Goal: Information Seeking & Learning: Find specific page/section

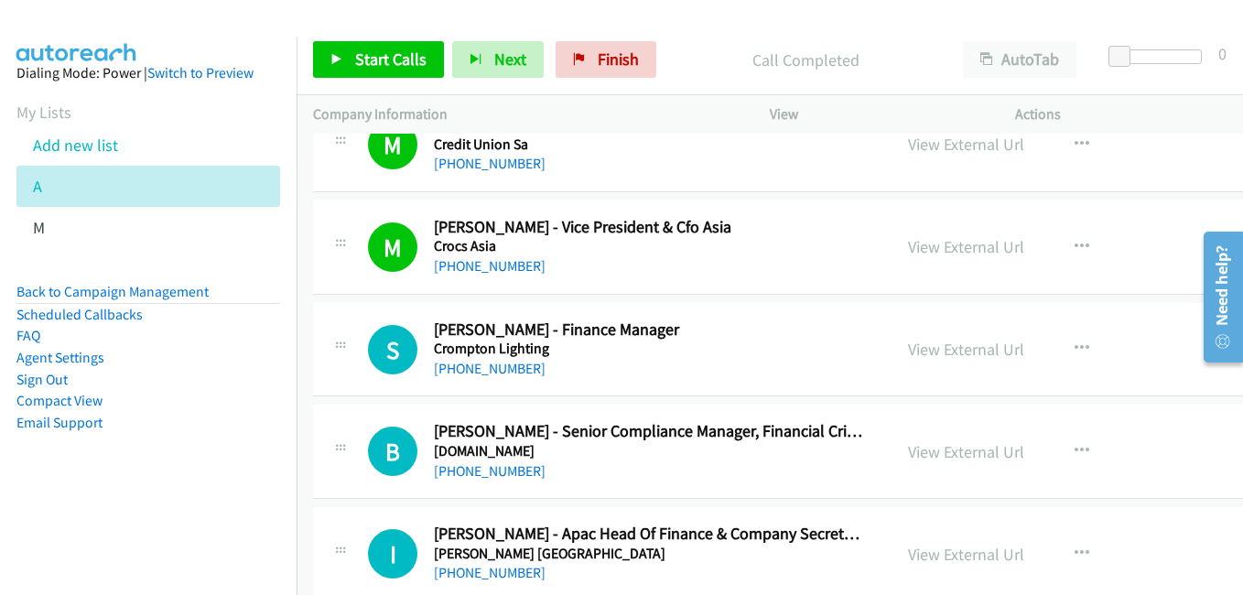
scroll to position [7415, 0]
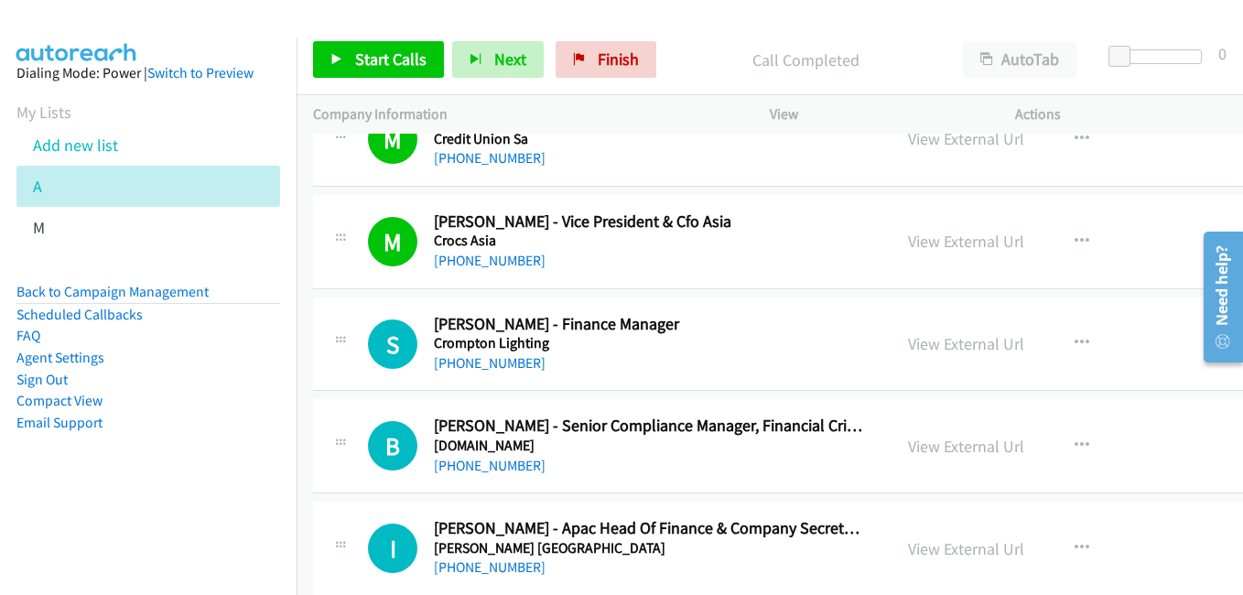
drag, startPoint x: 964, startPoint y: 341, endPoint x: 241, endPoint y: 1, distance: 799.0
click at [968, 341] on link "View External Url" at bounding box center [966, 343] width 116 height 21
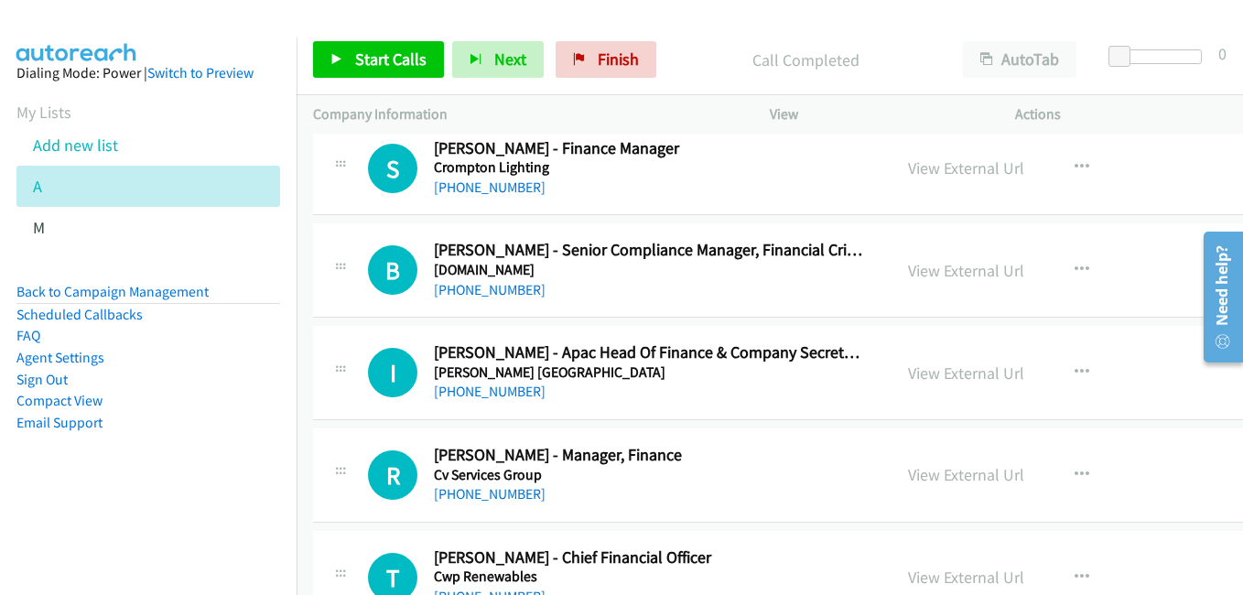
scroll to position [7599, 0]
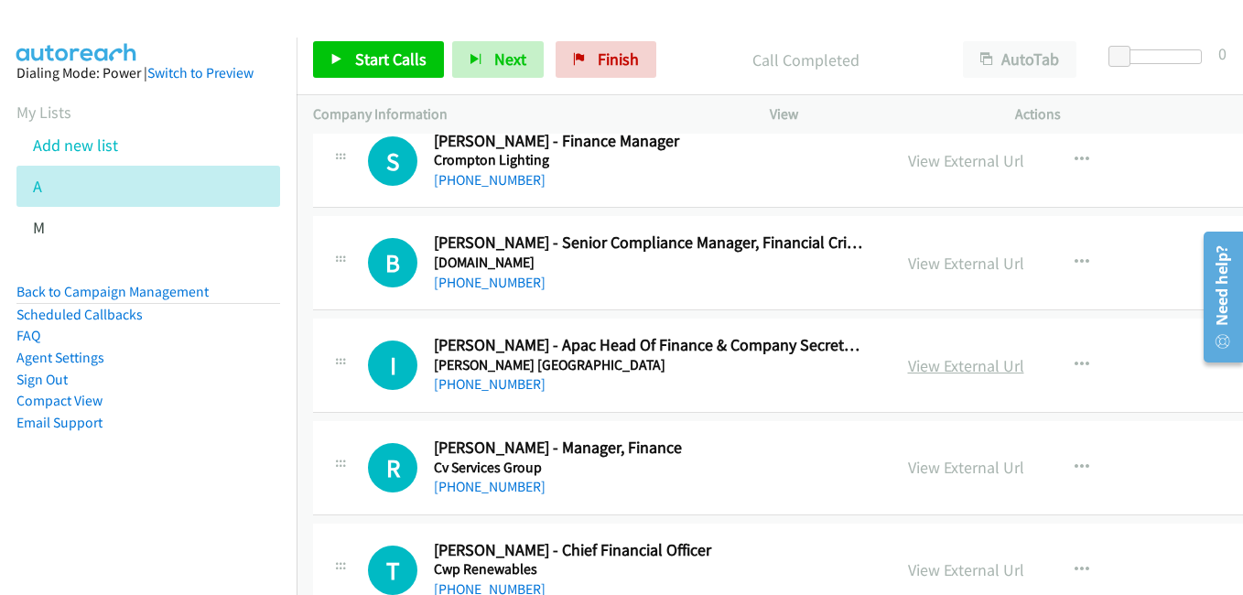
drag, startPoint x: 969, startPoint y: 363, endPoint x: 960, endPoint y: 358, distance: 10.2
click at [969, 363] on link "View External Url" at bounding box center [966, 365] width 116 height 21
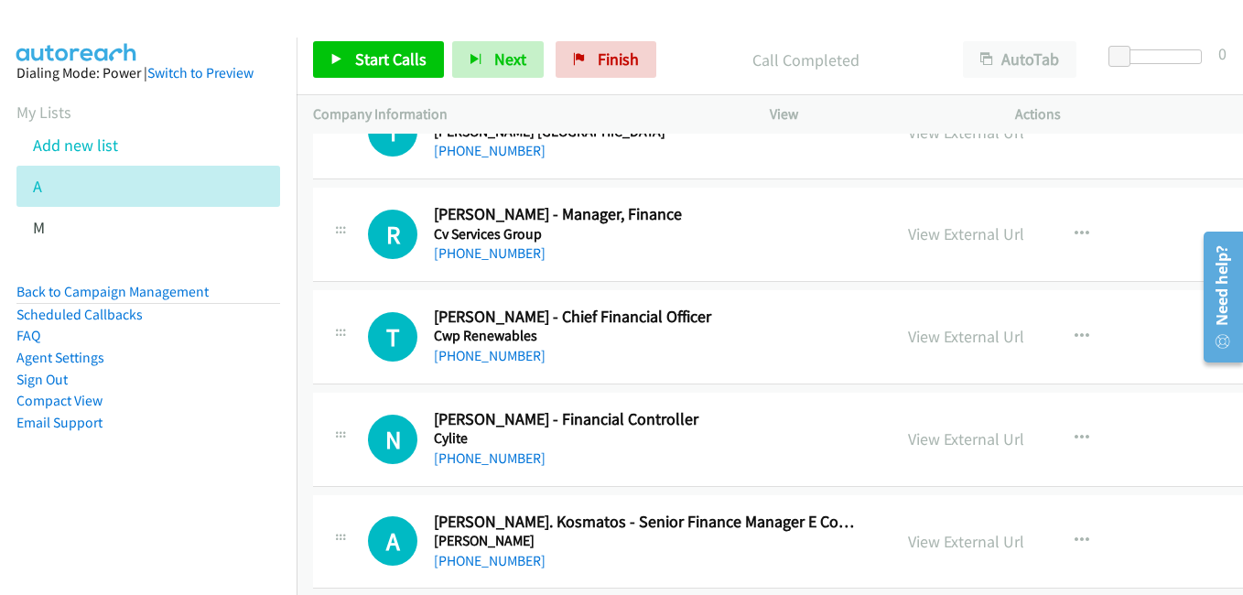
scroll to position [7873, 0]
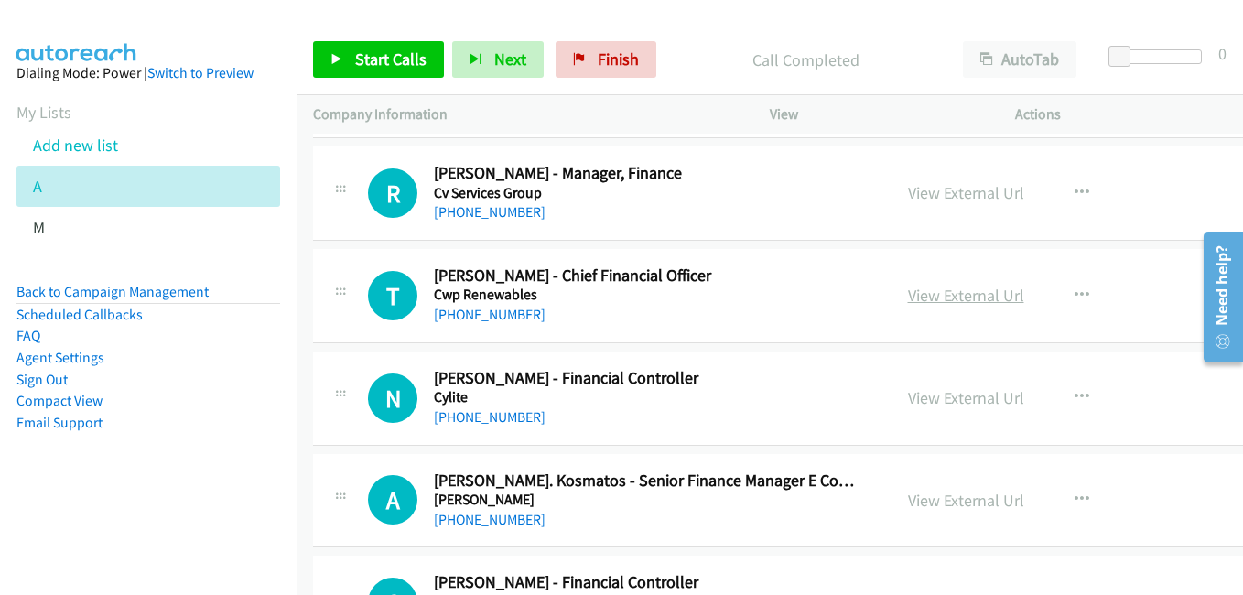
click at [964, 297] on link "View External Url" at bounding box center [966, 295] width 116 height 21
drag, startPoint x: 954, startPoint y: 395, endPoint x: 291, endPoint y: 65, distance: 740.2
click at [954, 395] on link "View External Url" at bounding box center [966, 397] width 116 height 21
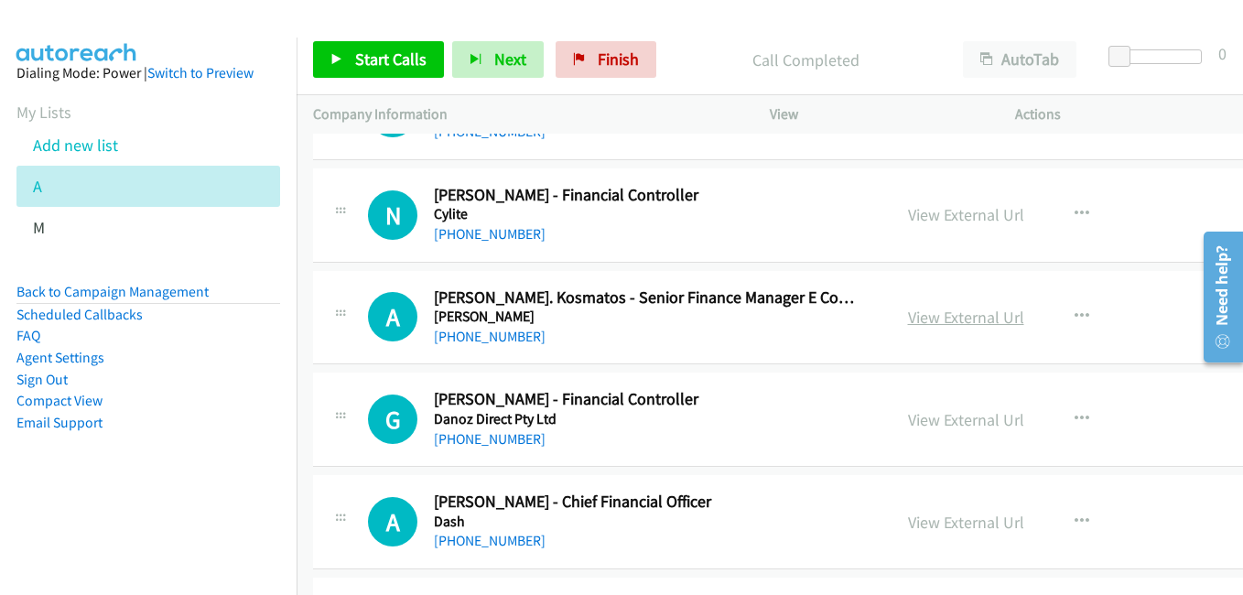
click at [961, 314] on link "View External Url" at bounding box center [966, 317] width 116 height 21
click at [997, 416] on link "View External Url" at bounding box center [966, 419] width 116 height 21
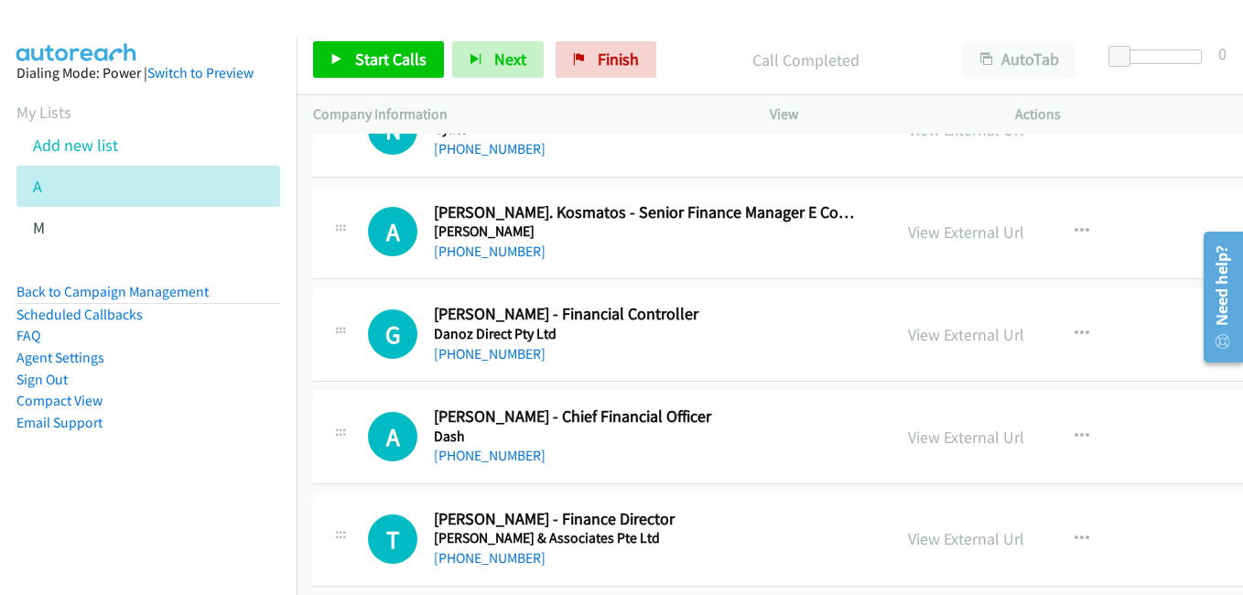
scroll to position [8239, 0]
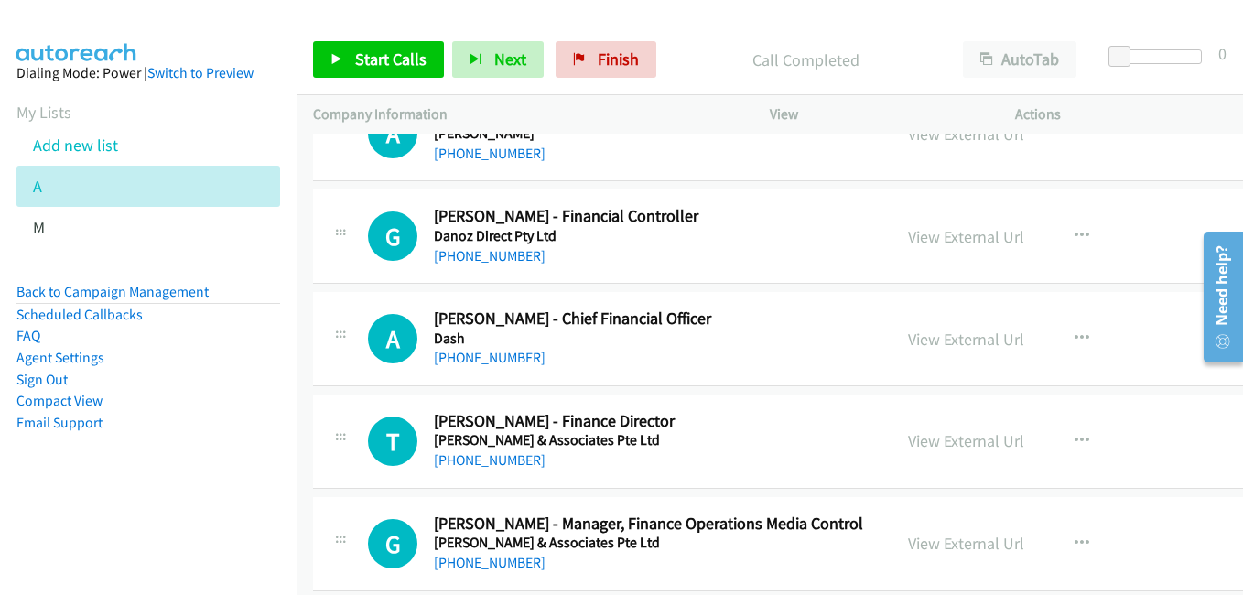
drag, startPoint x: 940, startPoint y: 339, endPoint x: 929, endPoint y: 326, distance: 16.9
click at [940, 339] on link "View External Url" at bounding box center [966, 339] width 116 height 21
drag, startPoint x: 949, startPoint y: 441, endPoint x: 907, endPoint y: 428, distance: 44.0
click at [949, 441] on link "View External Url" at bounding box center [966, 440] width 116 height 21
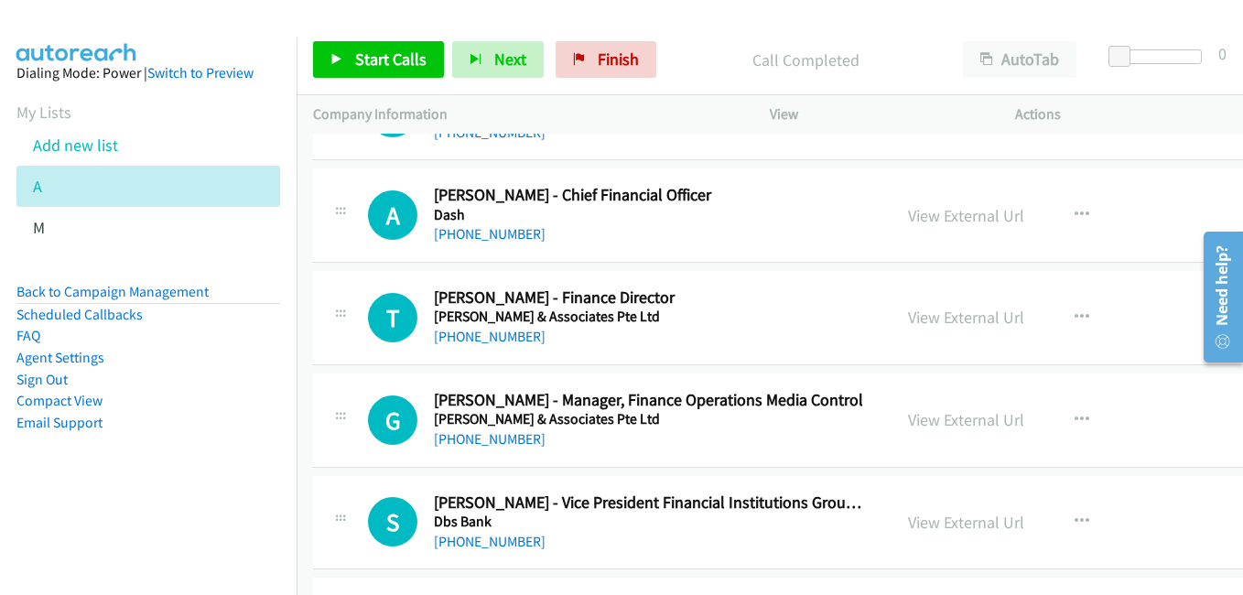
scroll to position [8422, 0]
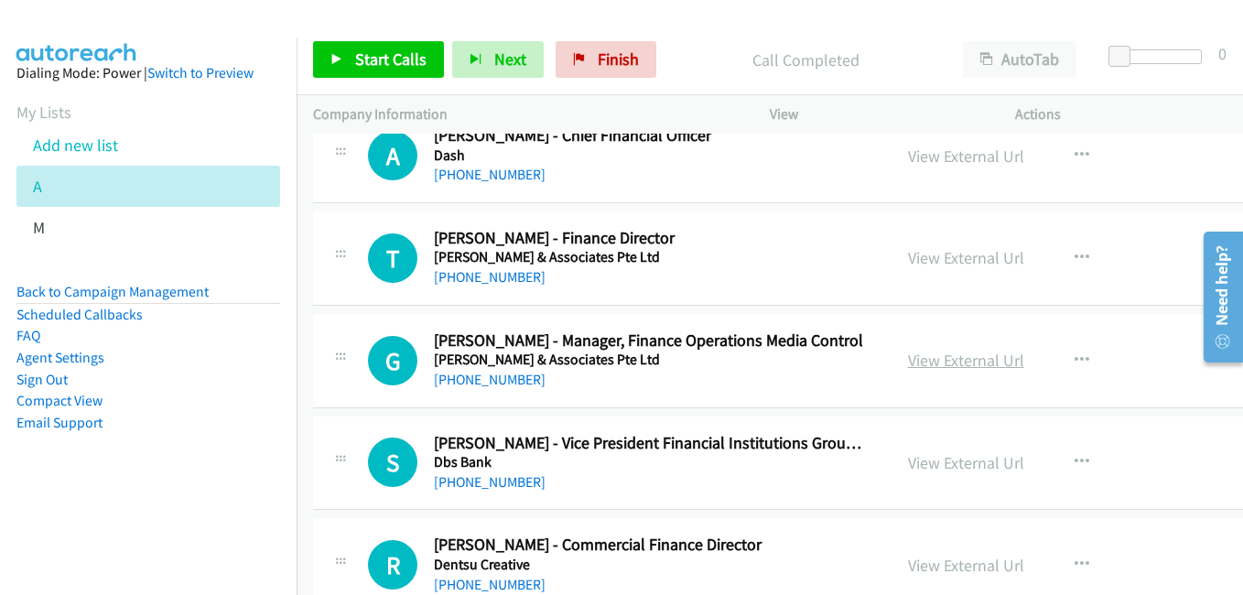
click at [946, 357] on link "View External Url" at bounding box center [966, 360] width 116 height 21
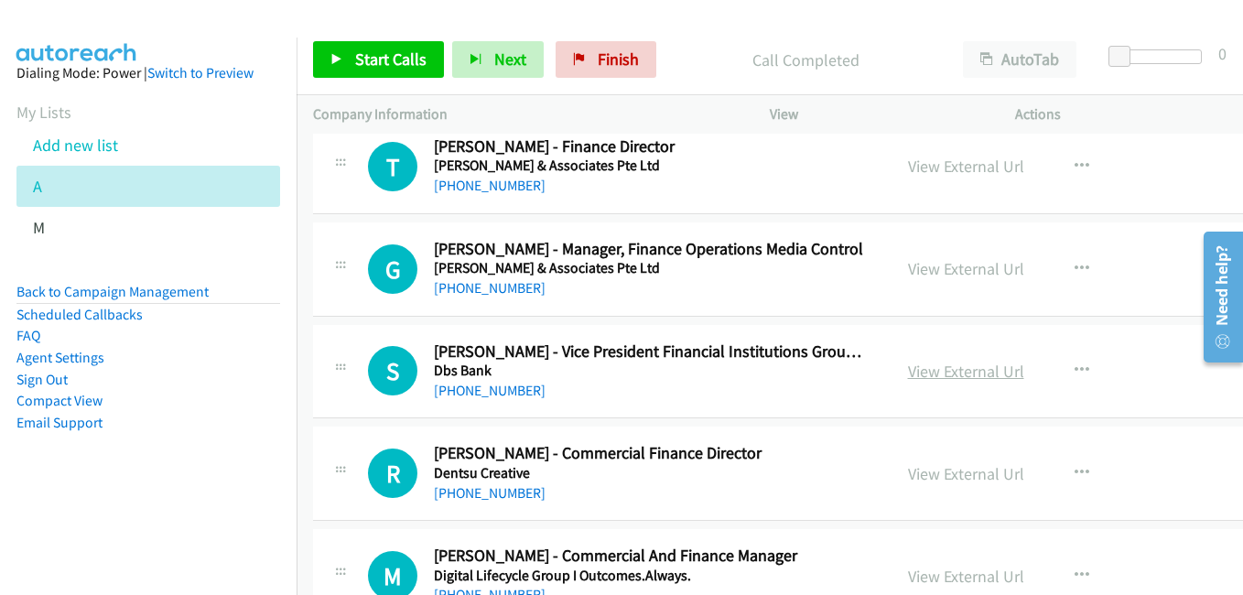
click at [961, 374] on link "View External Url" at bounding box center [966, 371] width 116 height 21
drag, startPoint x: 964, startPoint y: 483, endPoint x: 948, endPoint y: 482, distance: 15.6
click at [964, 483] on link "View External Url" at bounding box center [966, 473] width 116 height 21
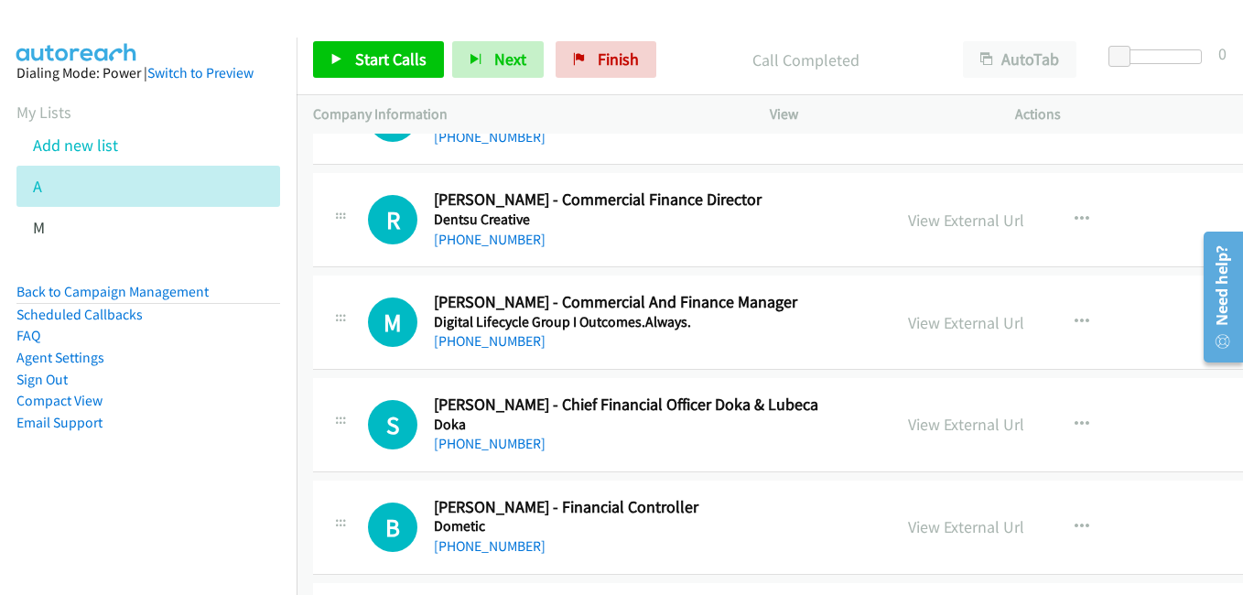
scroll to position [8789, 0]
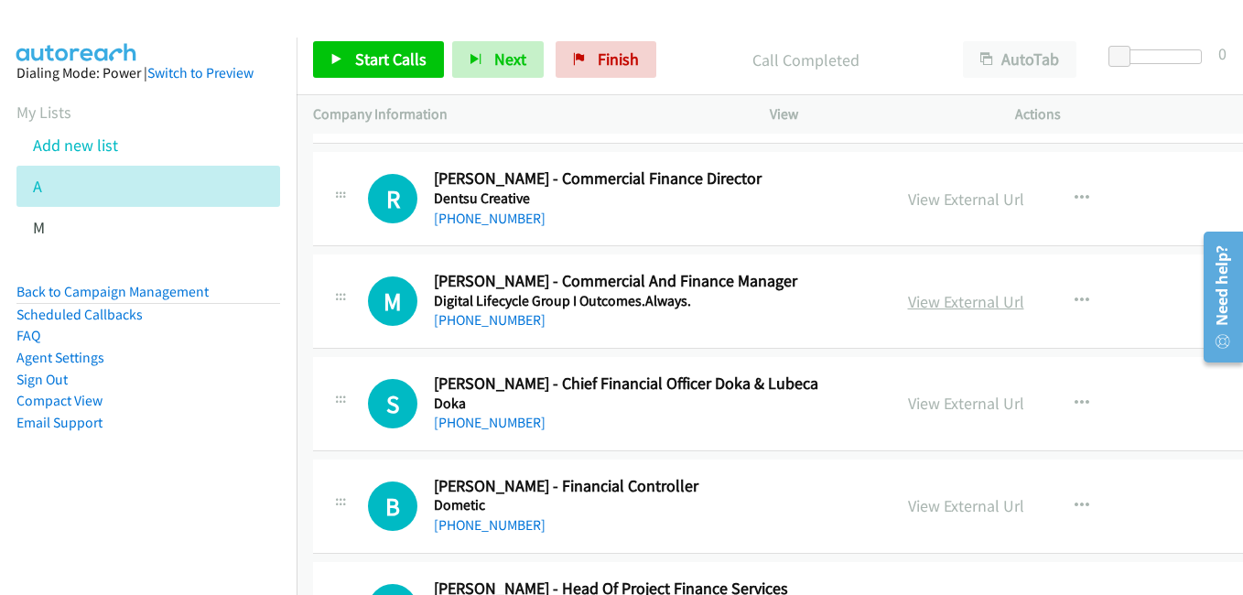
click at [958, 296] on link "View External Url" at bounding box center [966, 301] width 116 height 21
click at [986, 406] on link "View External Url" at bounding box center [966, 403] width 116 height 21
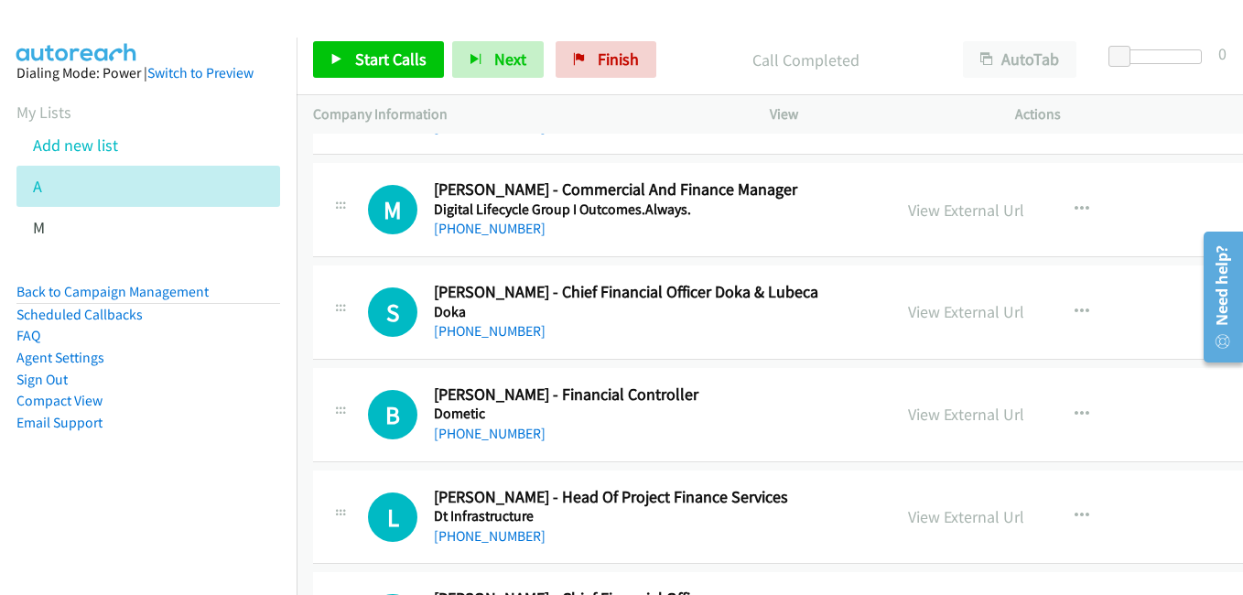
scroll to position [9063, 0]
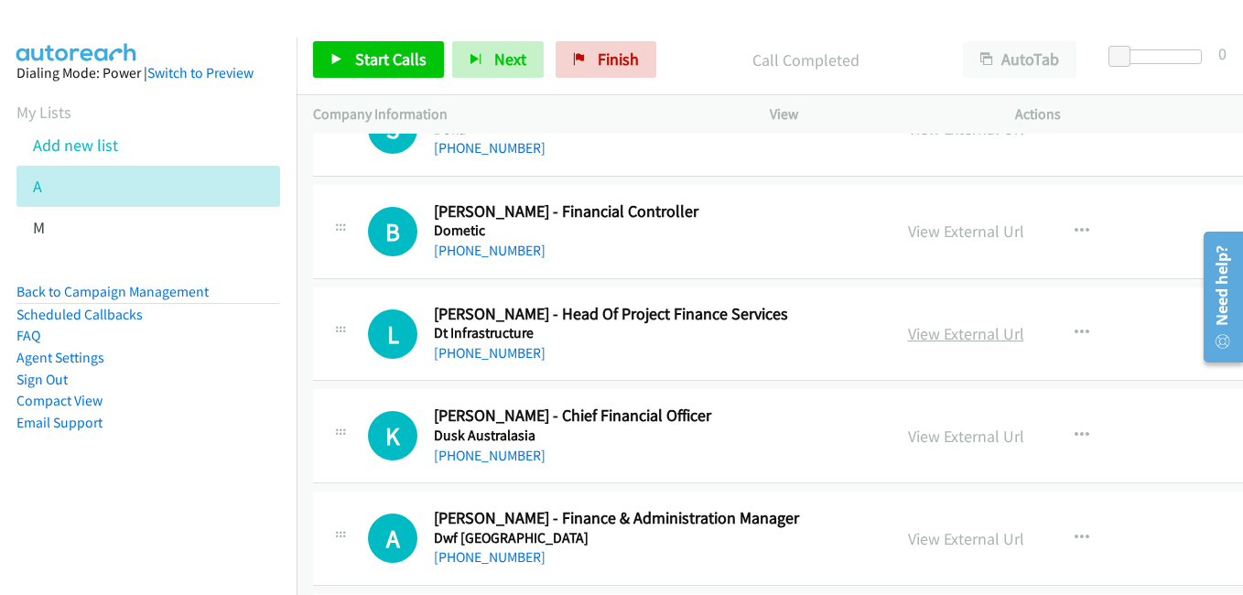
click at [983, 330] on link "View External Url" at bounding box center [966, 333] width 116 height 21
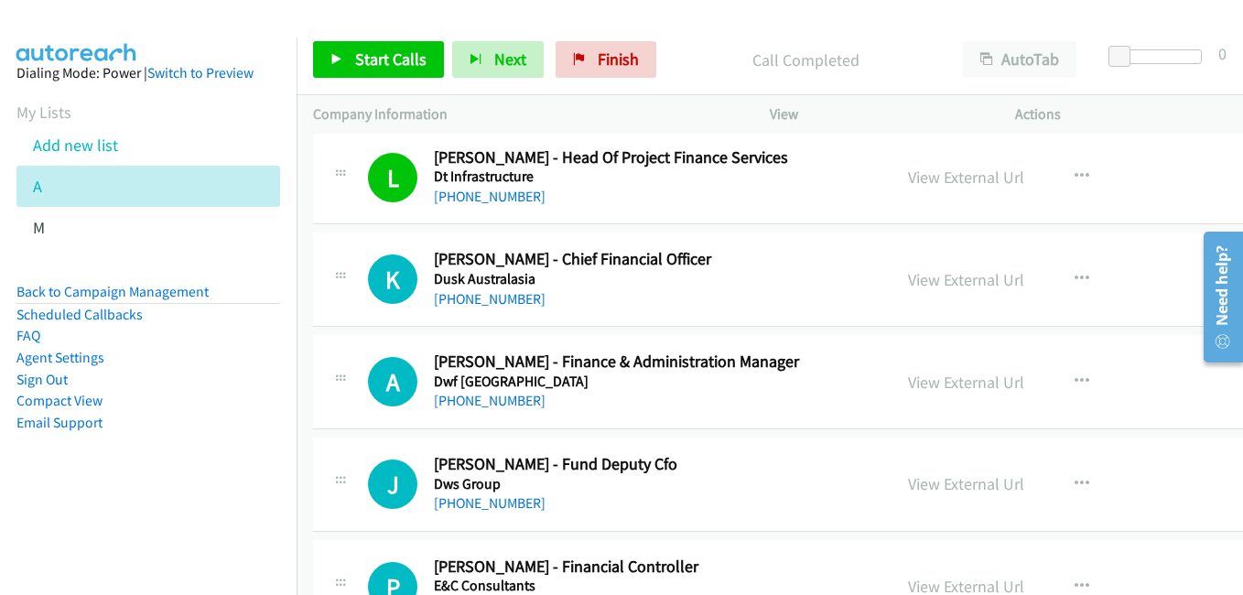
scroll to position [9246, 0]
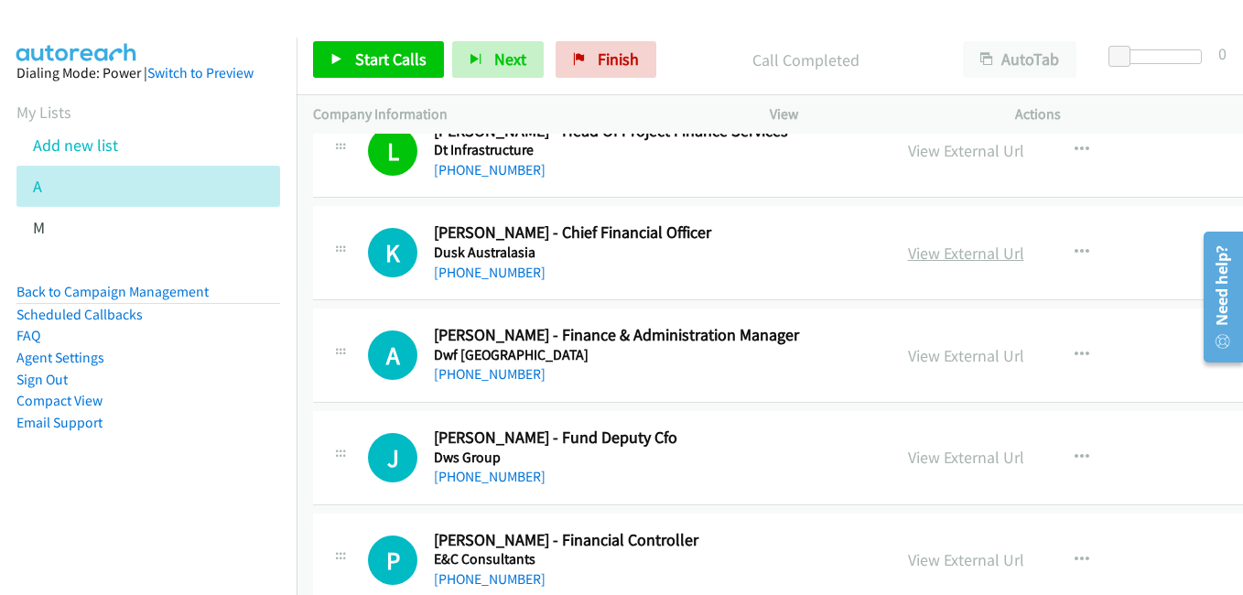
click at [942, 259] on link "View External Url" at bounding box center [966, 253] width 116 height 21
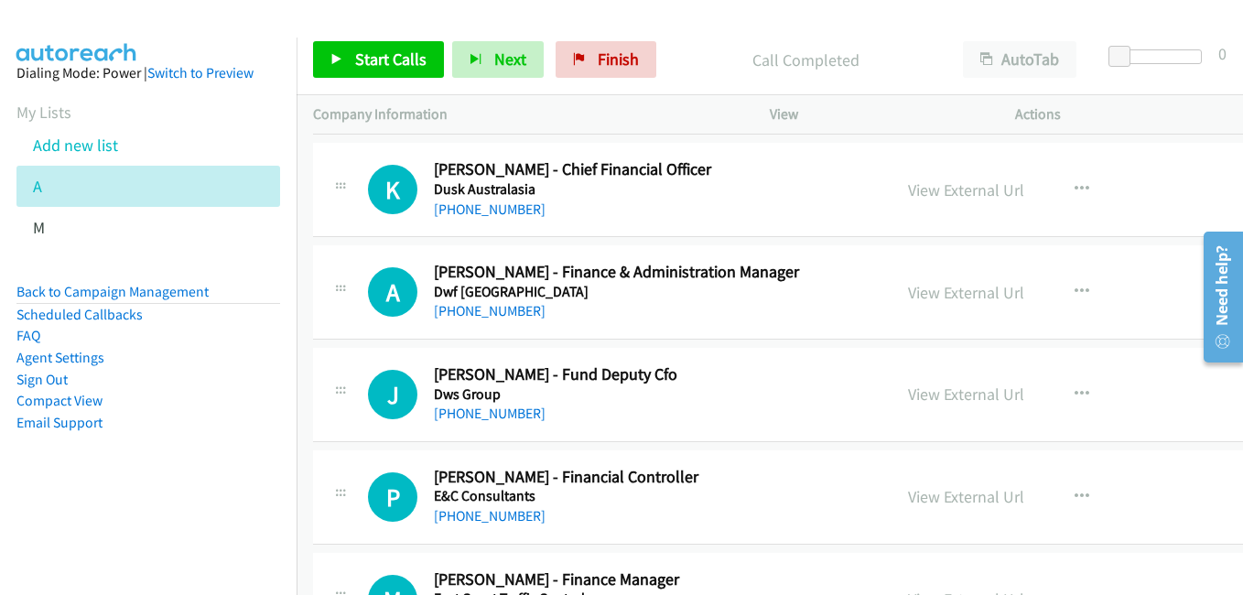
scroll to position [9338, 0]
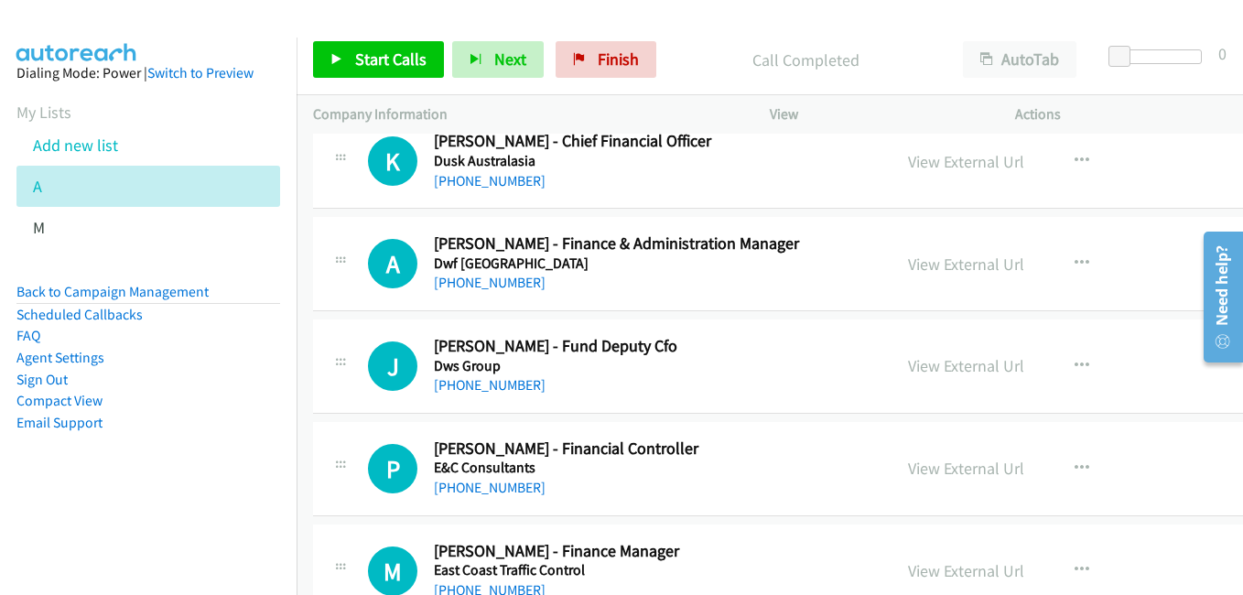
drag, startPoint x: 972, startPoint y: 475, endPoint x: 803, endPoint y: 422, distance: 177.5
click at [972, 475] on link "View External Url" at bounding box center [966, 468] width 116 height 21
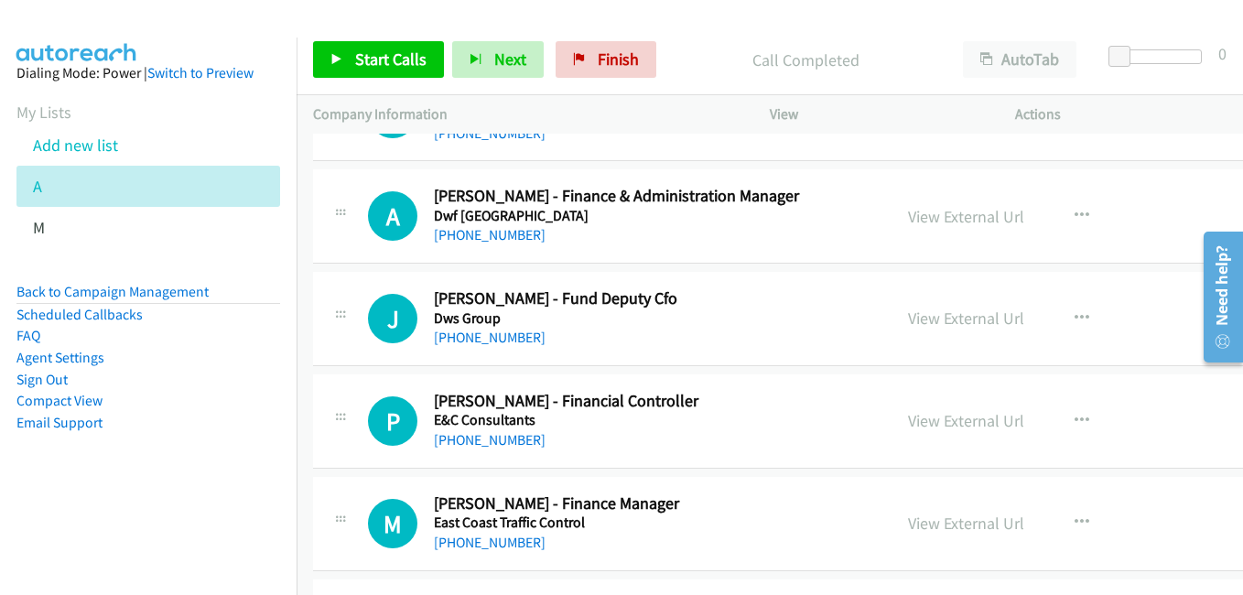
scroll to position [9521, 0]
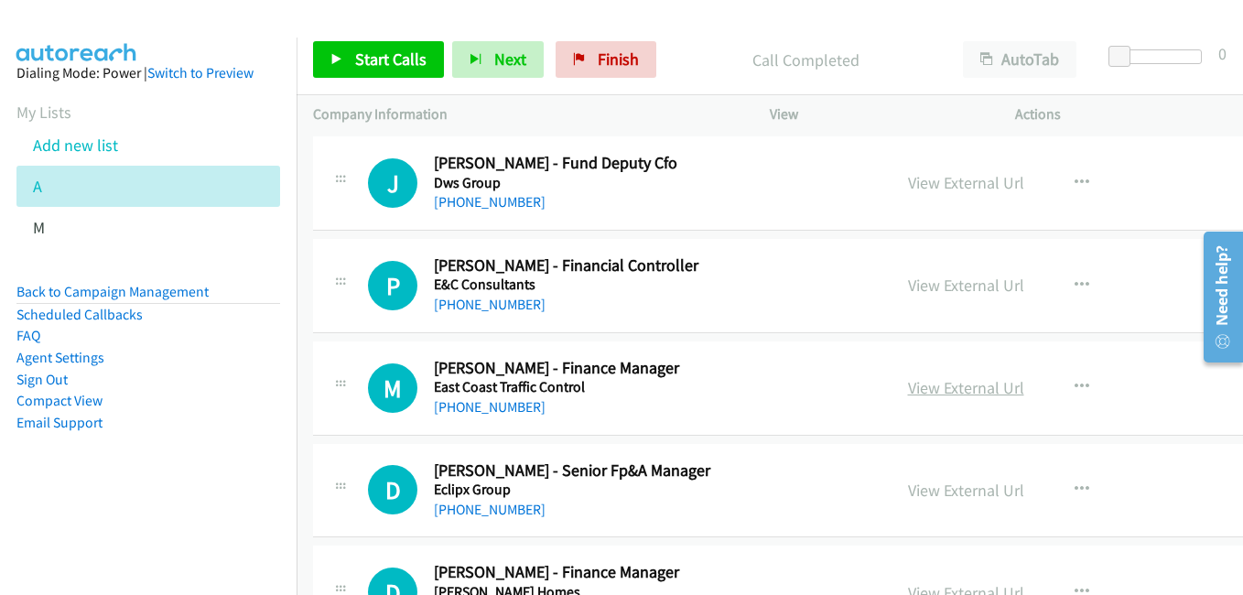
click at [958, 382] on link "View External Url" at bounding box center [966, 387] width 116 height 21
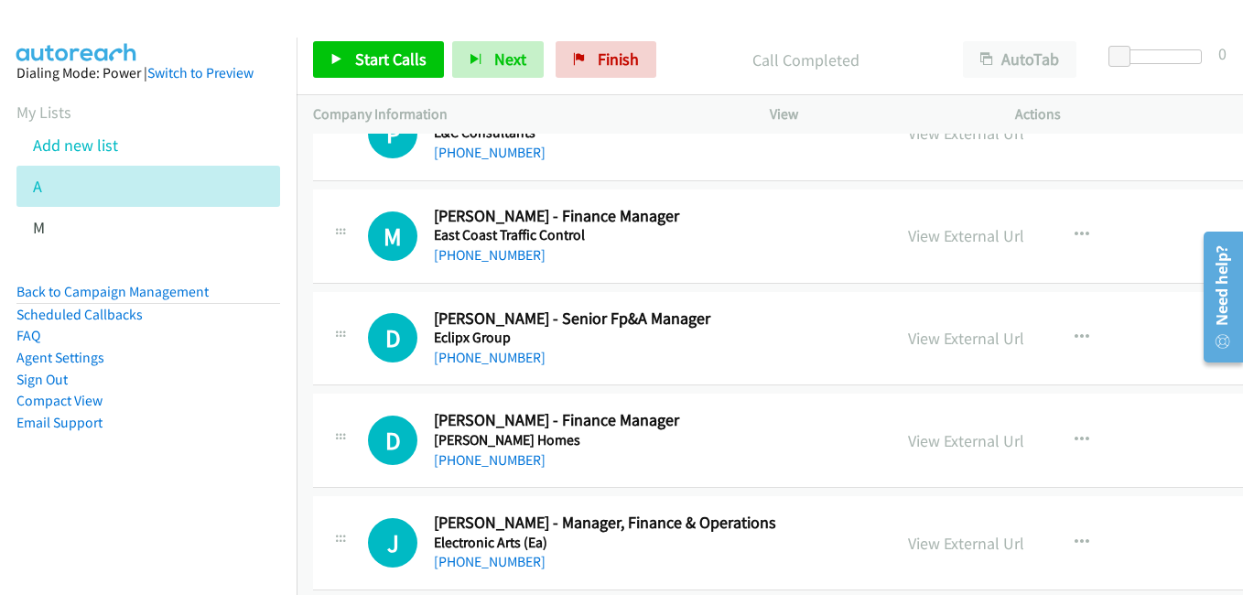
scroll to position [9704, 0]
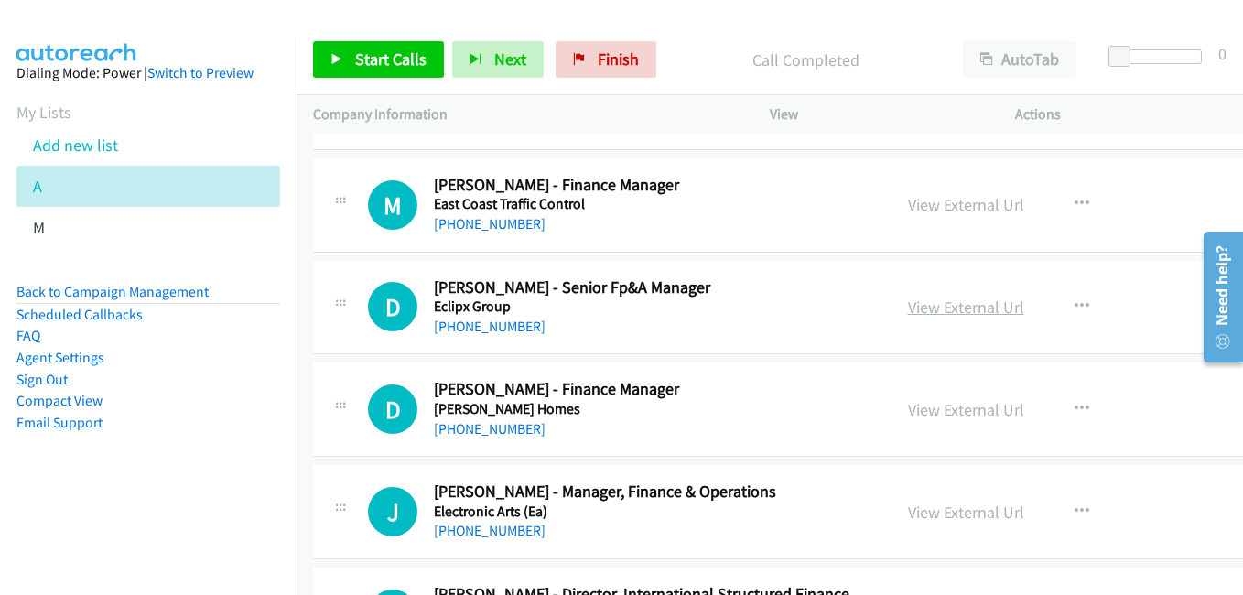
click at [992, 313] on link "View External Url" at bounding box center [966, 307] width 116 height 21
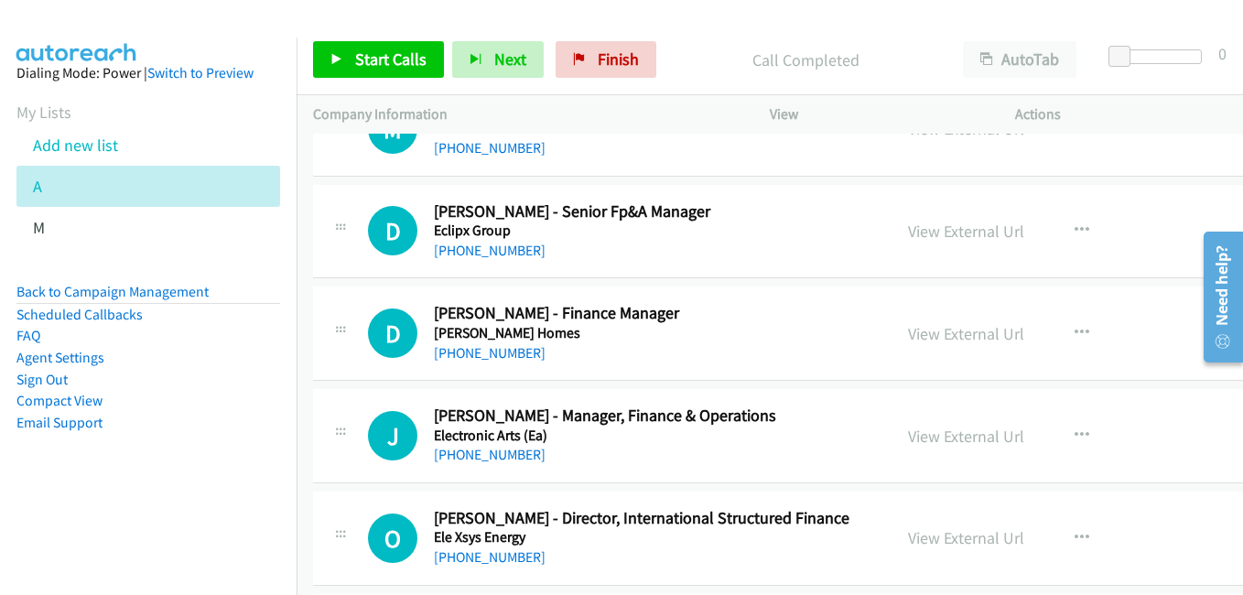
scroll to position [9796, 0]
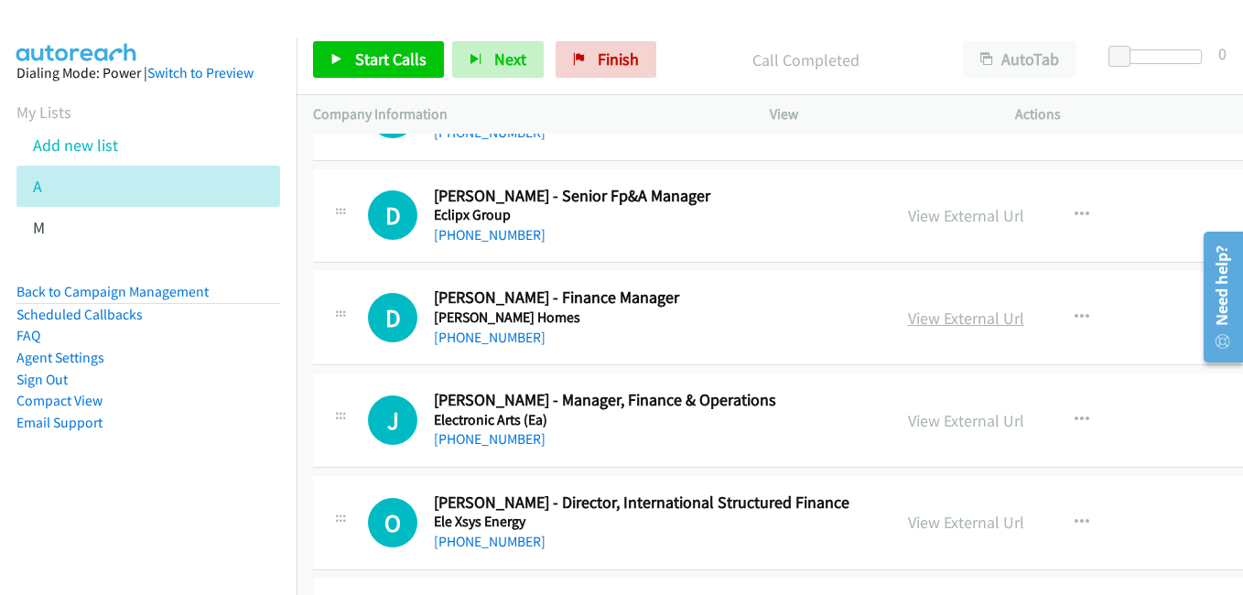
click at [969, 318] on link "View External Url" at bounding box center [966, 318] width 116 height 21
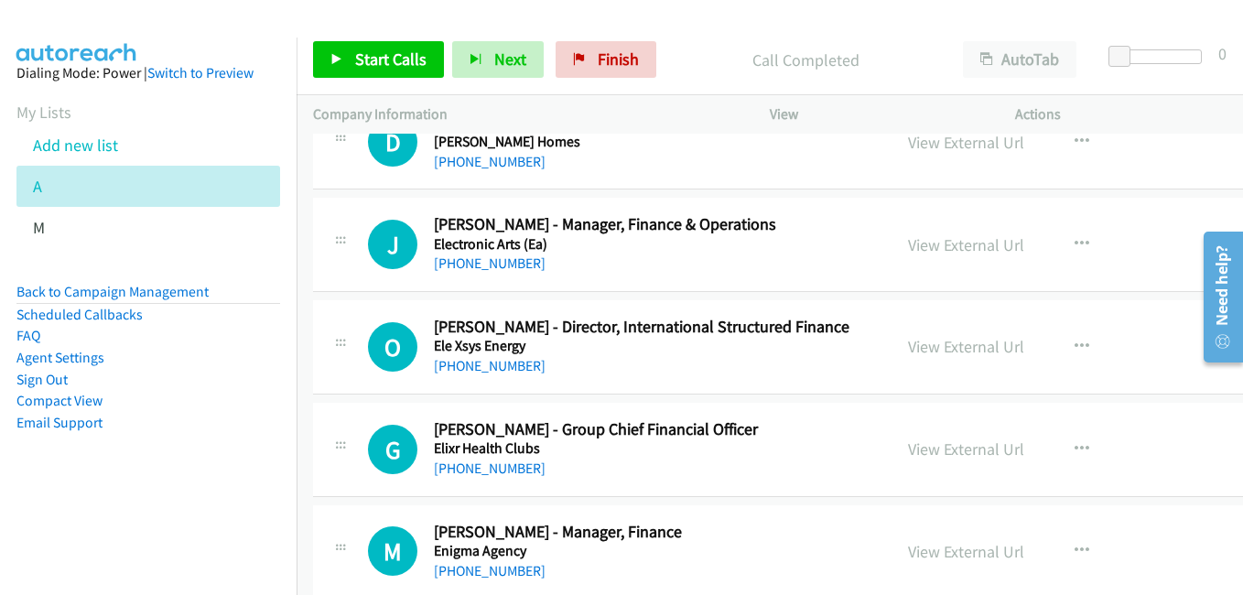
scroll to position [9979, 0]
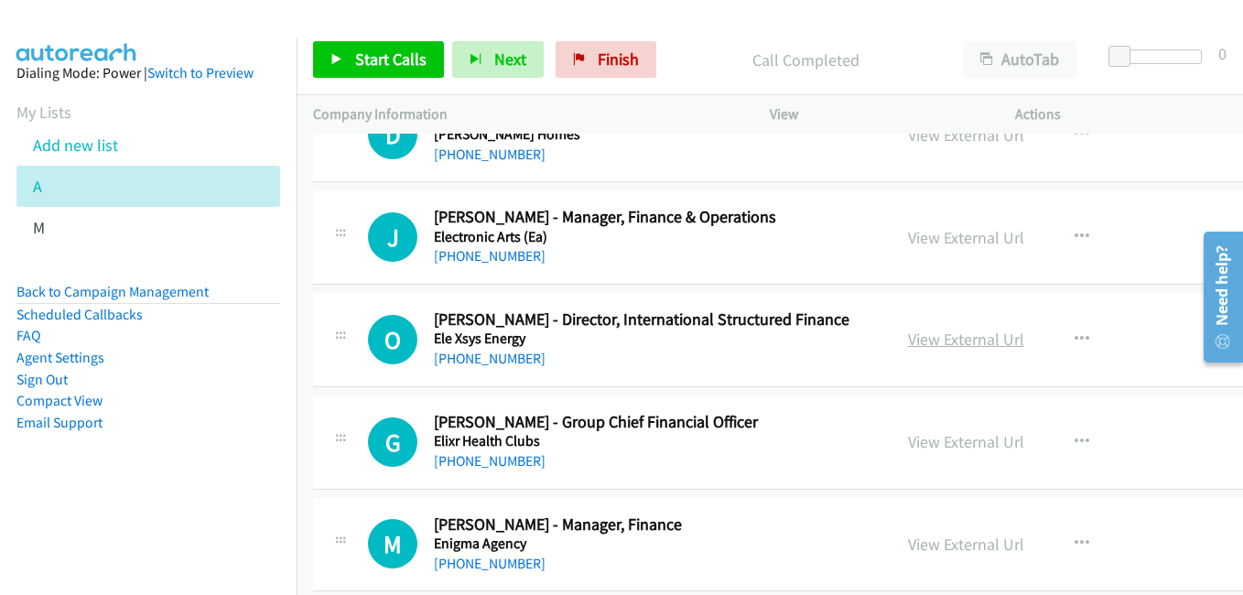
click at [968, 343] on link "View External Url" at bounding box center [966, 339] width 116 height 21
click at [979, 444] on link "View External Url" at bounding box center [966, 441] width 116 height 21
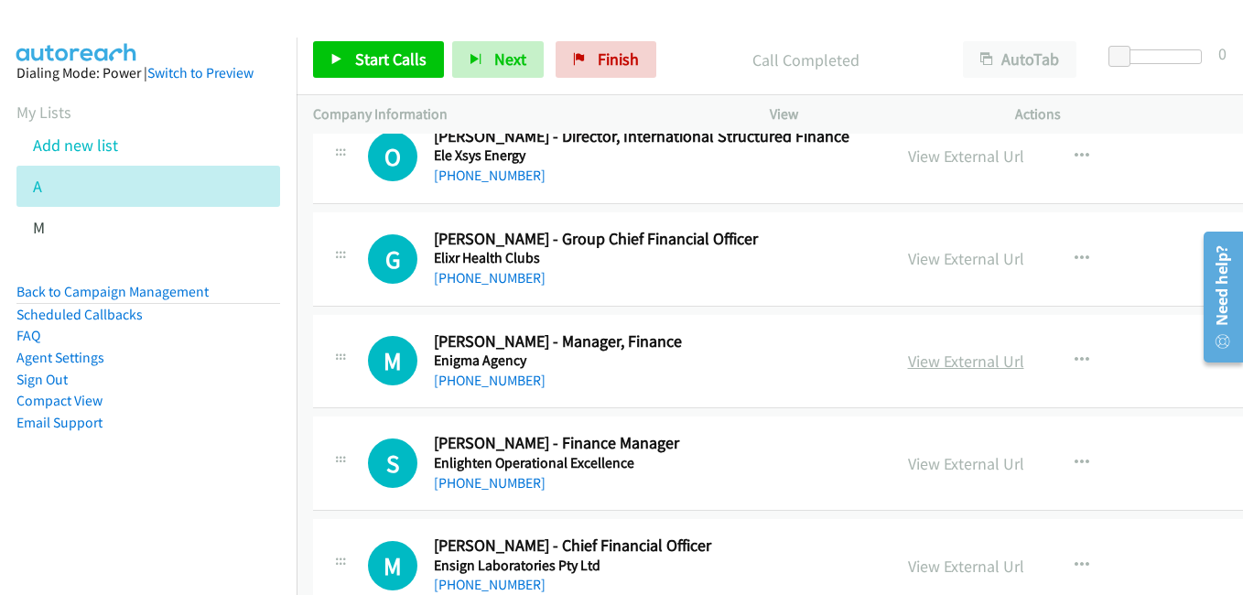
drag, startPoint x: 953, startPoint y: 363, endPoint x: 942, endPoint y: 363, distance: 11.0
click at [953, 363] on link "View External Url" at bounding box center [966, 361] width 116 height 21
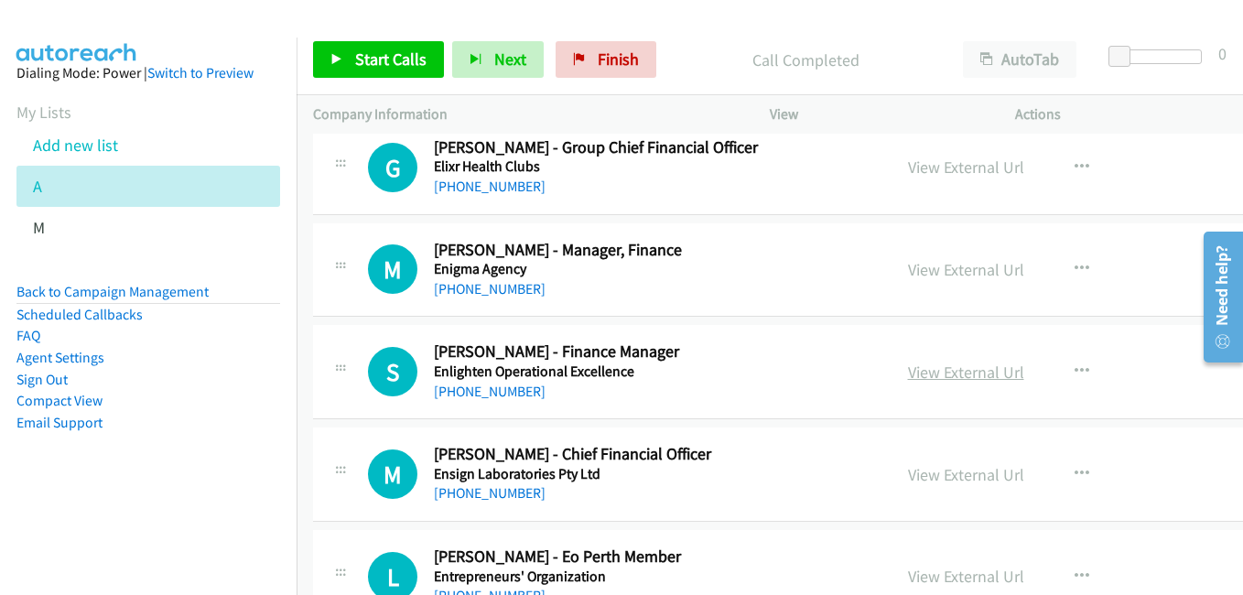
click at [951, 369] on link "View External Url" at bounding box center [966, 372] width 116 height 21
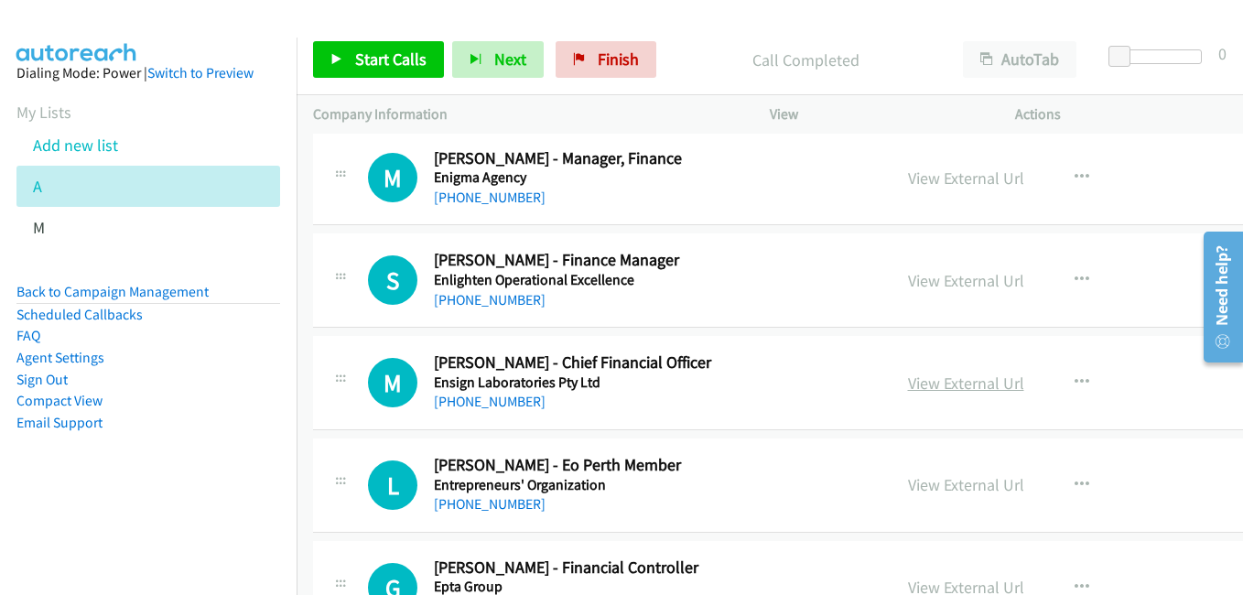
click at [960, 382] on link "View External Url" at bounding box center [966, 383] width 116 height 21
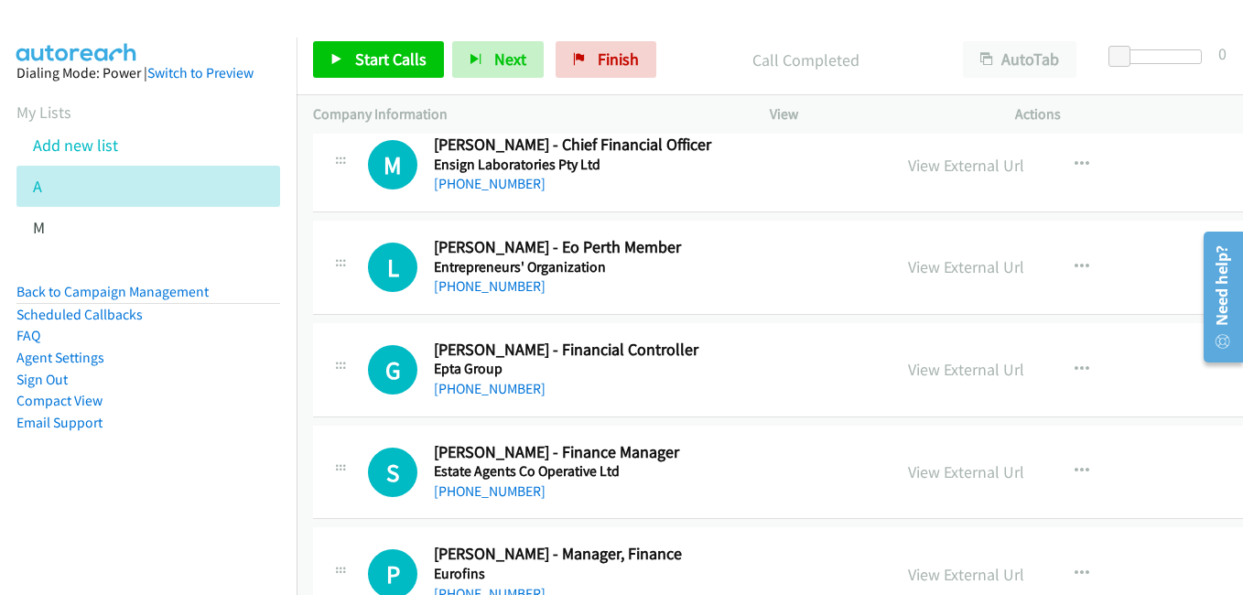
scroll to position [10620, 0]
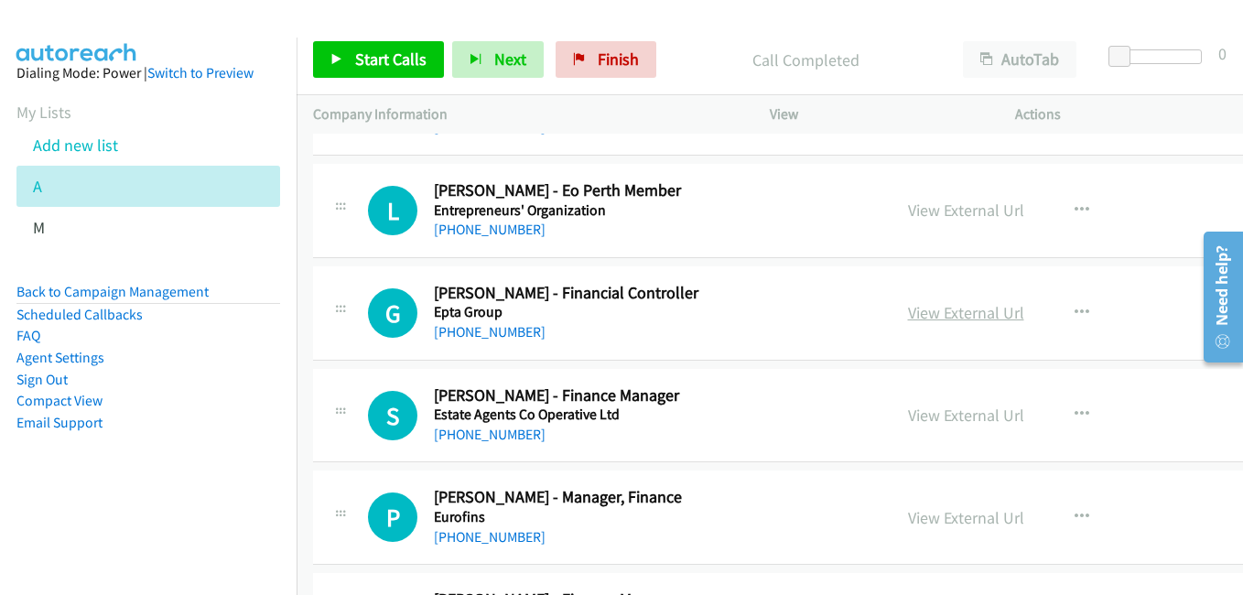
click at [972, 313] on link "View External Url" at bounding box center [966, 312] width 116 height 21
click at [965, 421] on link "View External Url" at bounding box center [966, 415] width 116 height 21
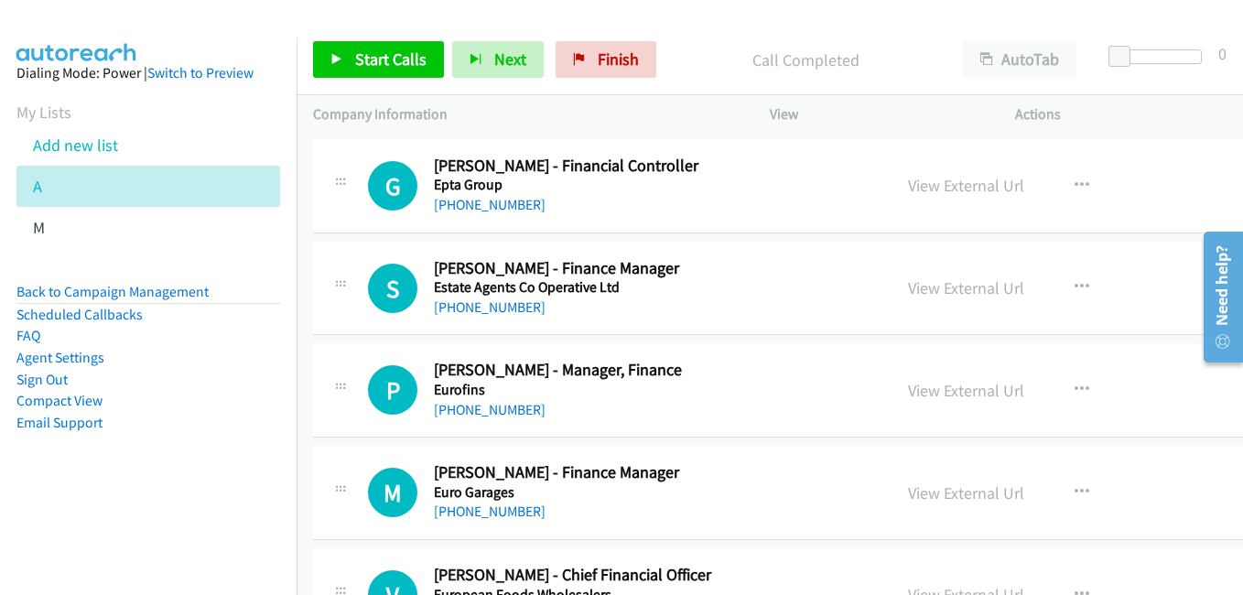
scroll to position [10803, 0]
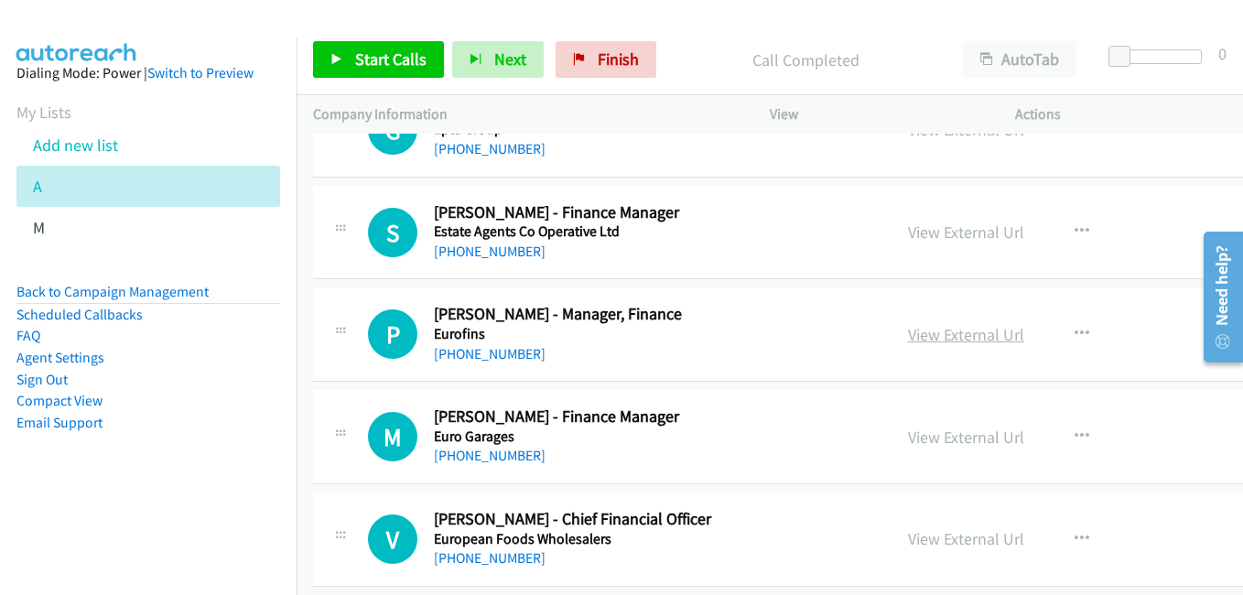
click at [959, 326] on link "View External Url" at bounding box center [966, 334] width 116 height 21
click at [986, 439] on link "View External Url" at bounding box center [966, 437] width 116 height 21
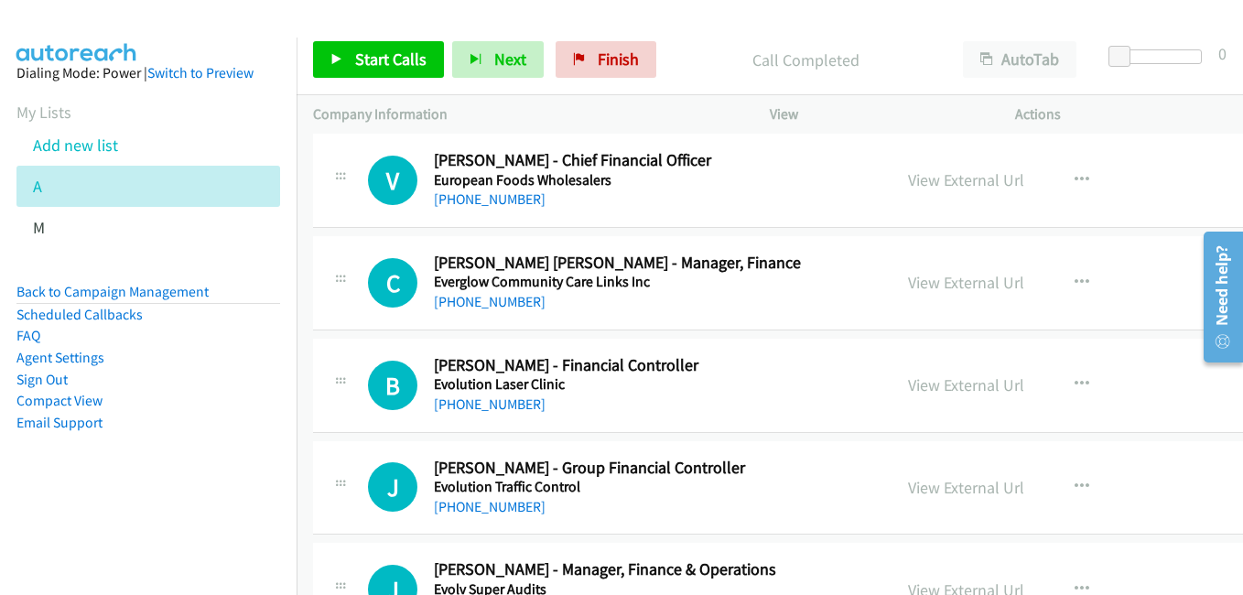
scroll to position [11169, 0]
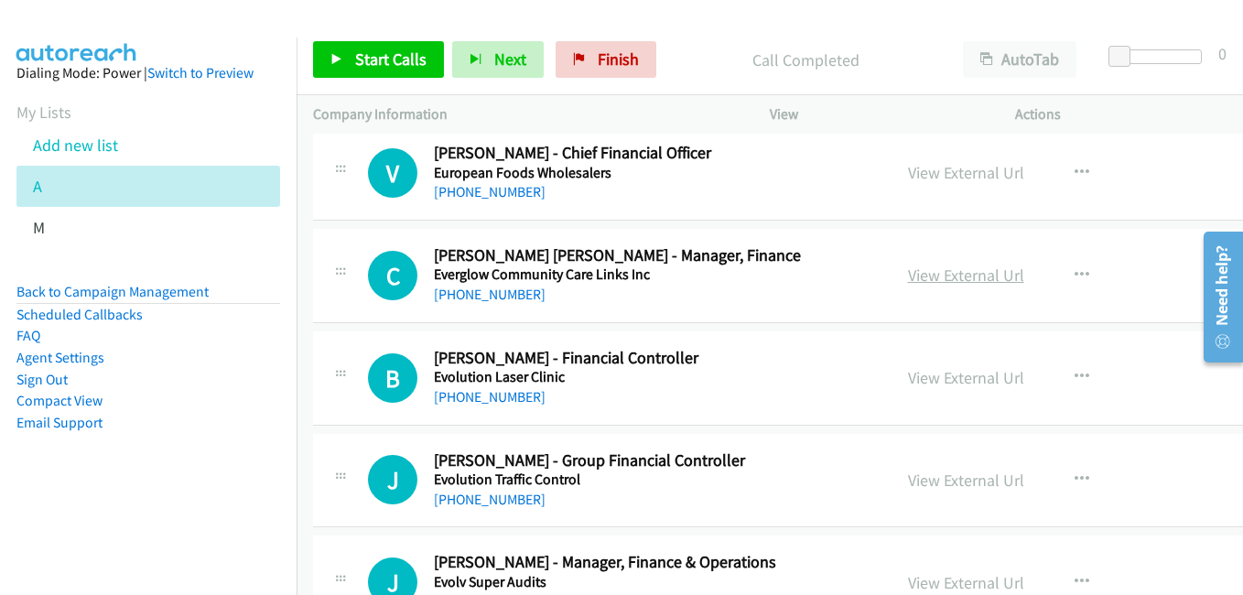
click at [952, 275] on link "View External Url" at bounding box center [966, 275] width 116 height 21
click at [969, 378] on link "View External Url" at bounding box center [966, 377] width 116 height 21
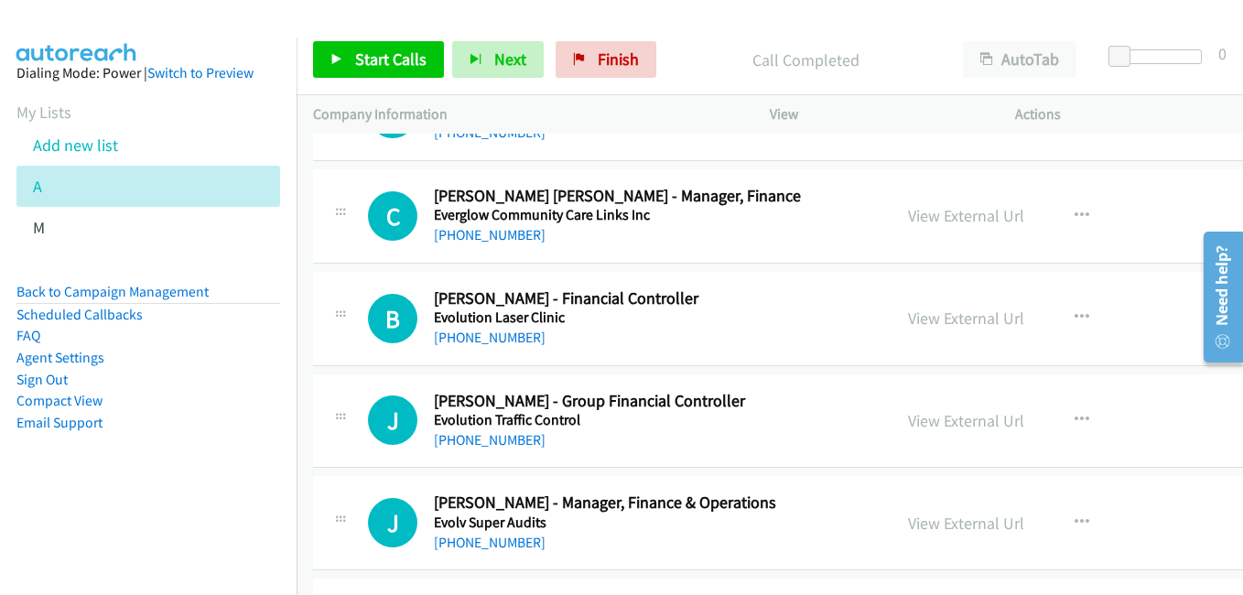
scroll to position [11260, 0]
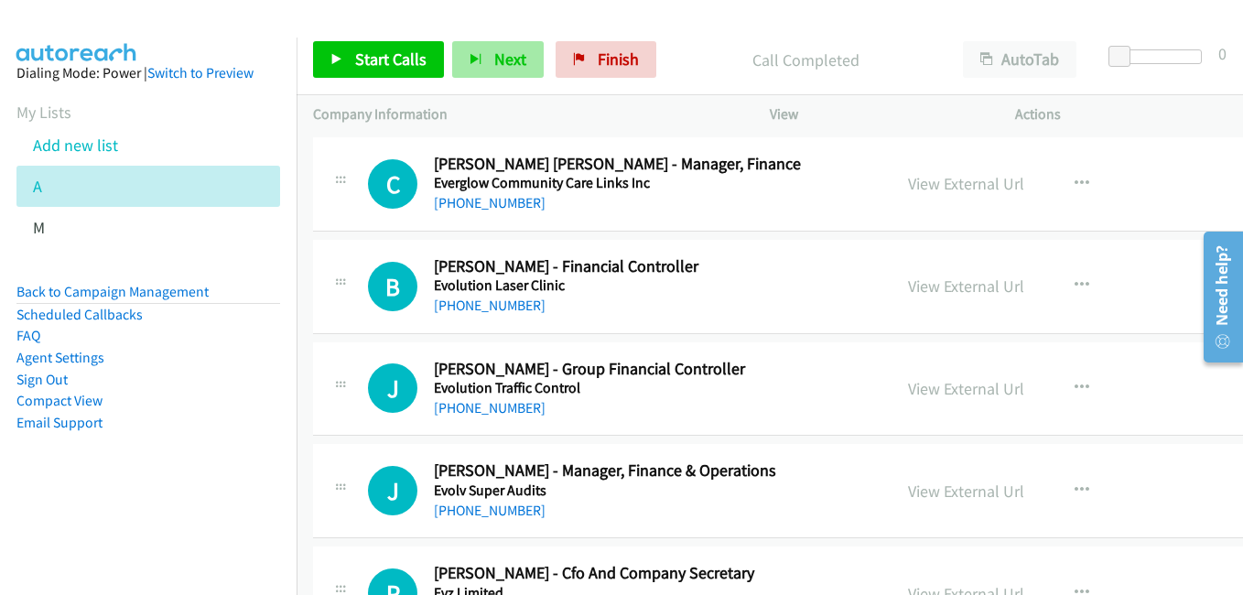
drag, startPoint x: 945, startPoint y: 385, endPoint x: 539, endPoint y: 71, distance: 512.9
click at [991, 390] on link "View External Url" at bounding box center [966, 388] width 116 height 21
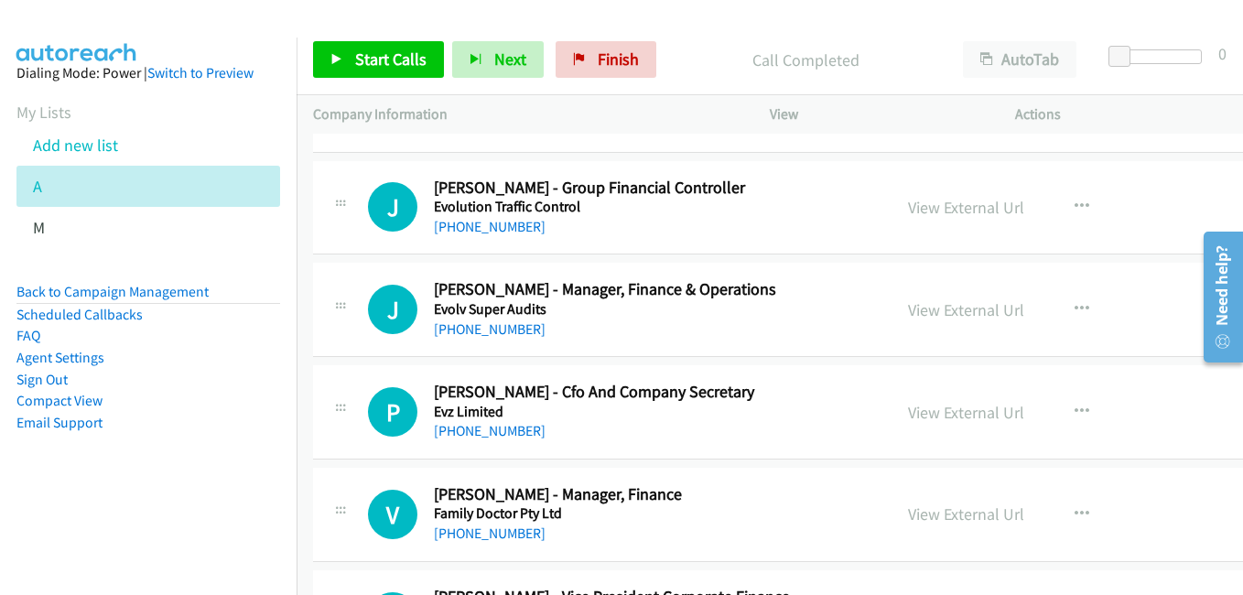
scroll to position [11444, 0]
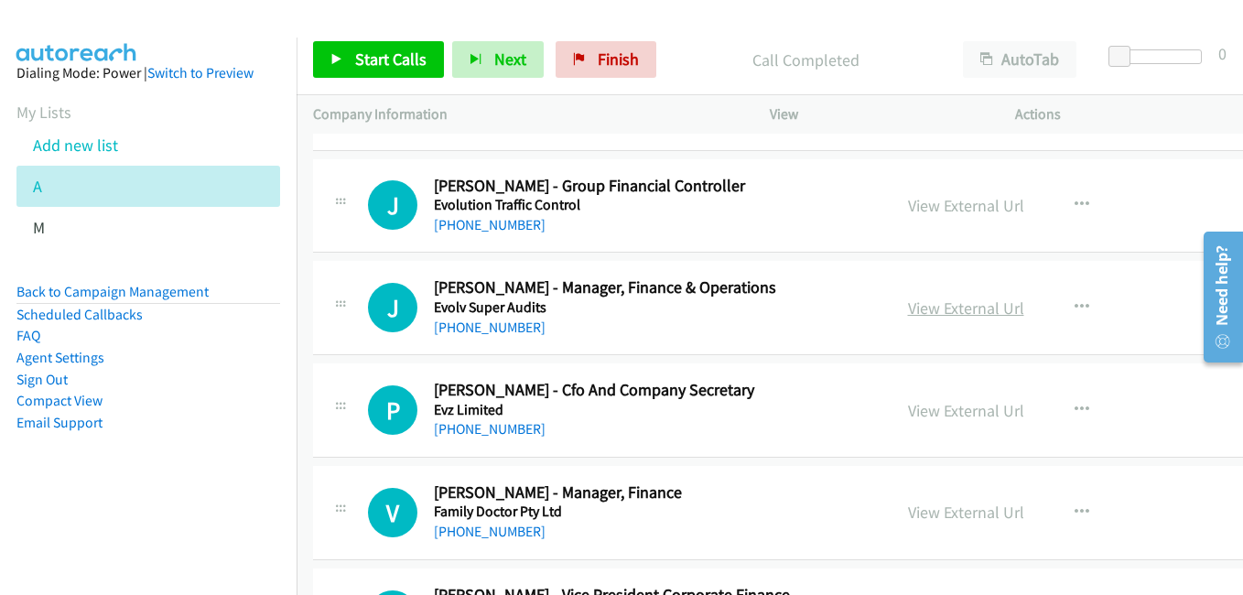
click at [978, 301] on link "View External Url" at bounding box center [966, 308] width 116 height 21
click at [990, 407] on link "View External Url" at bounding box center [966, 410] width 116 height 21
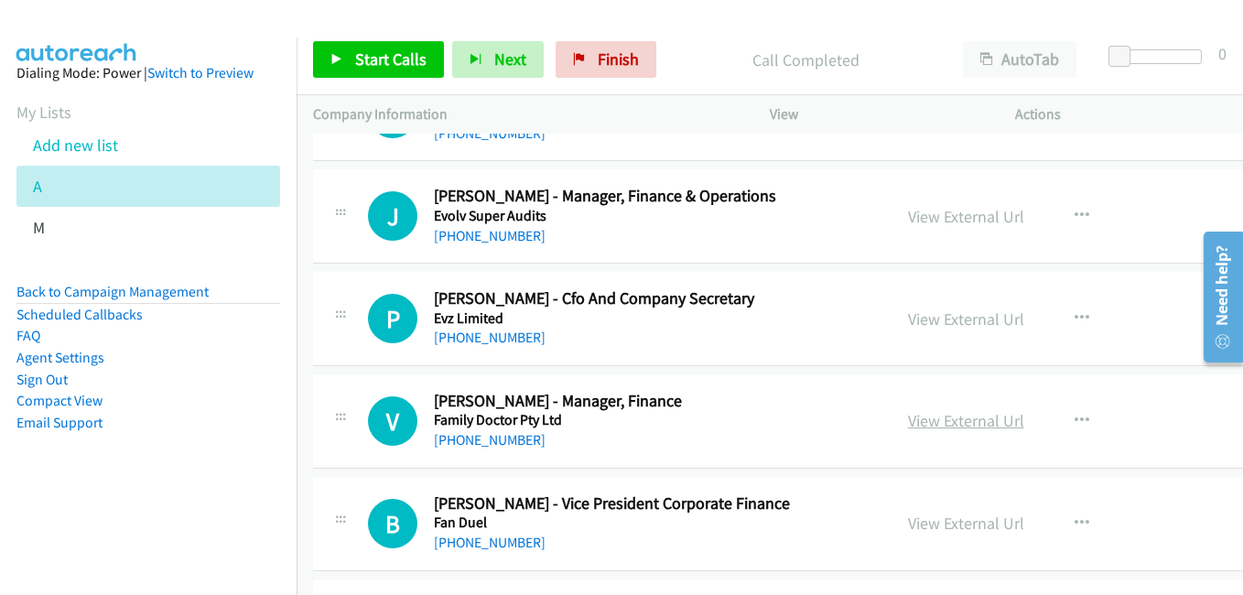
click at [943, 421] on link "View External Url" at bounding box center [966, 420] width 116 height 21
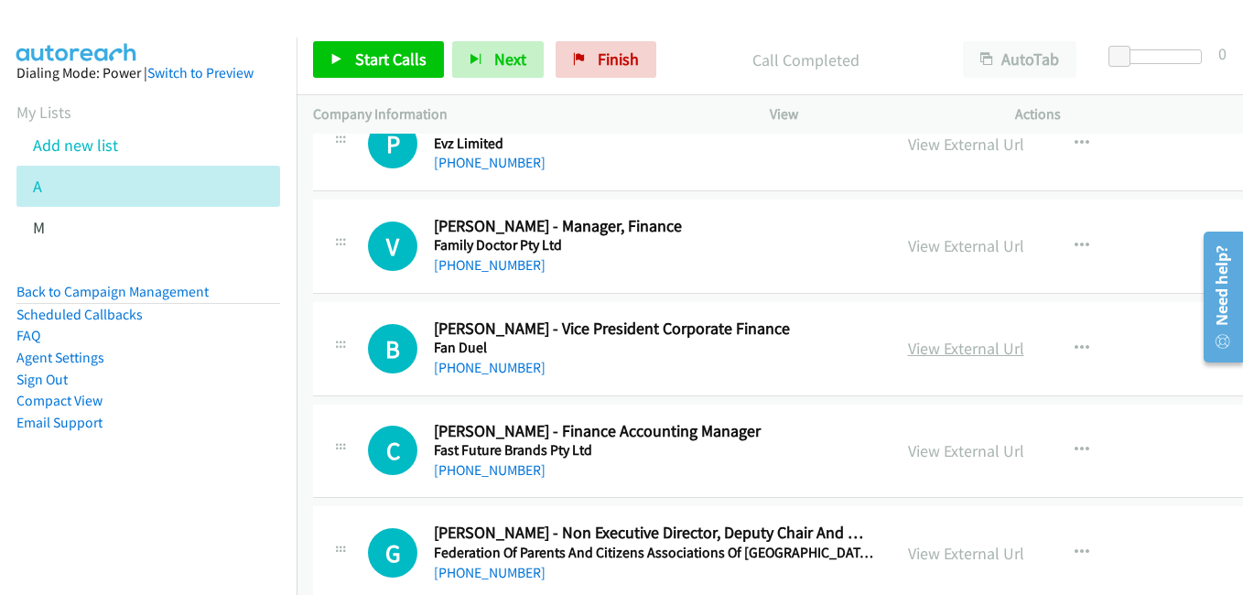
scroll to position [11718, 0]
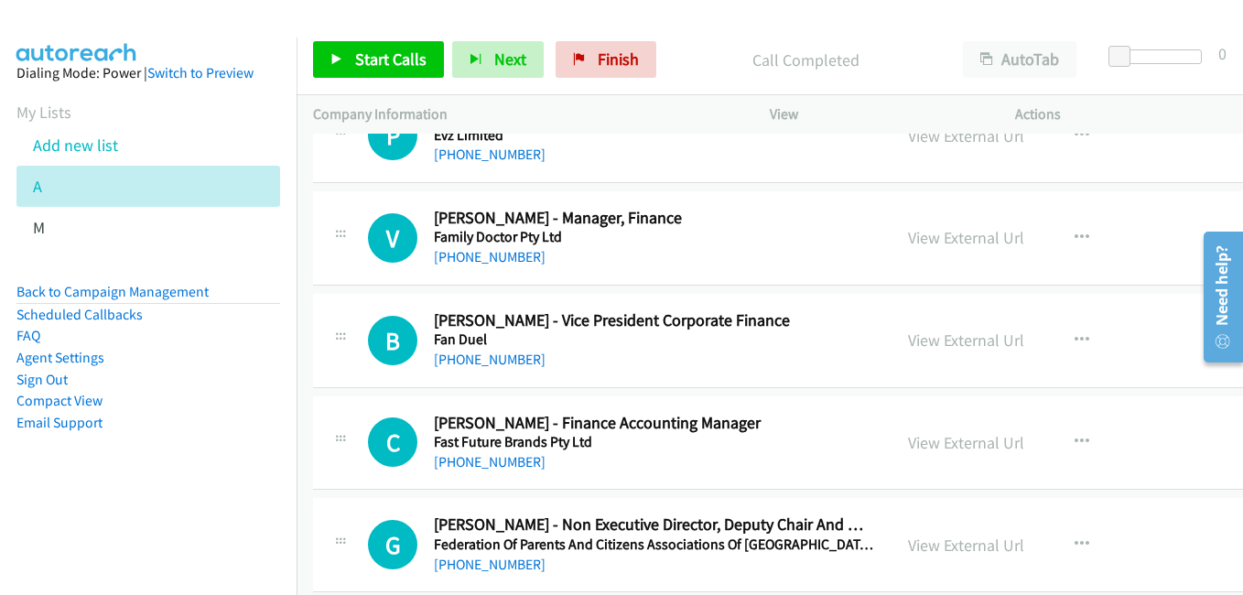
drag, startPoint x: 996, startPoint y: 341, endPoint x: 829, endPoint y: 290, distance: 174.1
click at [996, 341] on link "View External Url" at bounding box center [966, 340] width 116 height 21
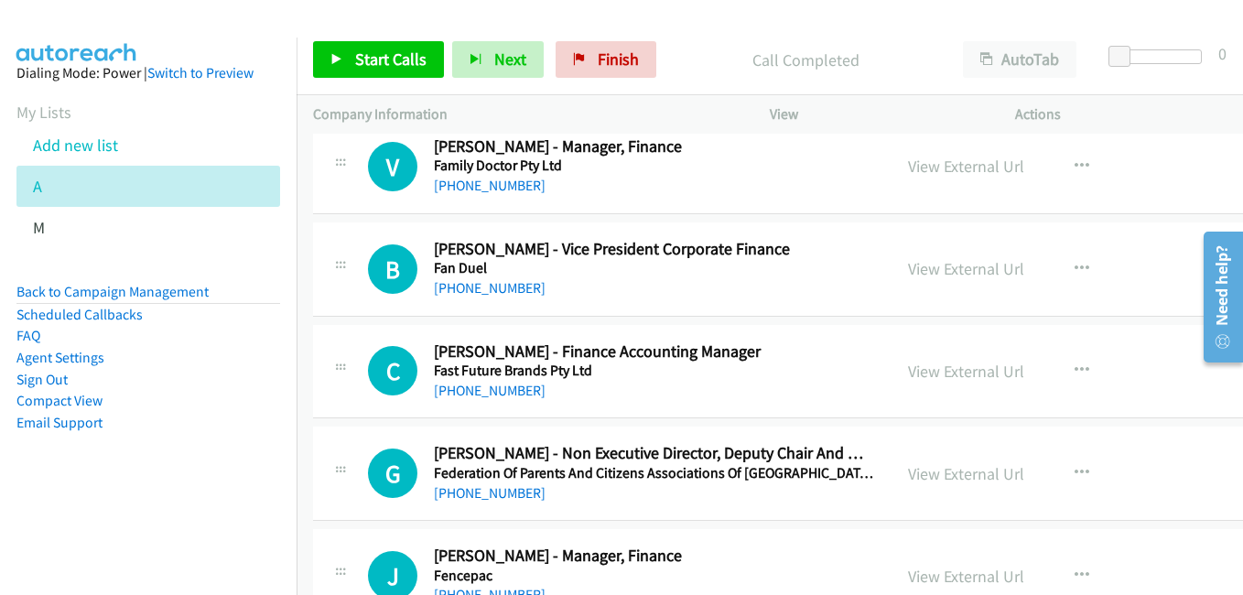
scroll to position [11810, 0]
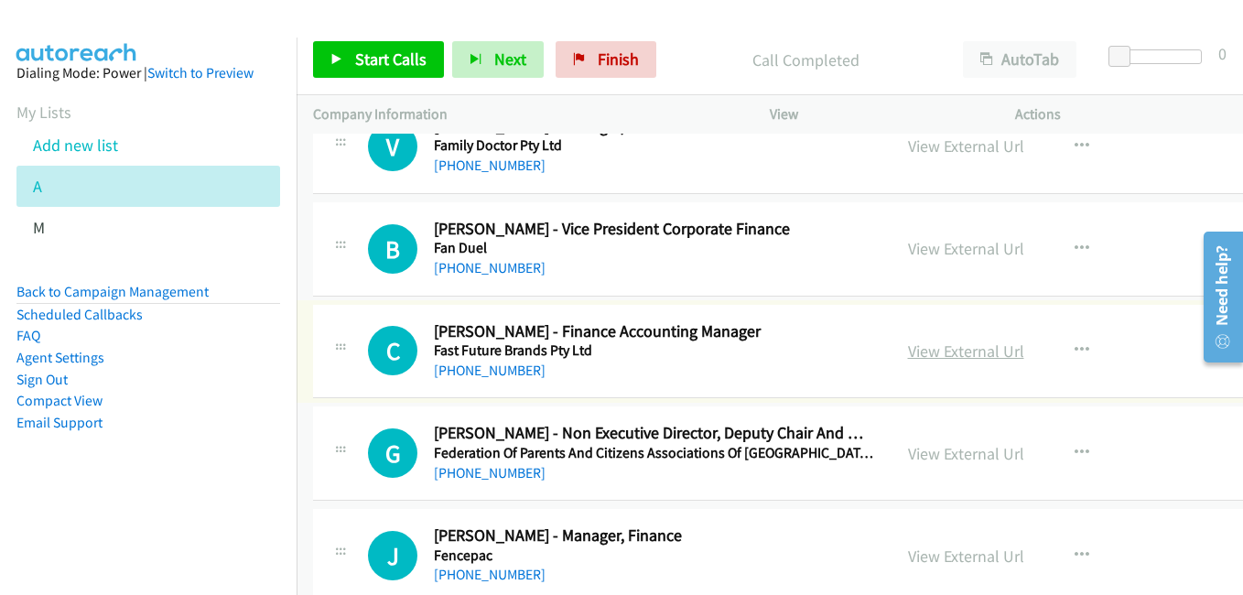
click at [966, 358] on link "View External Url" at bounding box center [966, 351] width 116 height 21
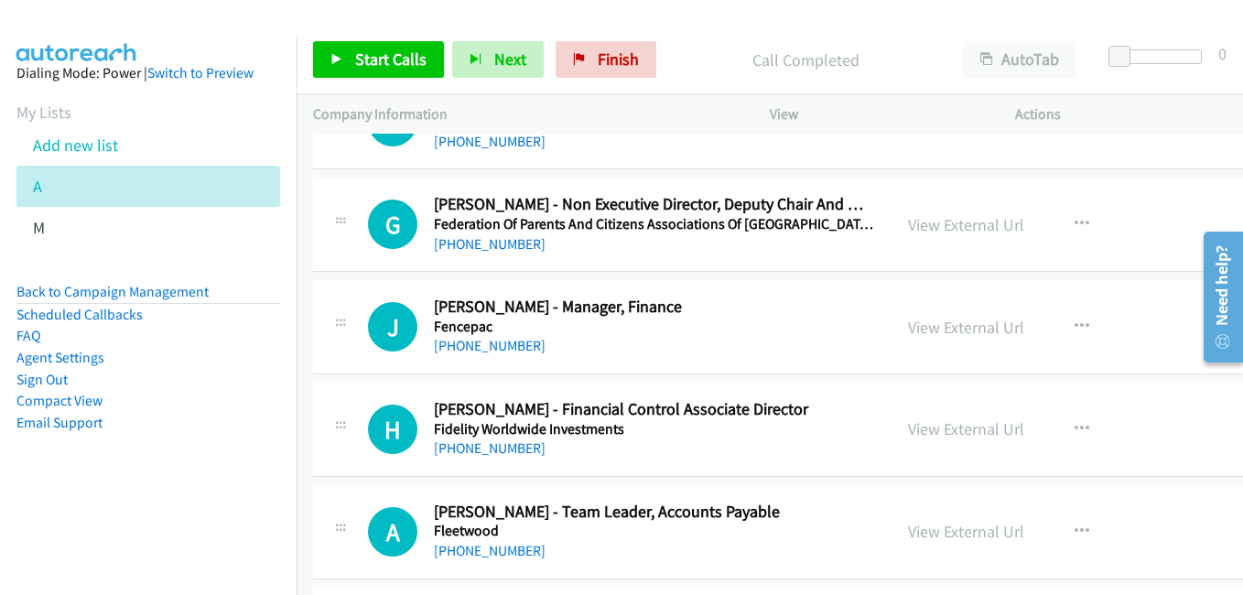
scroll to position [12084, 0]
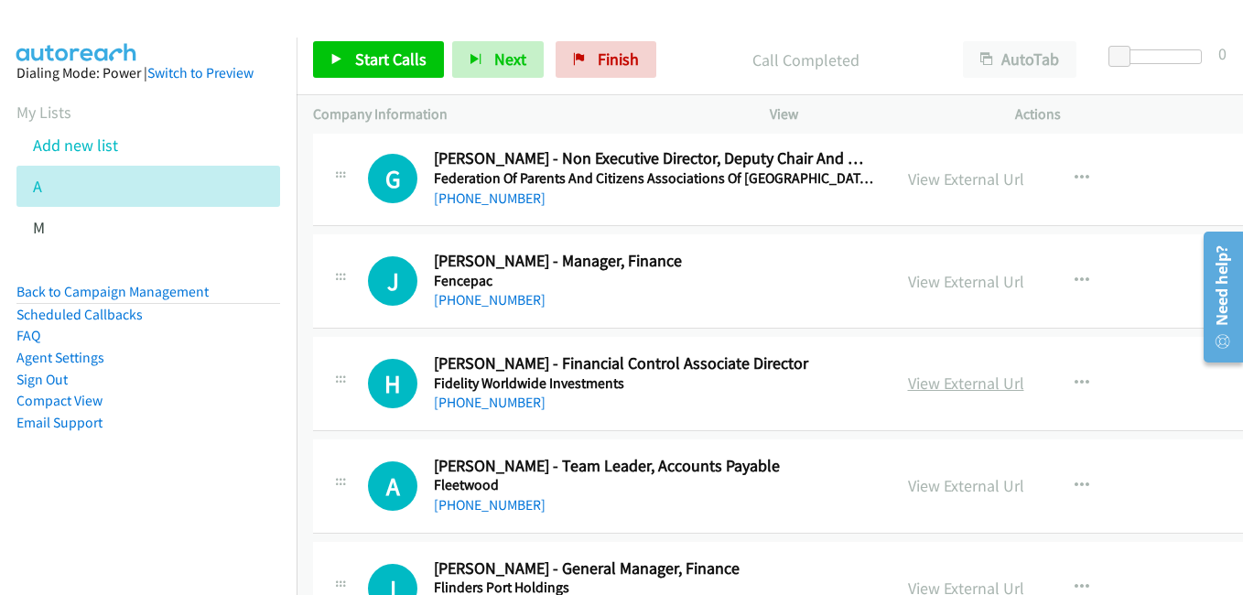
click at [955, 381] on link "View External Url" at bounding box center [966, 383] width 116 height 21
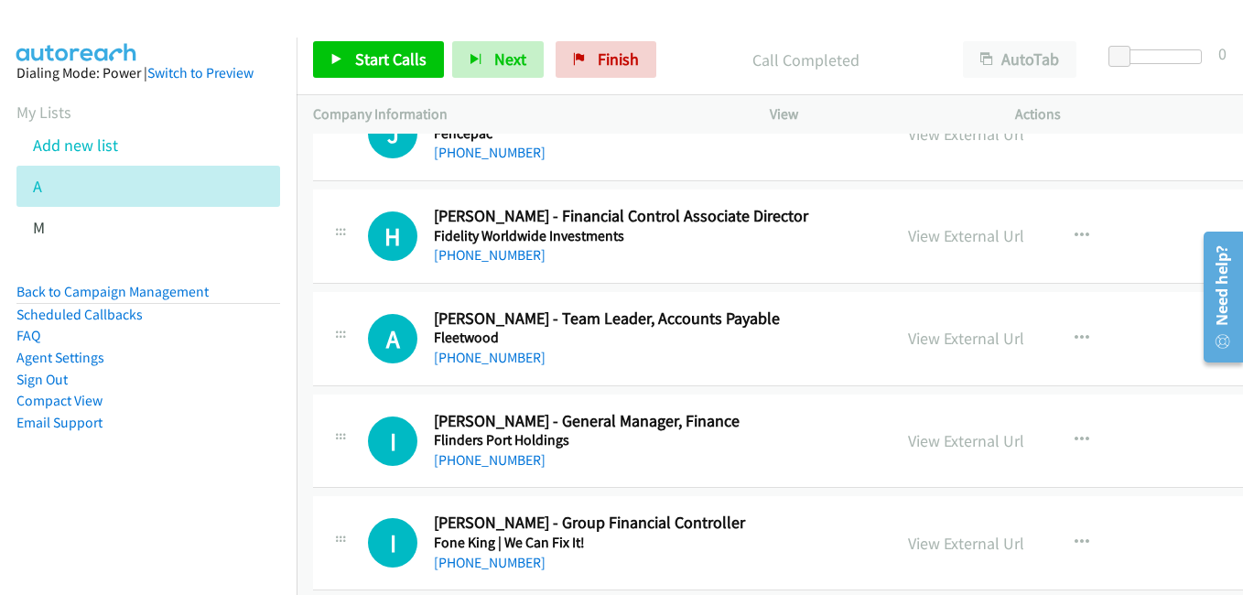
scroll to position [12268, 0]
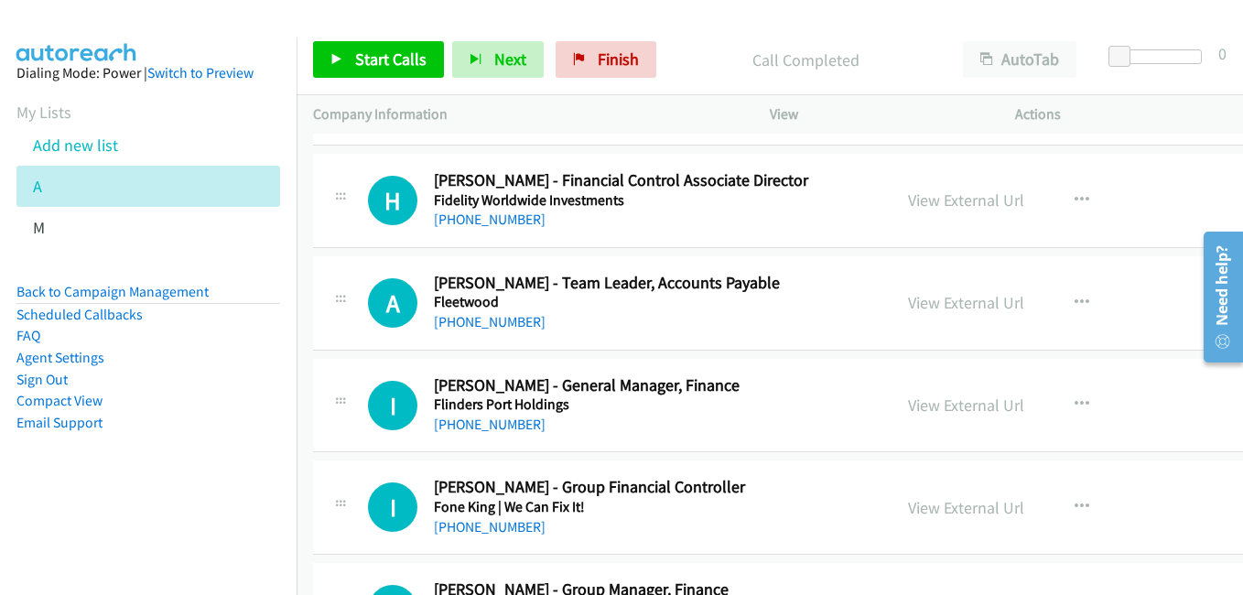
drag, startPoint x: 960, startPoint y: 398, endPoint x: 896, endPoint y: 394, distance: 64.2
click at [960, 398] on link "View External Url" at bounding box center [966, 405] width 116 height 21
click at [958, 505] on link "View External Url" at bounding box center [966, 507] width 116 height 21
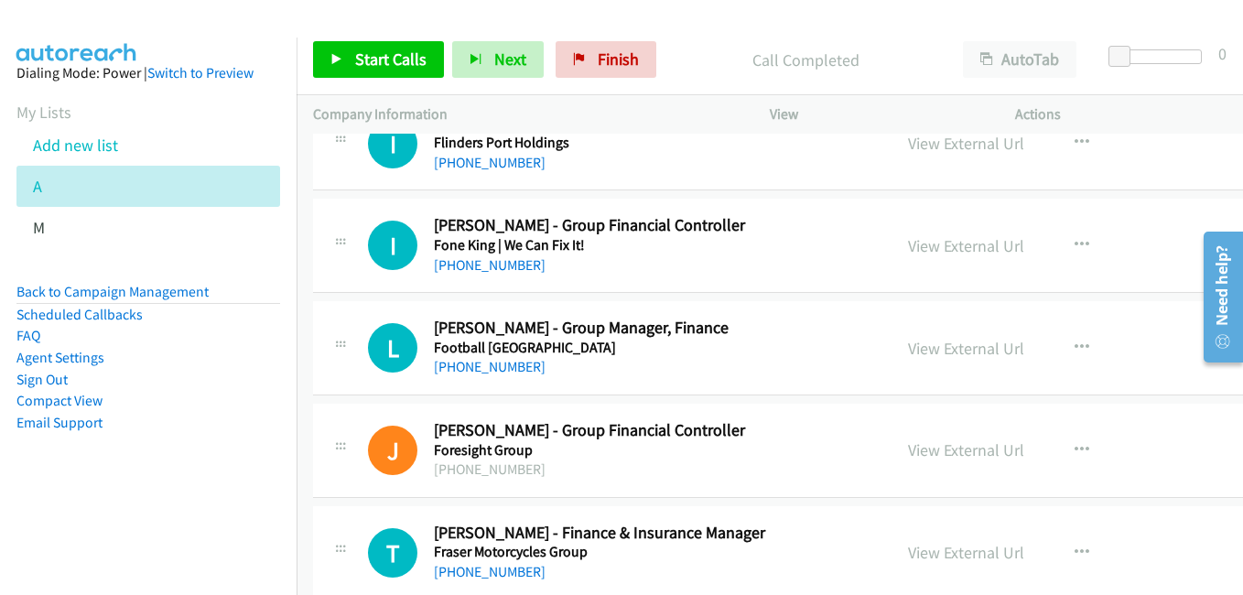
scroll to position [12542, 0]
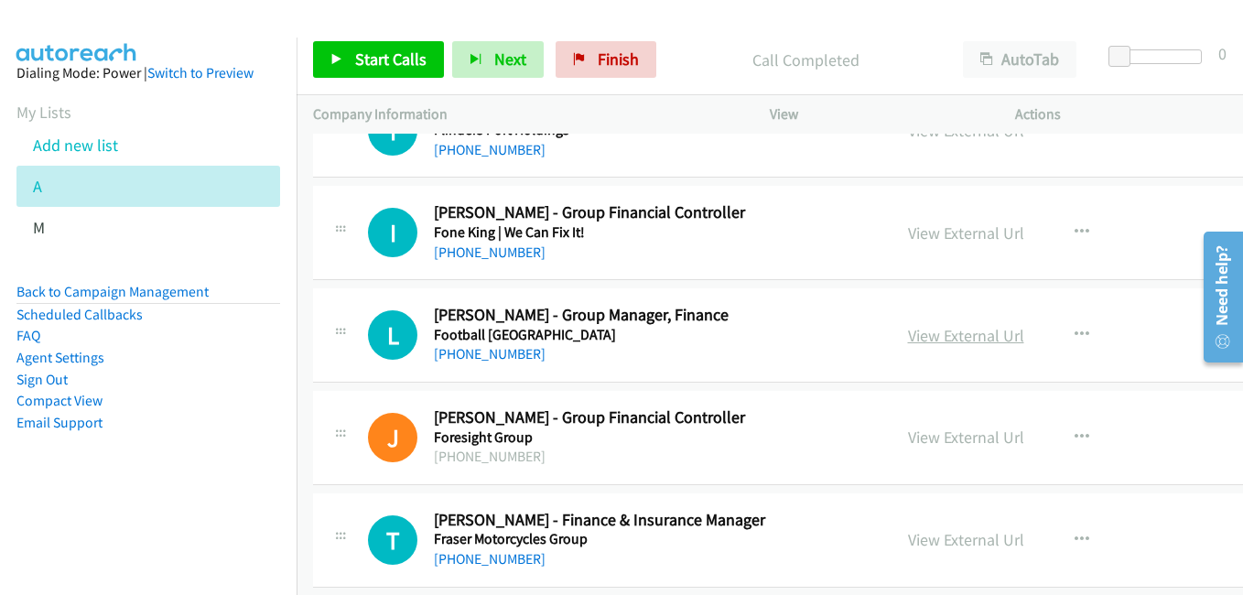
click at [969, 337] on link "View External Url" at bounding box center [966, 335] width 116 height 21
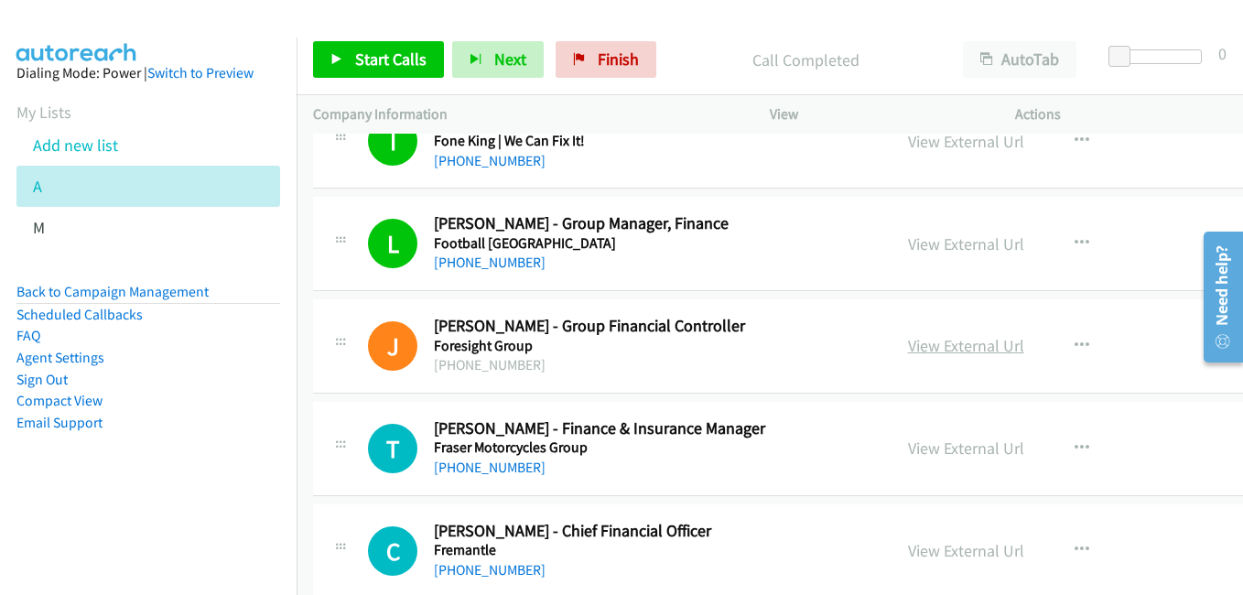
click at [983, 338] on link "View External Url" at bounding box center [966, 345] width 116 height 21
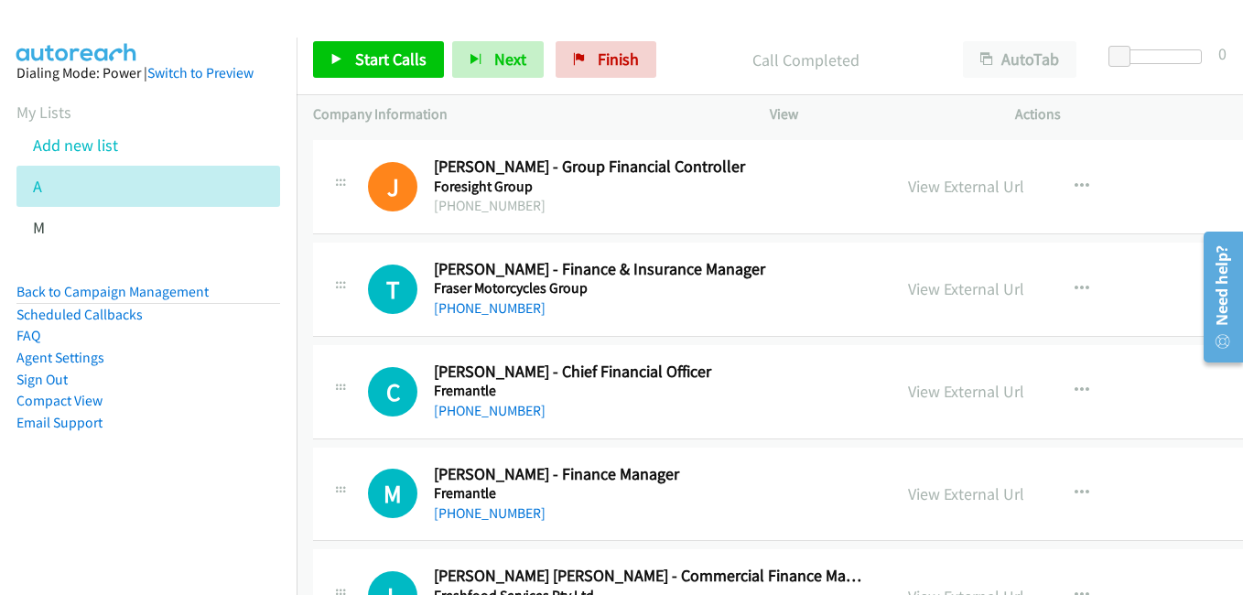
scroll to position [12817, 0]
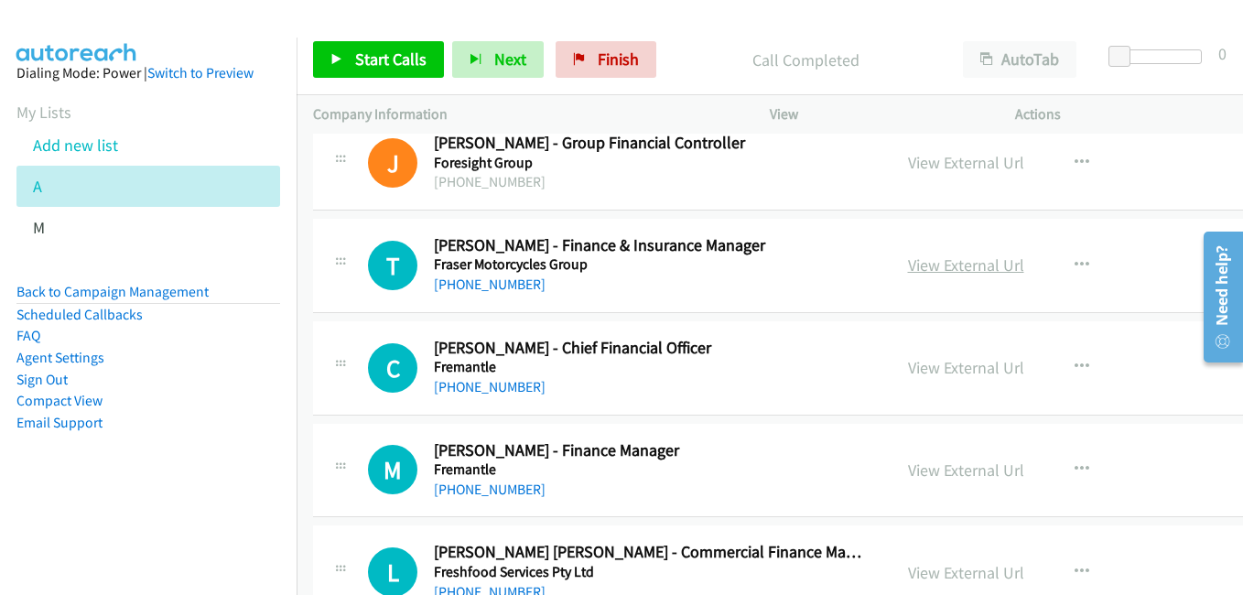
click at [948, 263] on link "View External Url" at bounding box center [966, 265] width 116 height 21
drag, startPoint x: 957, startPoint y: 375, endPoint x: 904, endPoint y: 359, distance: 54.7
click at [957, 375] on link "View External Url" at bounding box center [966, 367] width 116 height 21
click at [982, 470] on link "View External Url" at bounding box center [966, 470] width 116 height 21
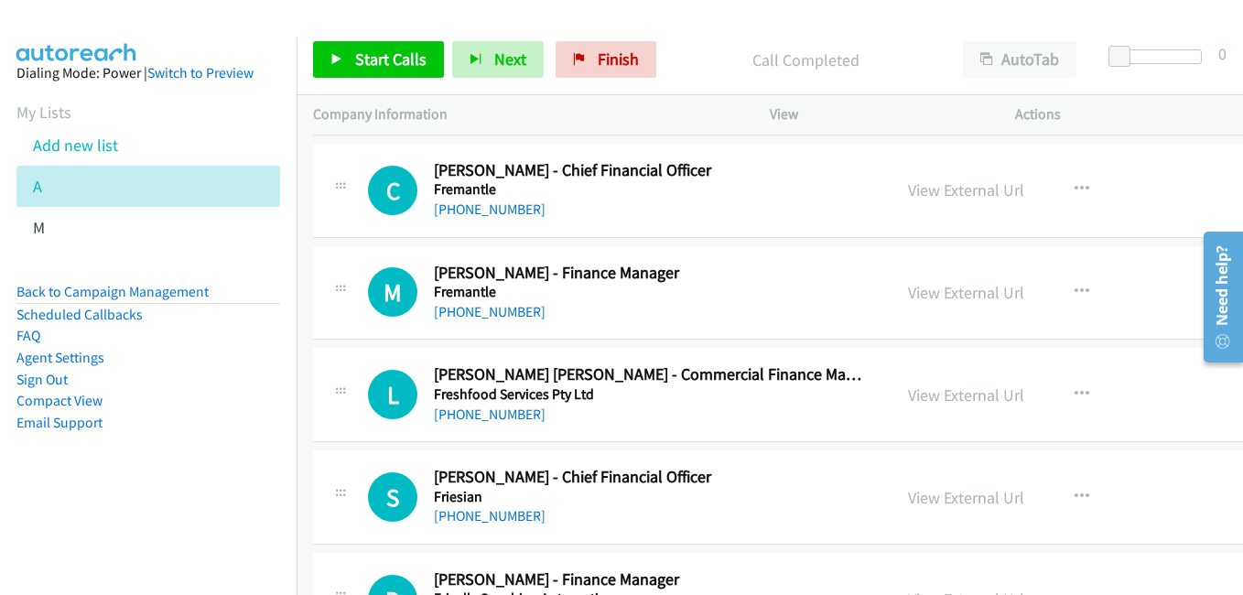
scroll to position [13000, 0]
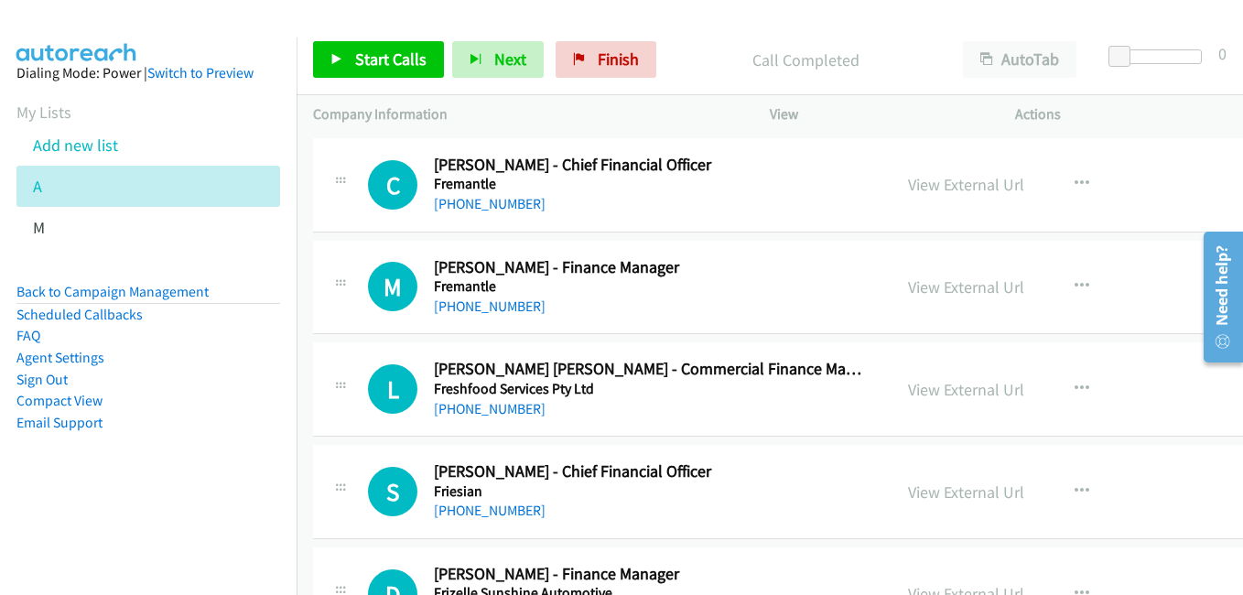
drag, startPoint x: 974, startPoint y: 395, endPoint x: 601, endPoint y: 289, distance: 388.3
click at [974, 395] on link "View External Url" at bounding box center [966, 389] width 116 height 21
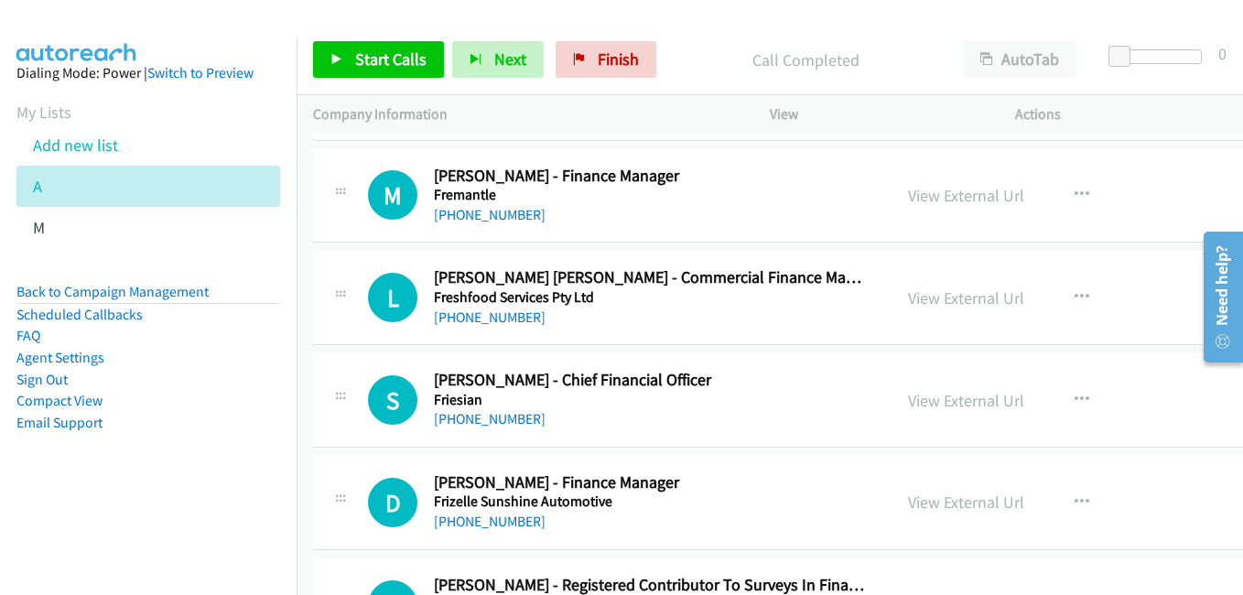
click at [946, 403] on link "View External Url" at bounding box center [966, 400] width 116 height 21
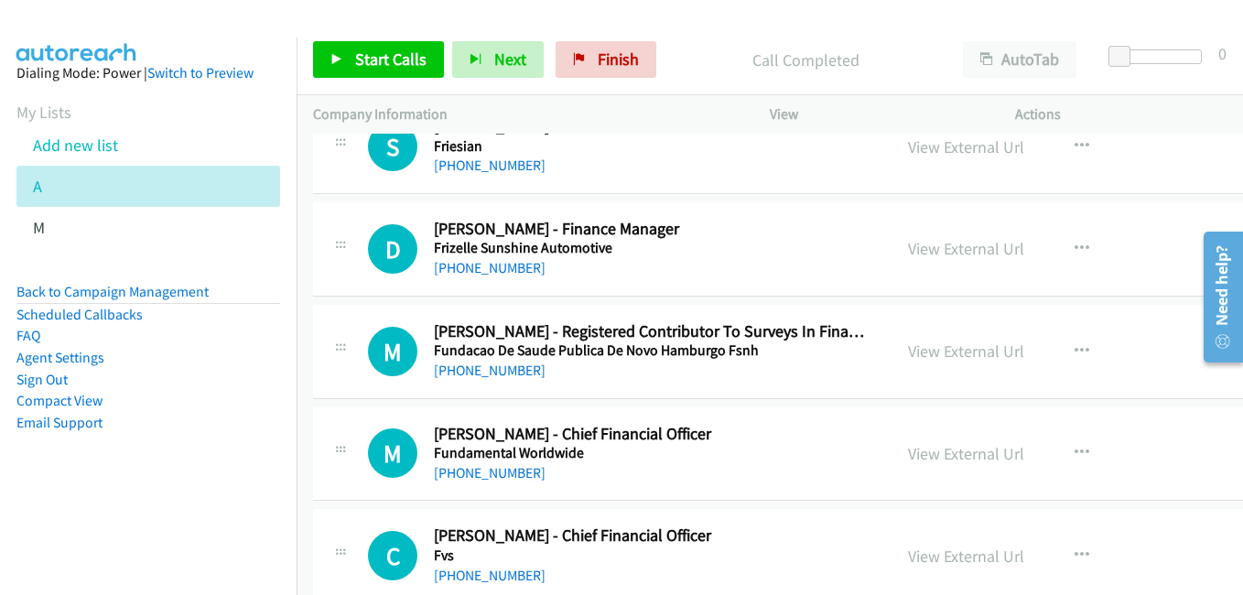
scroll to position [13366, 0]
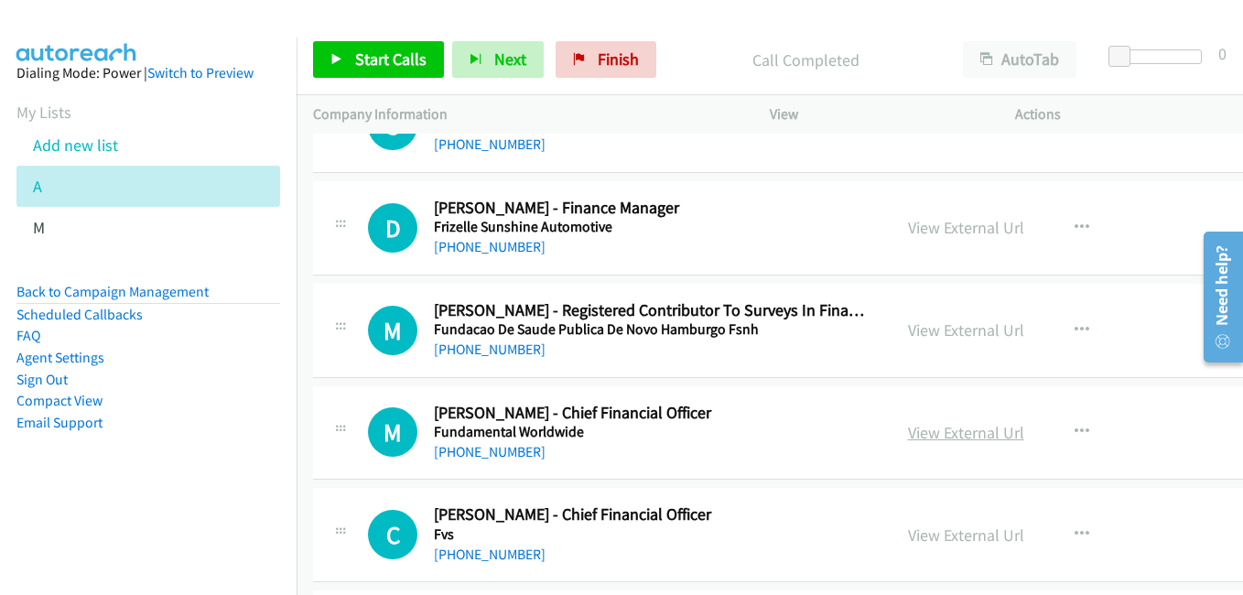
drag, startPoint x: 981, startPoint y: 433, endPoint x: 959, endPoint y: 426, distance: 24.0
click at [981, 433] on link "View External Url" at bounding box center [966, 432] width 116 height 21
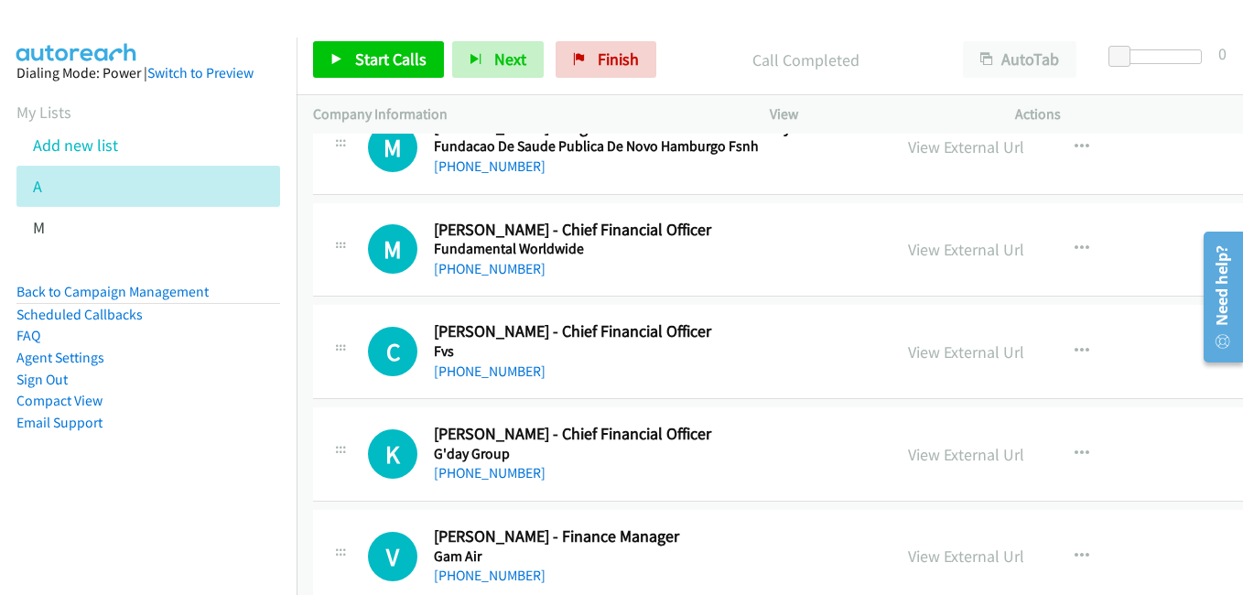
drag, startPoint x: 978, startPoint y: 352, endPoint x: 1074, endPoint y: 390, distance: 103.2
click at [978, 352] on link "View External Url" at bounding box center [966, 351] width 116 height 21
drag, startPoint x: 937, startPoint y: 462, endPoint x: 719, endPoint y: 320, distance: 261.3
click at [937, 462] on link "View External Url" at bounding box center [966, 454] width 116 height 21
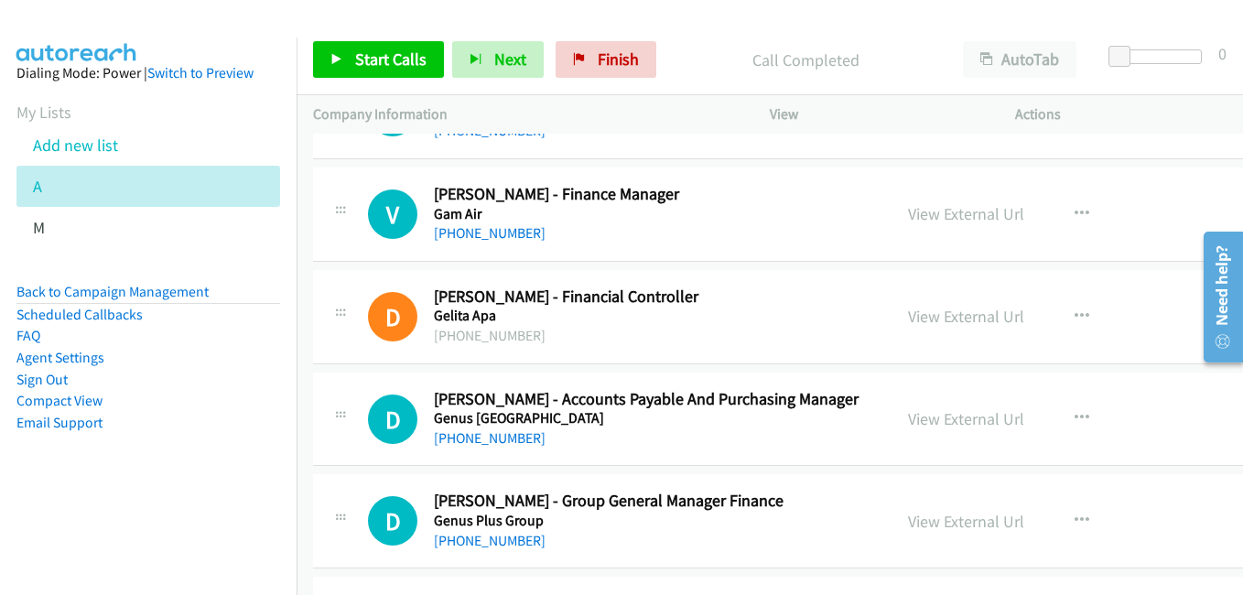
scroll to position [13915, 0]
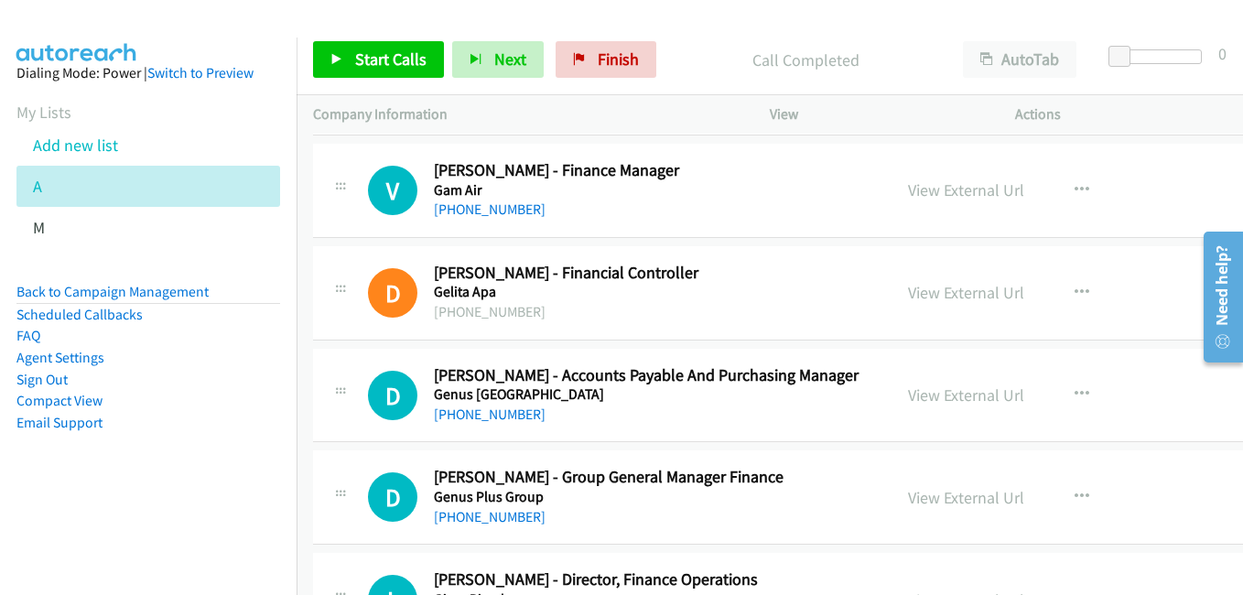
drag, startPoint x: 964, startPoint y: 394, endPoint x: 916, endPoint y: 375, distance: 51.0
click at [964, 394] on link "View External Url" at bounding box center [966, 395] width 116 height 21
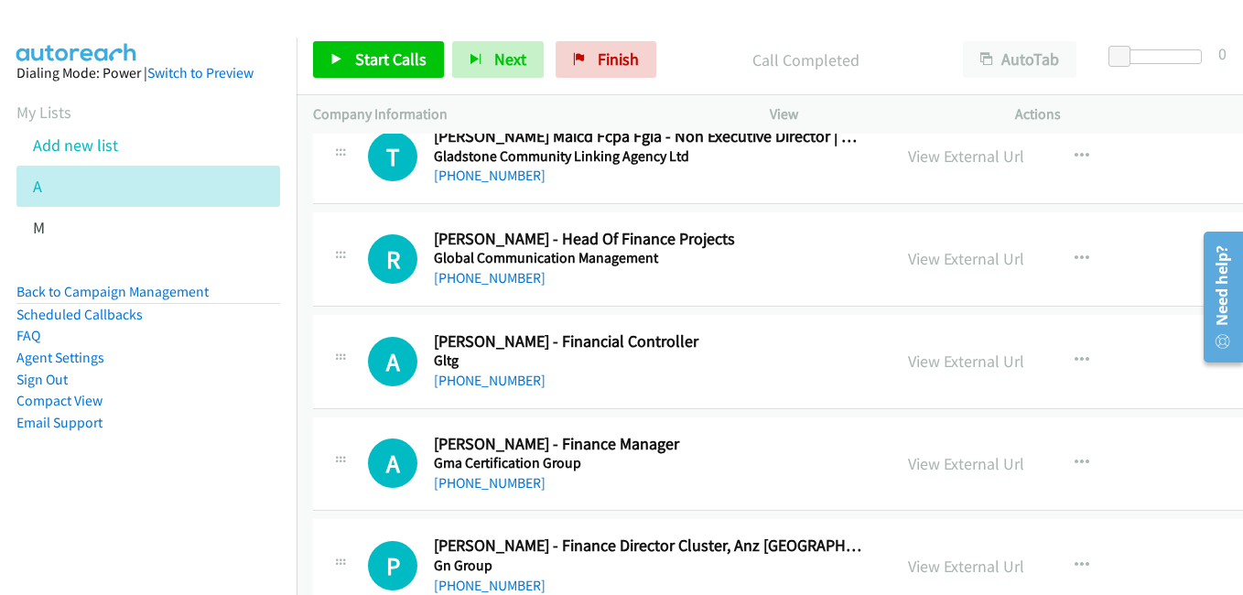
scroll to position [14465, 0]
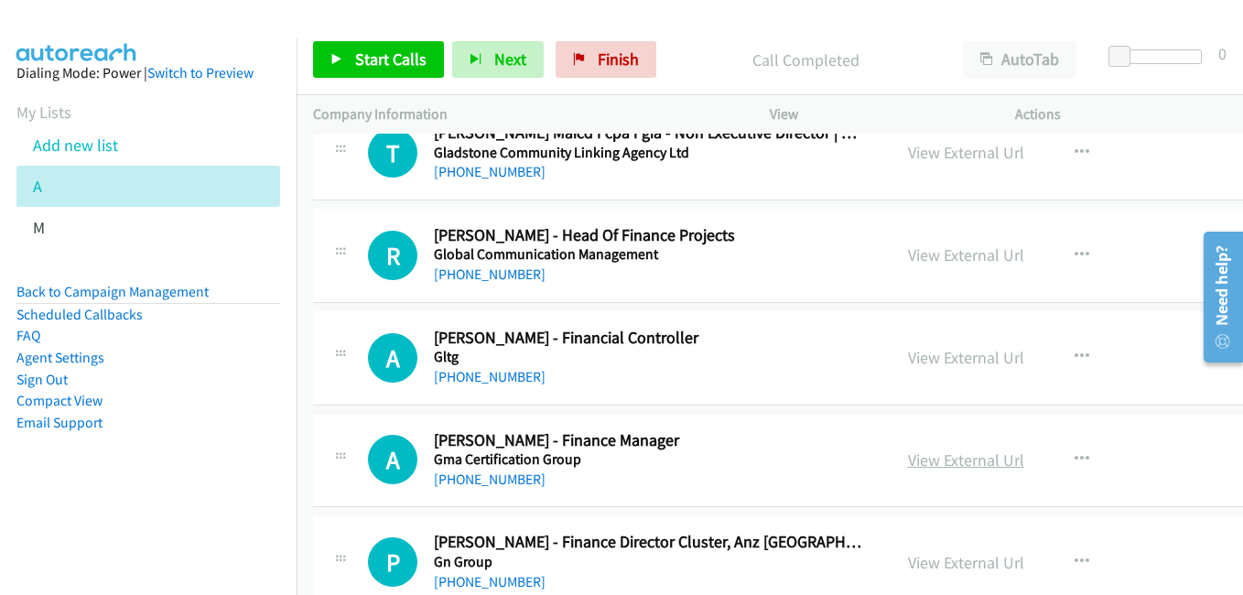
click at [956, 461] on link "View External Url" at bounding box center [966, 460] width 116 height 21
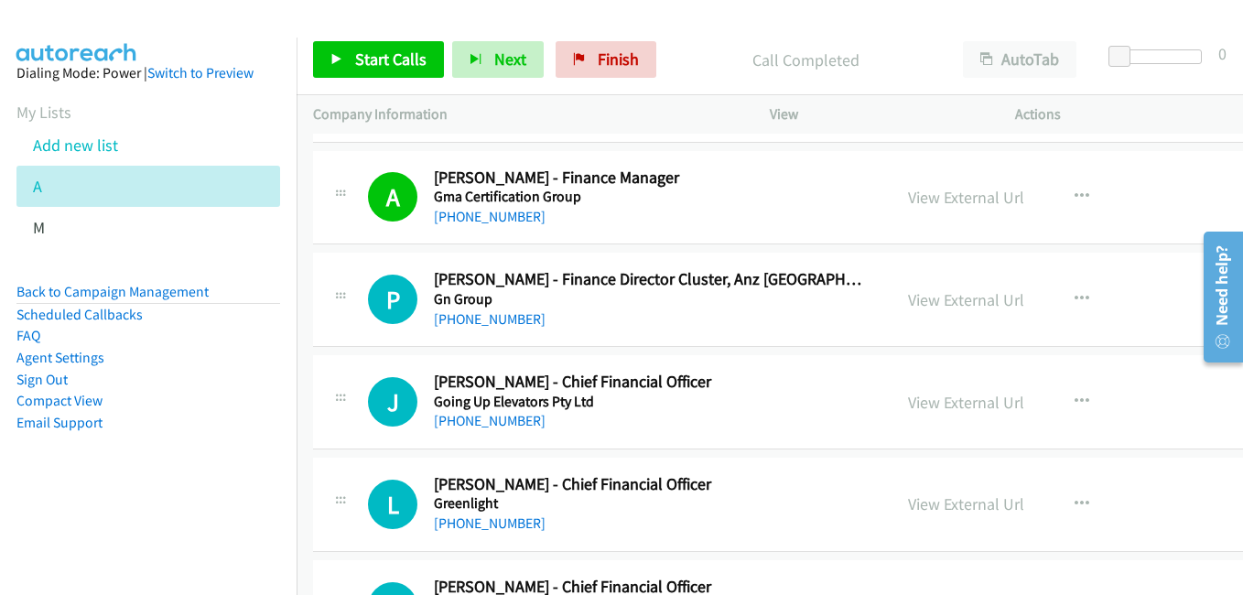
scroll to position [14739, 0]
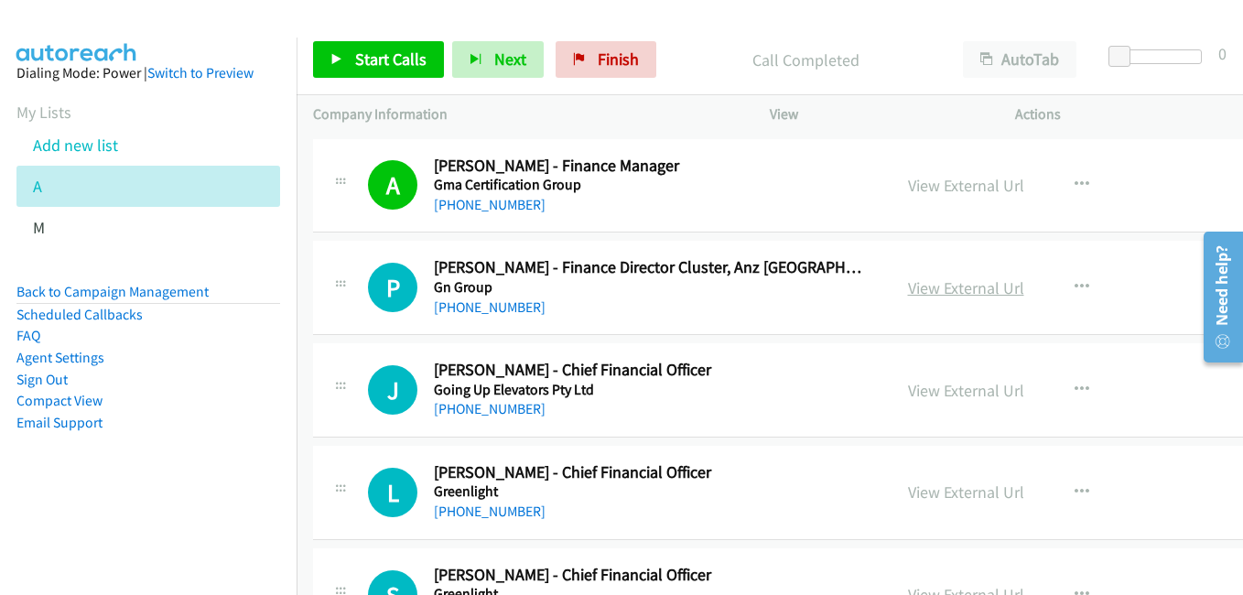
click at [958, 291] on link "View External Url" at bounding box center [966, 287] width 116 height 21
click at [954, 396] on link "View External Url" at bounding box center [966, 390] width 116 height 21
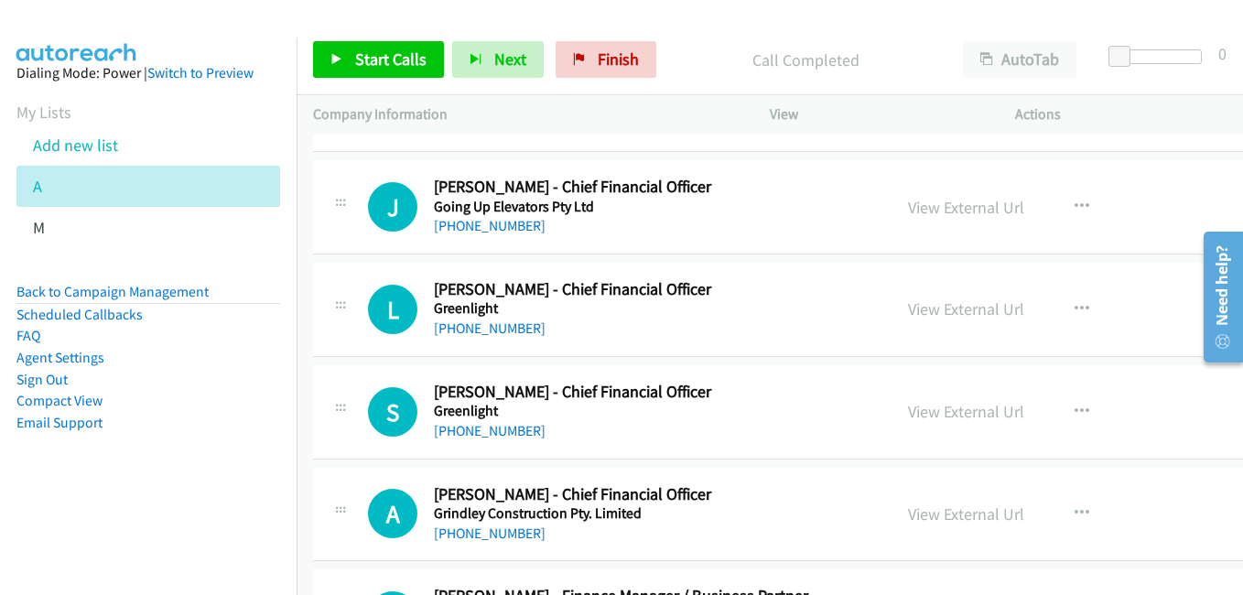
drag, startPoint x: 928, startPoint y: 306, endPoint x: 419, endPoint y: 88, distance: 553.7
click at [928, 306] on link "View External Url" at bounding box center [966, 308] width 116 height 21
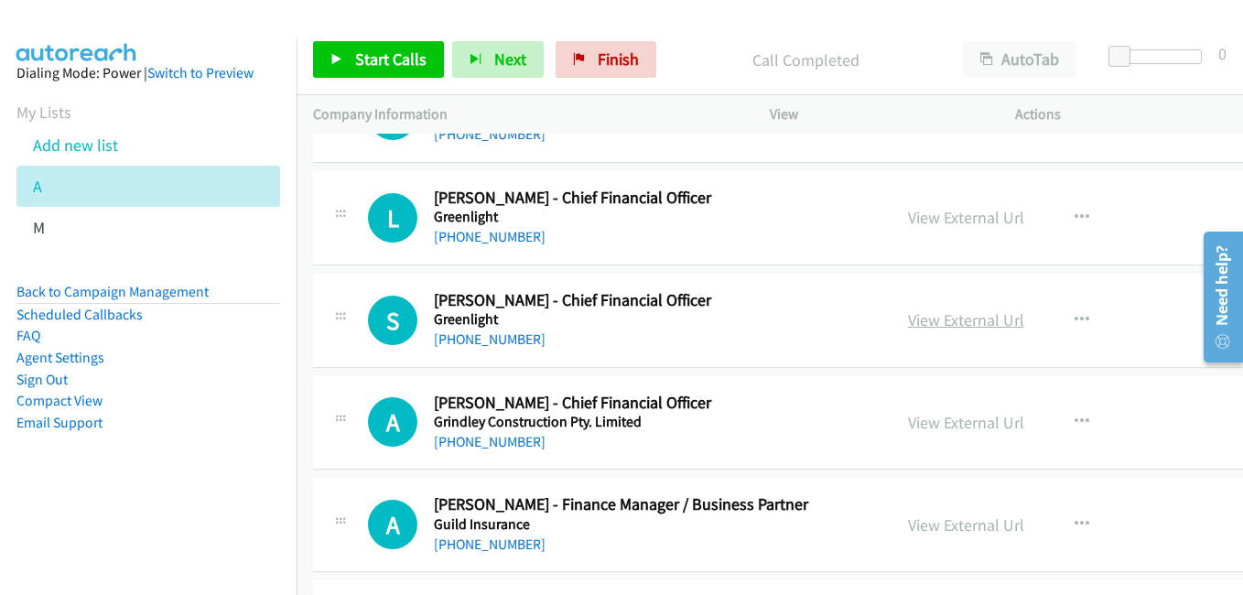
click at [967, 332] on div "View External Url" at bounding box center [966, 320] width 116 height 25
click at [968, 327] on link "View External Url" at bounding box center [966, 319] width 116 height 21
click at [959, 425] on link "View External Url" at bounding box center [966, 422] width 116 height 21
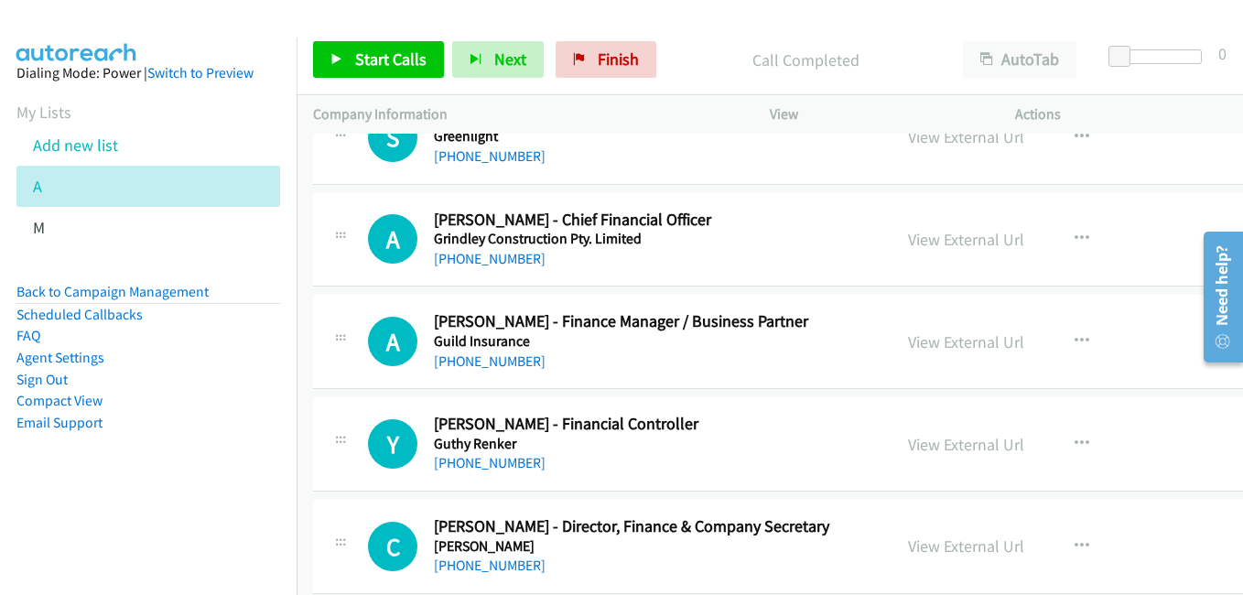
scroll to position [15289, 0]
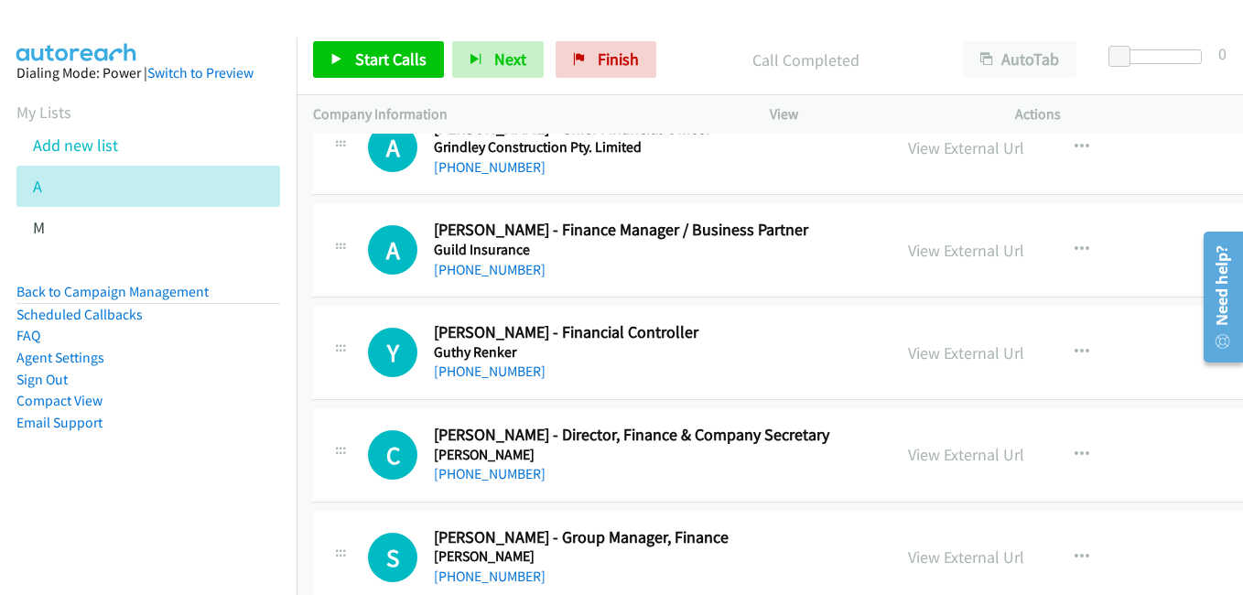
drag, startPoint x: 940, startPoint y: 350, endPoint x: 913, endPoint y: 336, distance: 30.7
click at [940, 350] on link "View External Url" at bounding box center [966, 352] width 116 height 21
click at [962, 449] on link "View External Url" at bounding box center [966, 454] width 116 height 21
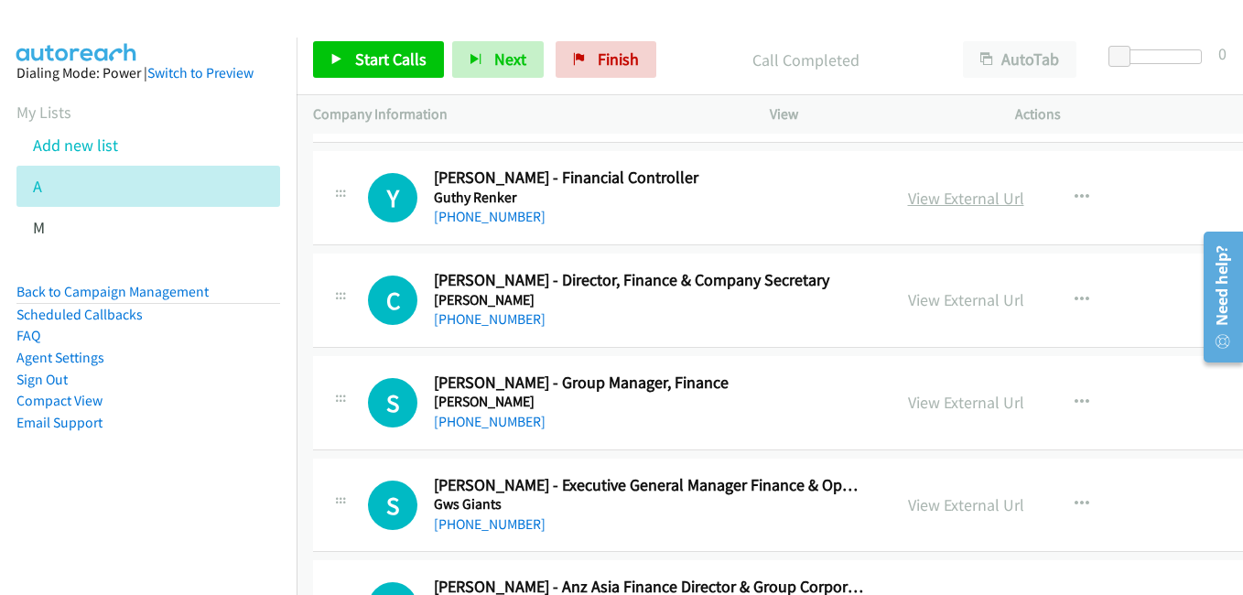
scroll to position [15472, 0]
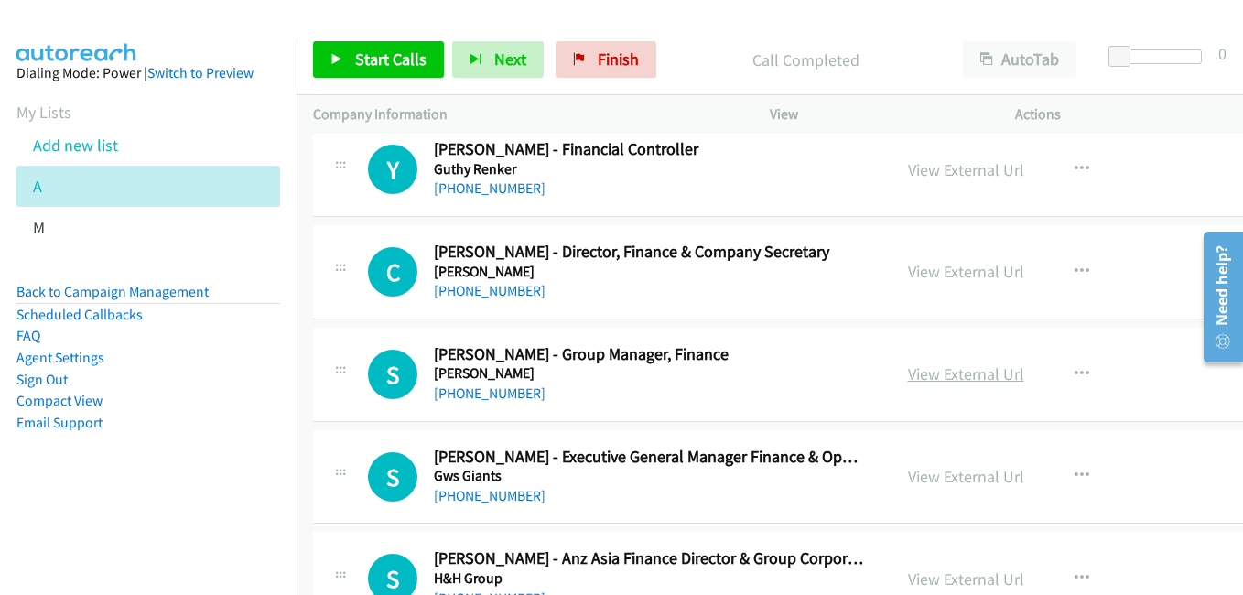
click at [980, 376] on link "View External Url" at bounding box center [966, 373] width 116 height 21
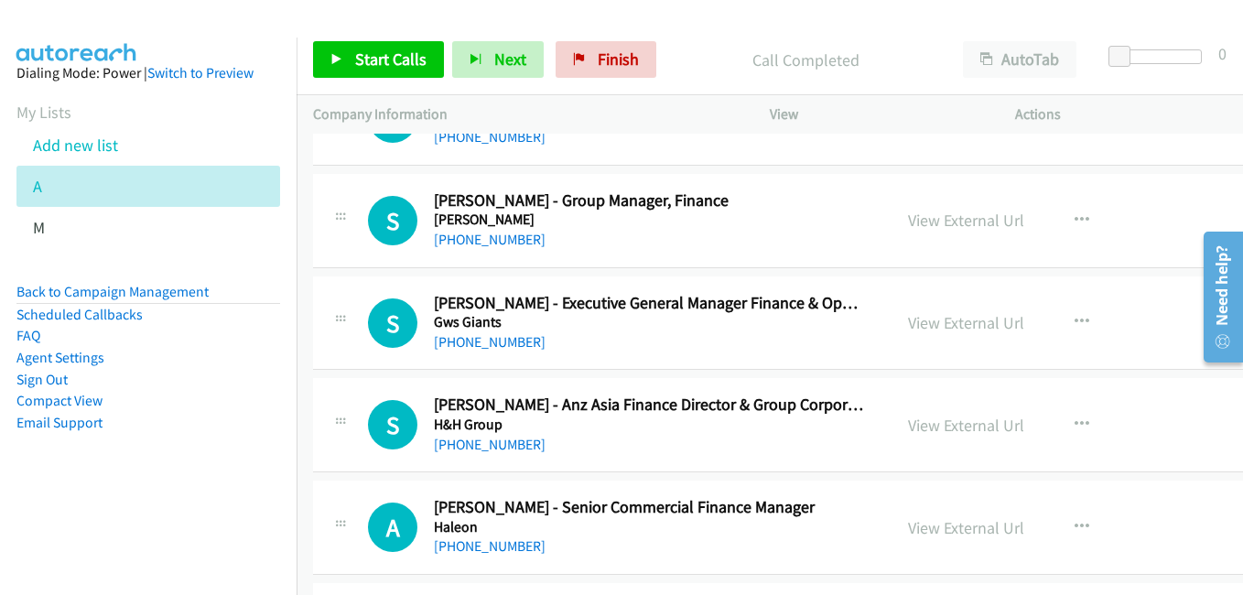
scroll to position [15655, 0]
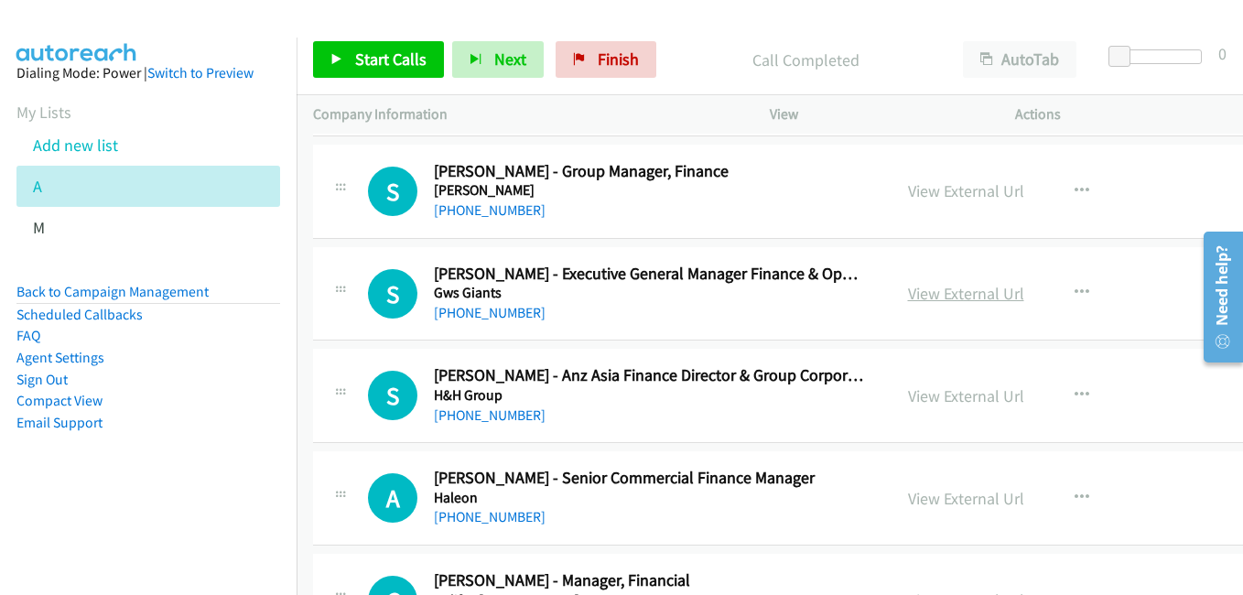
click at [964, 288] on link "View External Url" at bounding box center [966, 293] width 116 height 21
drag, startPoint x: 980, startPoint y: 392, endPoint x: 905, endPoint y: 351, distance: 85.6
click at [980, 392] on link "View External Url" at bounding box center [966, 395] width 116 height 21
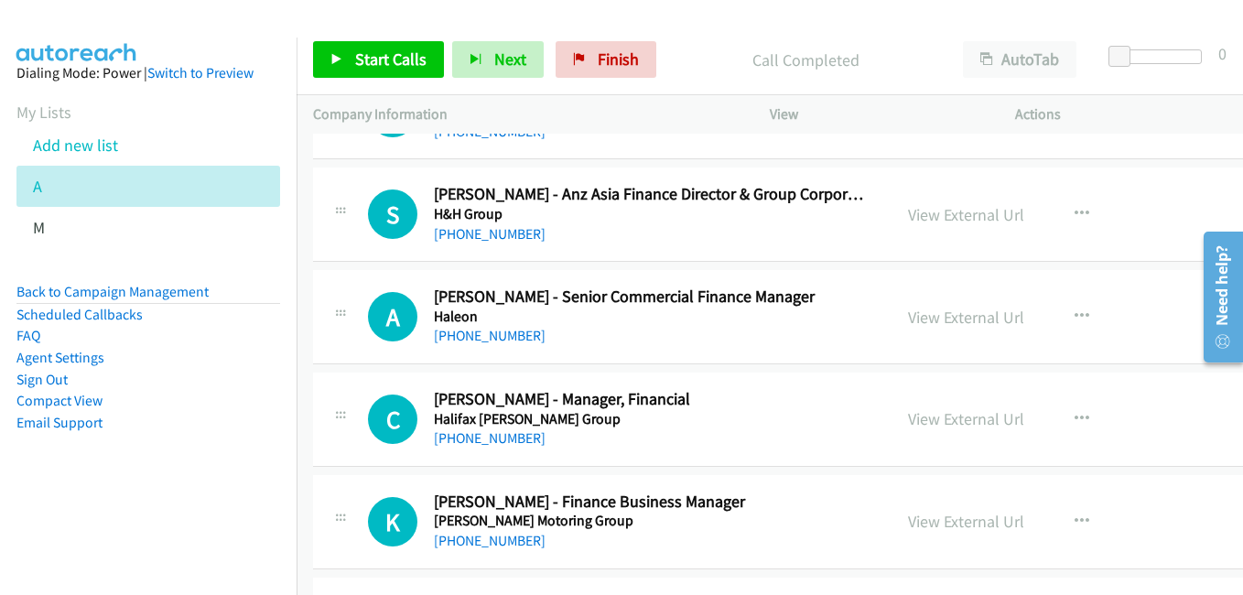
scroll to position [15838, 0]
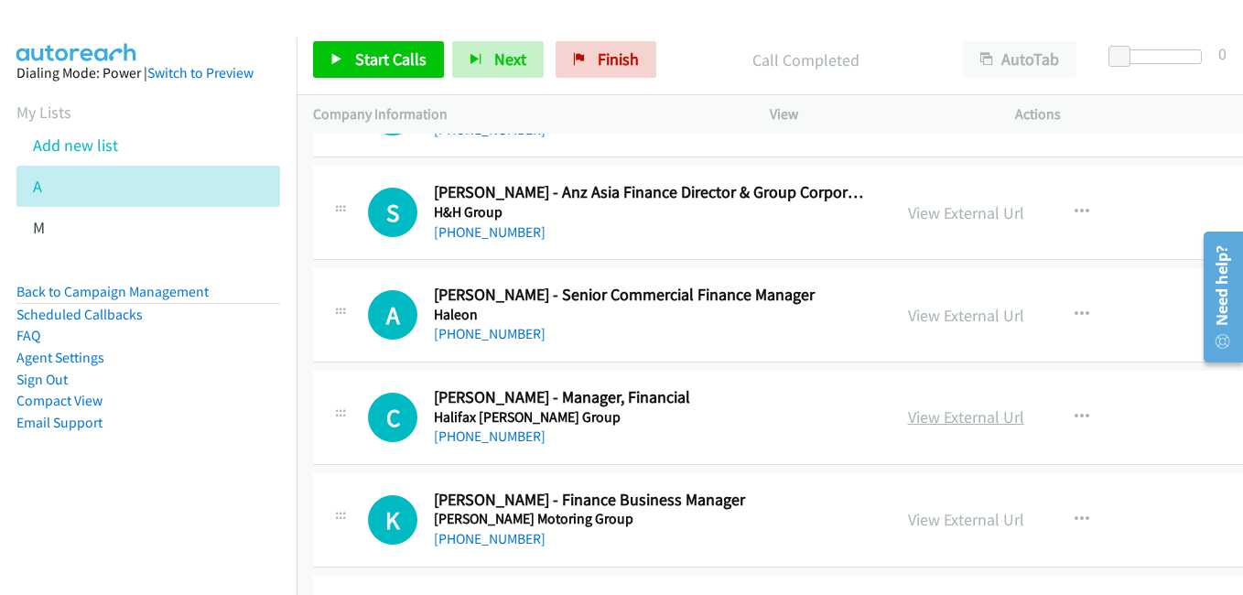
click at [964, 413] on link "View External Url" at bounding box center [966, 416] width 116 height 21
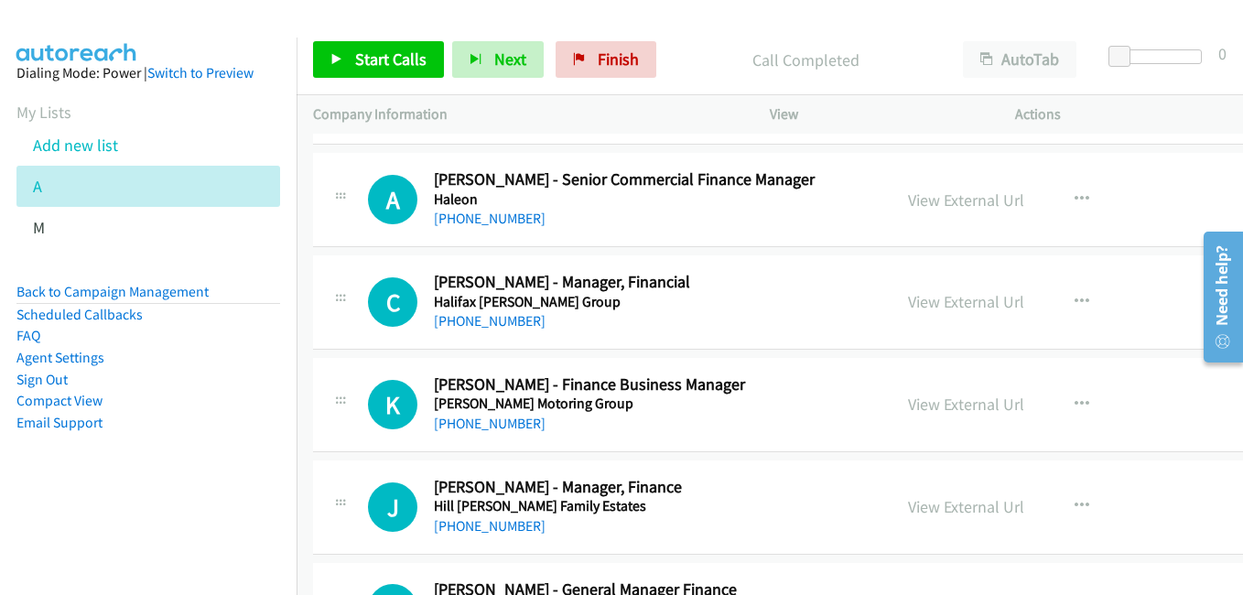
scroll to position [16021, 0]
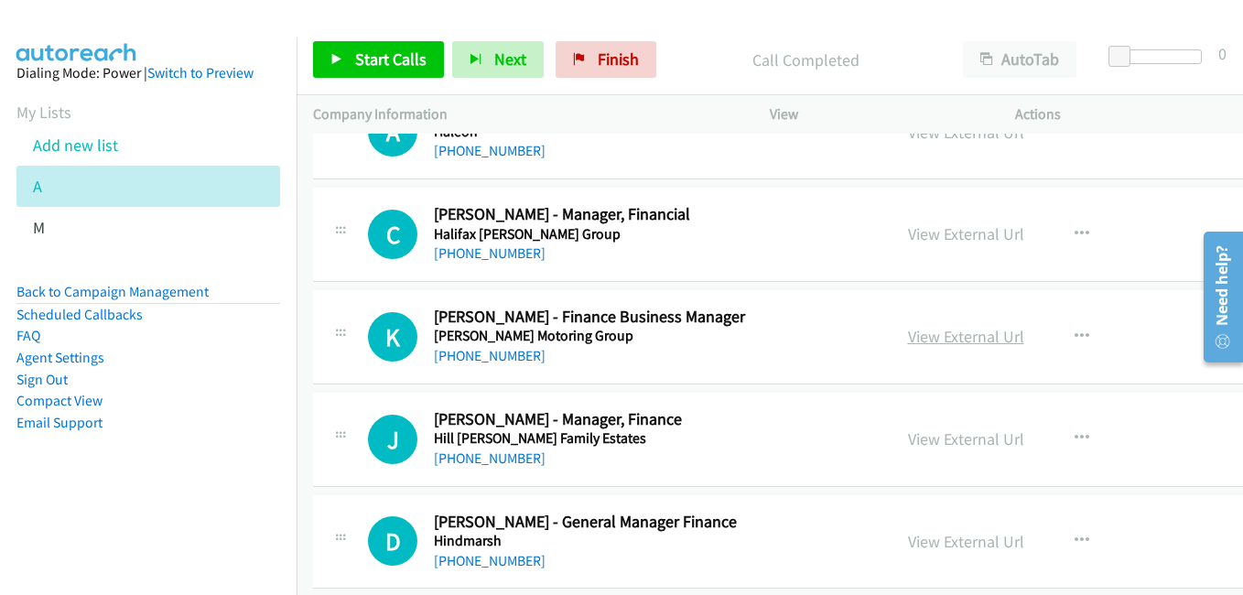
drag, startPoint x: 990, startPoint y: 341, endPoint x: 937, endPoint y: 335, distance: 52.5
click at [990, 341] on link "View External Url" at bounding box center [966, 336] width 116 height 21
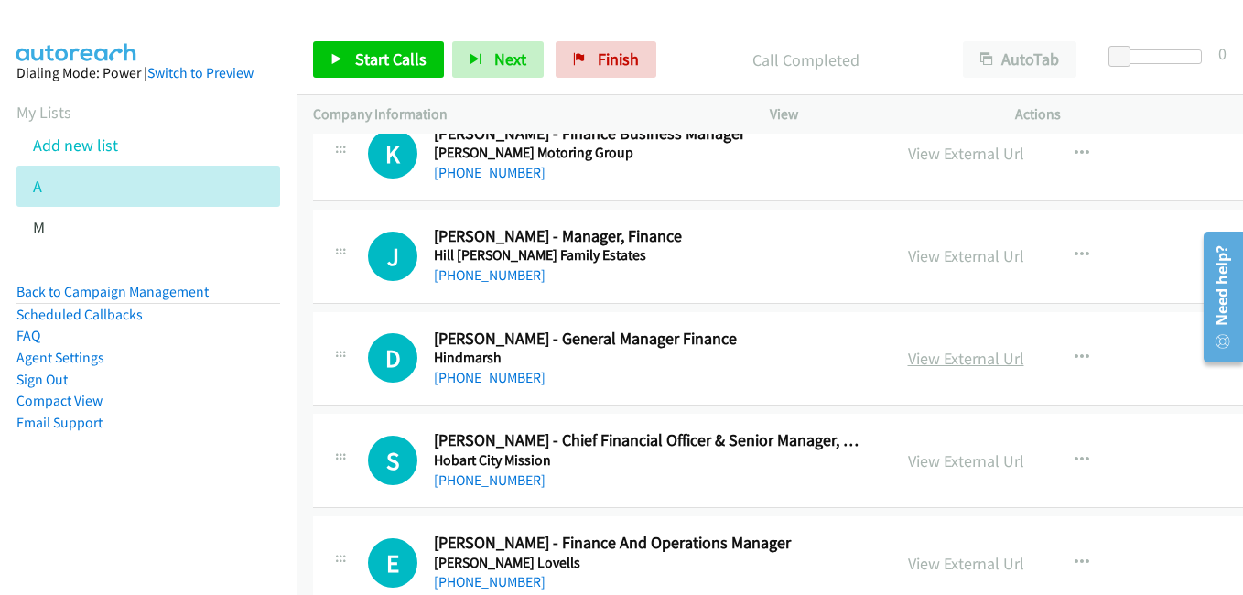
click at [948, 363] on link "View External Url" at bounding box center [966, 358] width 116 height 21
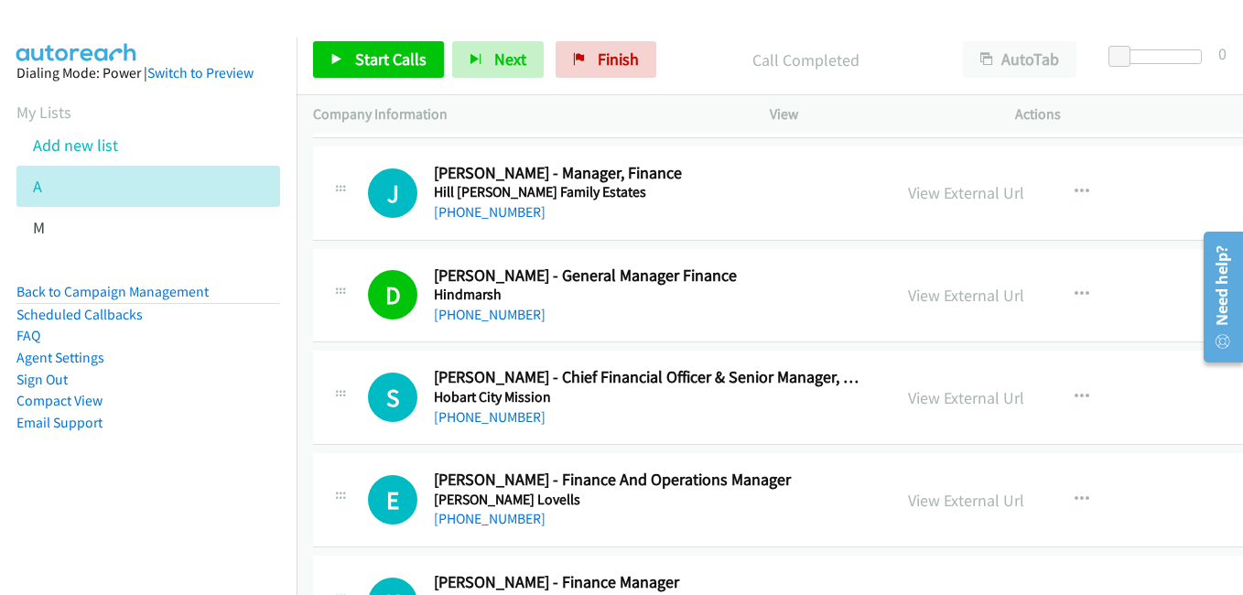
scroll to position [16387, 0]
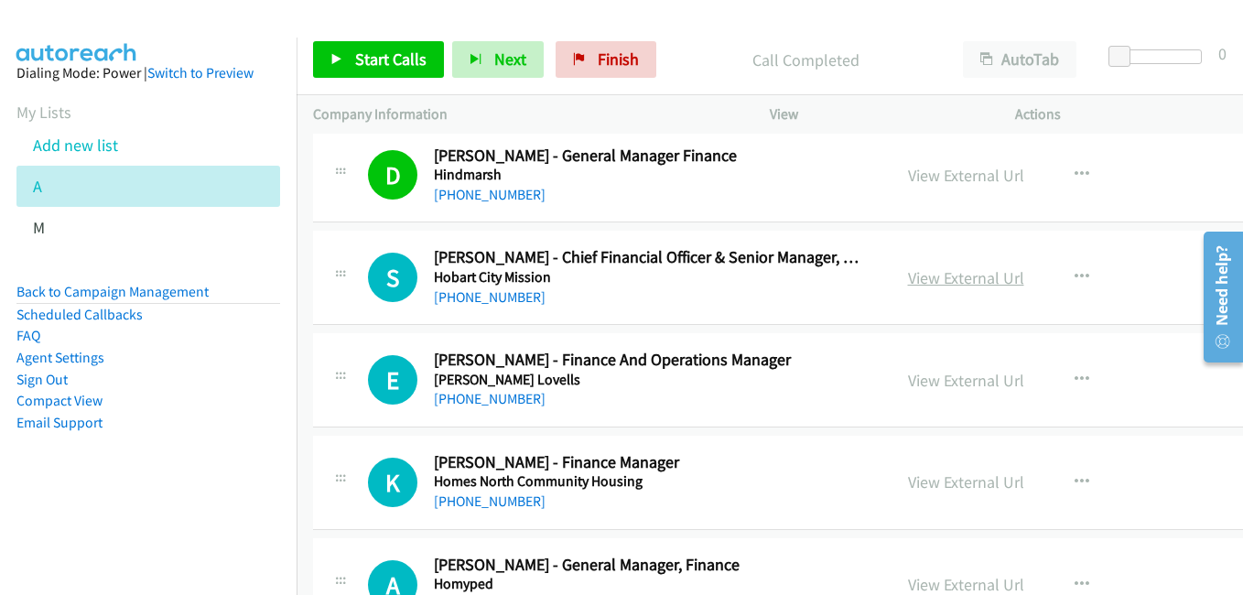
click at [961, 285] on link "View External Url" at bounding box center [966, 277] width 116 height 21
click at [947, 375] on link "View External Url" at bounding box center [966, 380] width 116 height 21
click at [956, 486] on link "View External Url" at bounding box center [966, 481] width 116 height 21
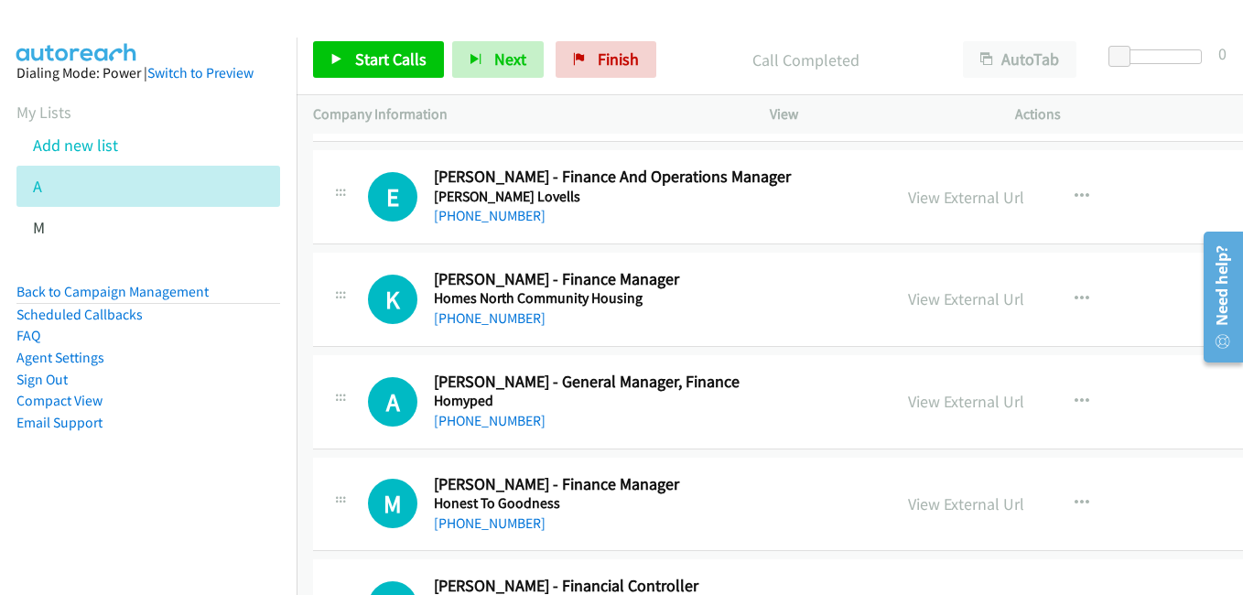
scroll to position [16662, 0]
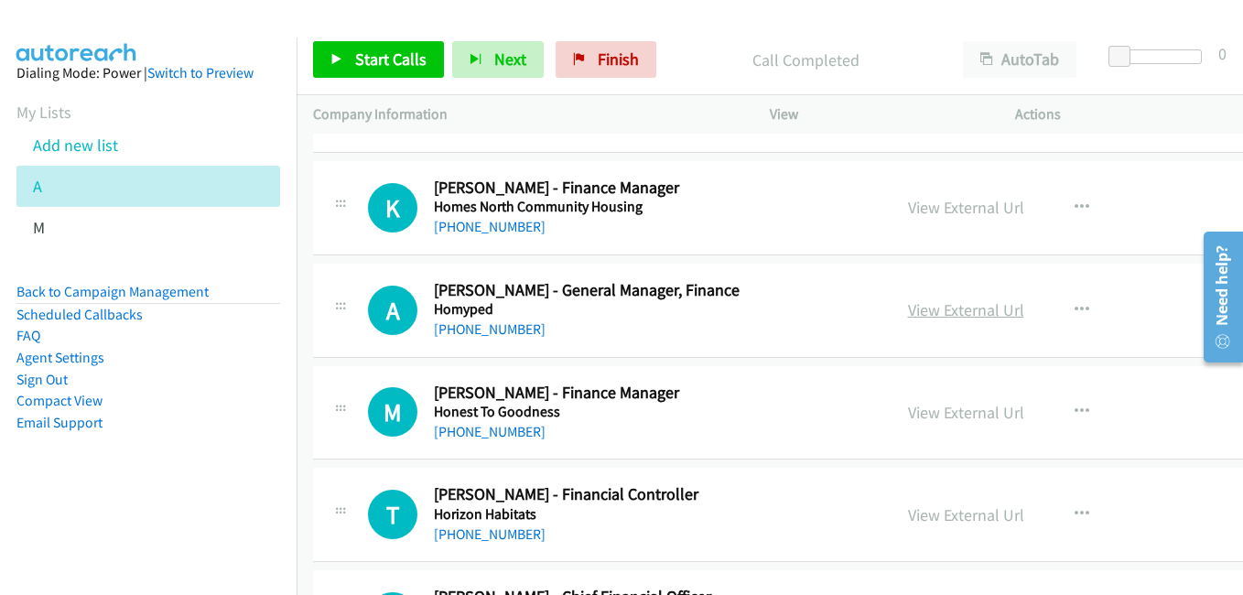
click at [963, 314] on link "View External Url" at bounding box center [966, 309] width 116 height 21
drag, startPoint x: 977, startPoint y: 417, endPoint x: 965, endPoint y: 418, distance: 11.9
click at [977, 417] on link "View External Url" at bounding box center [966, 412] width 116 height 21
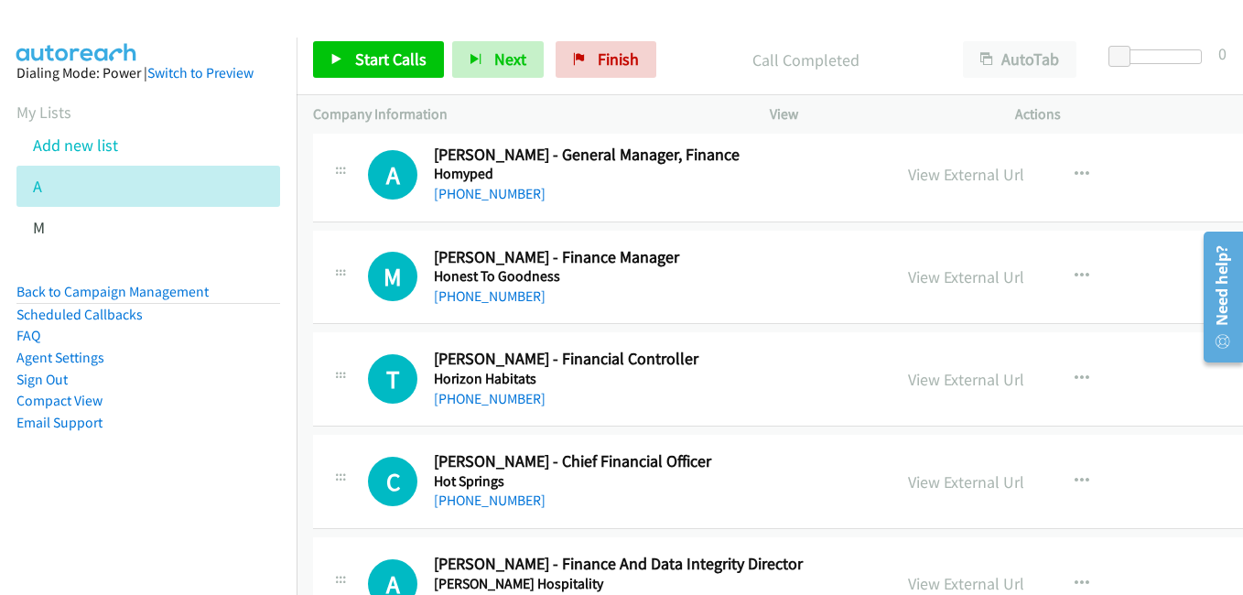
scroll to position [16845, 0]
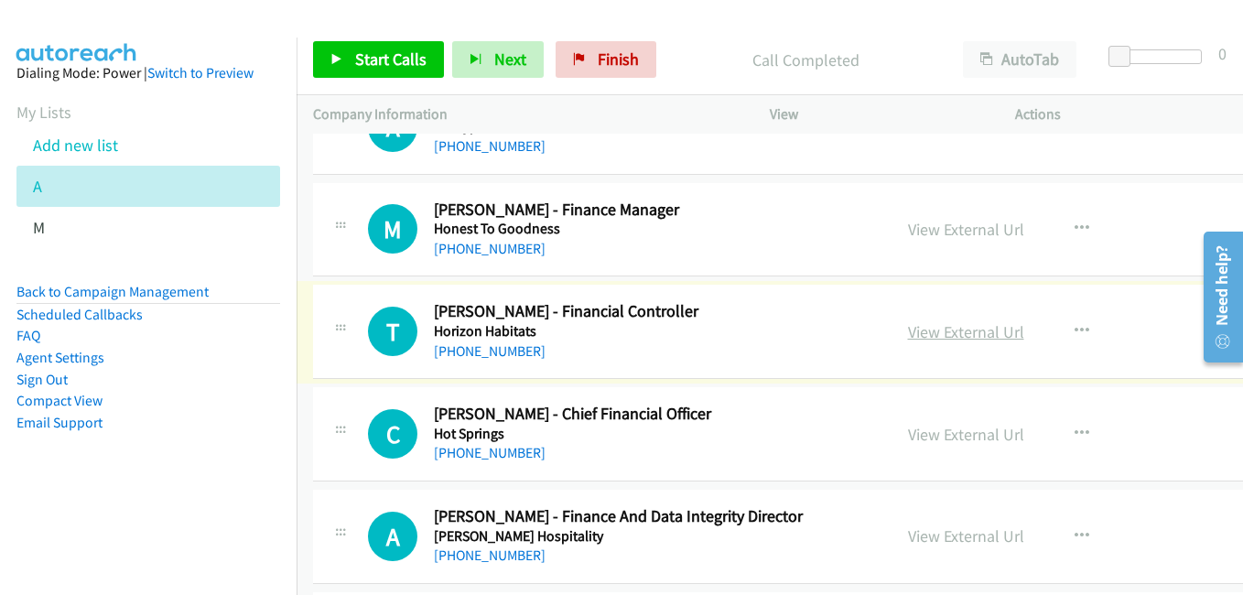
click at [964, 336] on link "View External Url" at bounding box center [966, 331] width 116 height 21
drag, startPoint x: 960, startPoint y: 424, endPoint x: 951, endPoint y: 419, distance: 10.2
click at [960, 424] on link "View External Url" at bounding box center [966, 434] width 116 height 21
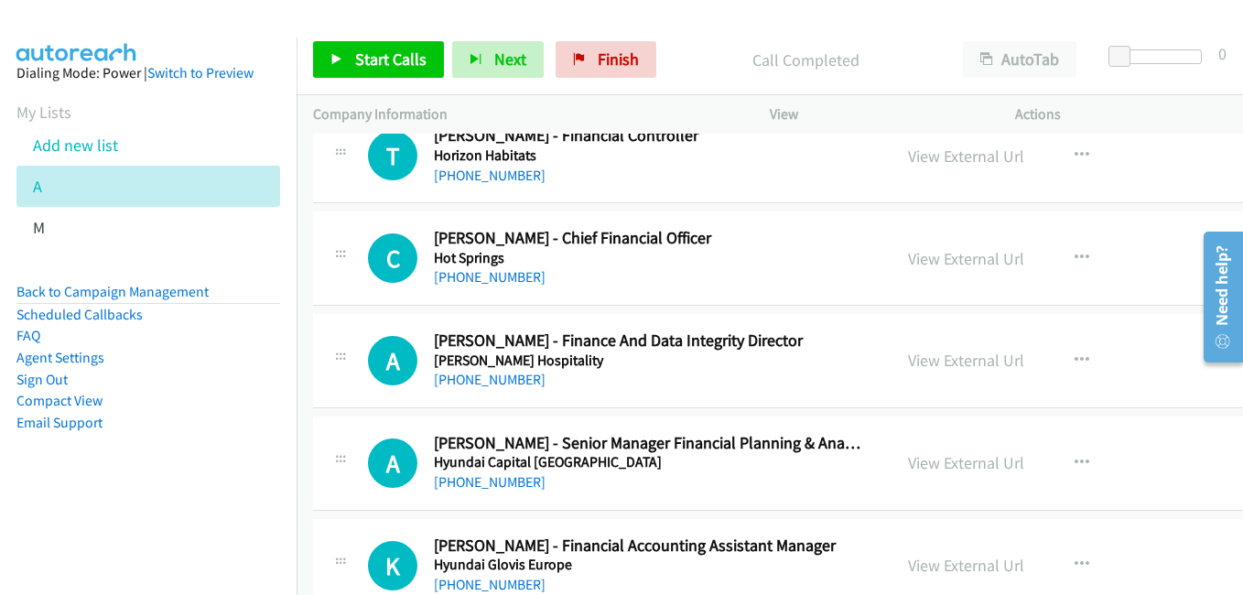
scroll to position [17028, 0]
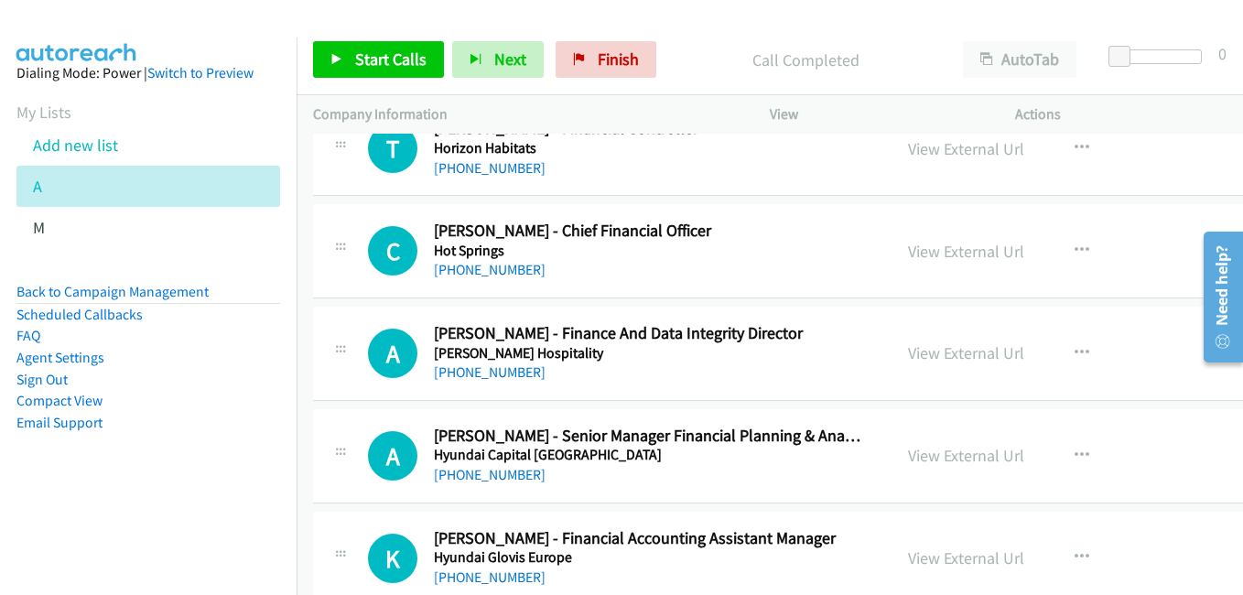
drag, startPoint x: 942, startPoint y: 345, endPoint x: 879, endPoint y: 327, distance: 65.8
click at [942, 345] on link "View External Url" at bounding box center [966, 352] width 116 height 21
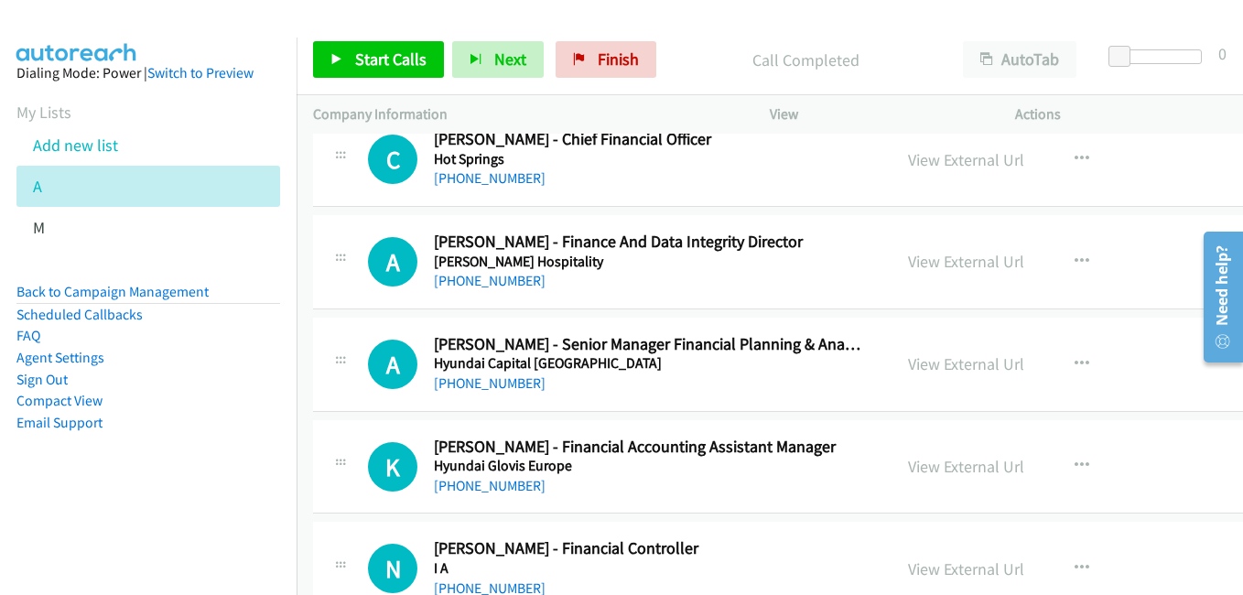
drag, startPoint x: 966, startPoint y: 367, endPoint x: 883, endPoint y: 329, distance: 91.8
click at [966, 367] on link "View External Url" at bounding box center [966, 363] width 116 height 21
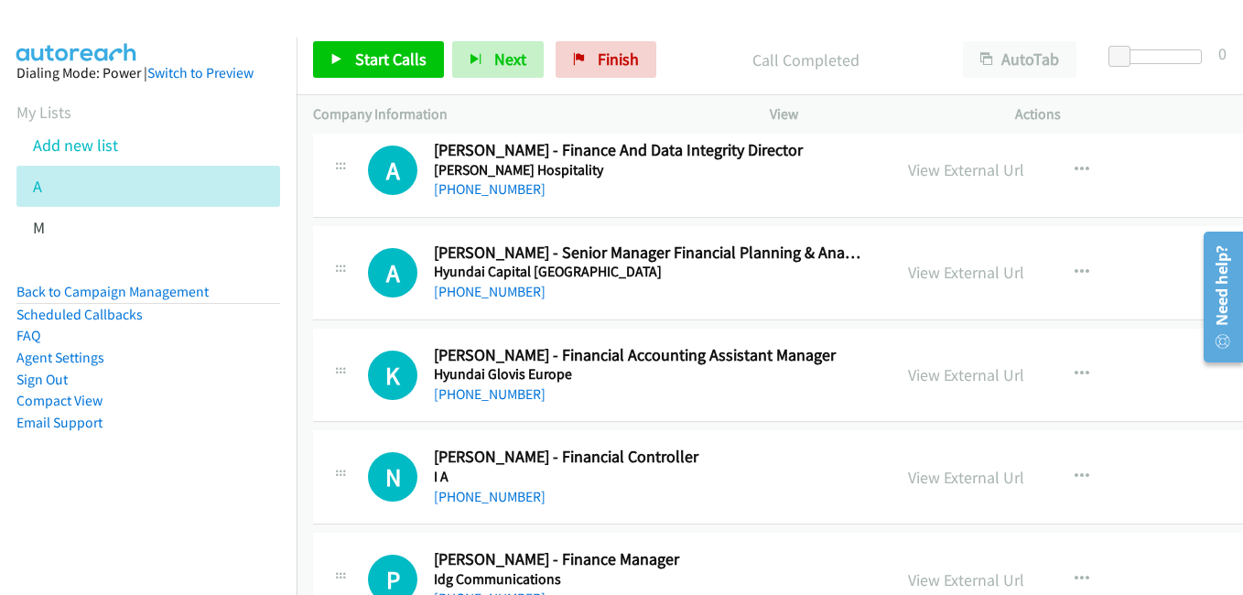
drag, startPoint x: 961, startPoint y: 376, endPoint x: 911, endPoint y: 344, distance: 59.7
click at [961, 376] on link "View External Url" at bounding box center [966, 374] width 116 height 21
click at [985, 478] on link "View External Url" at bounding box center [966, 477] width 116 height 21
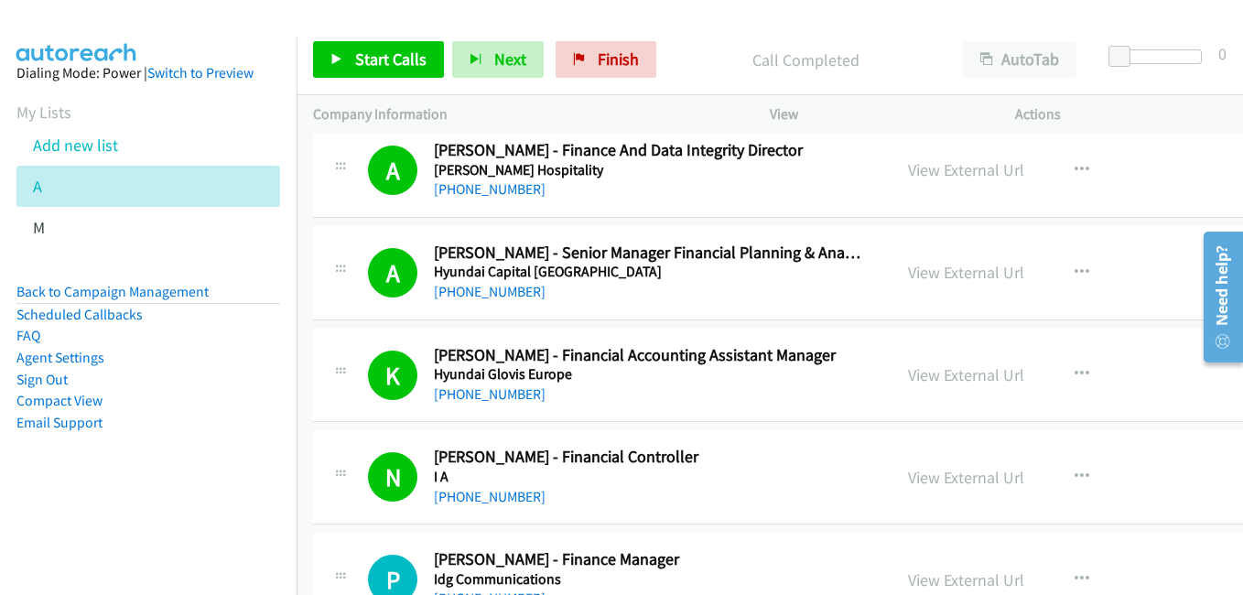
scroll to position [17394, 0]
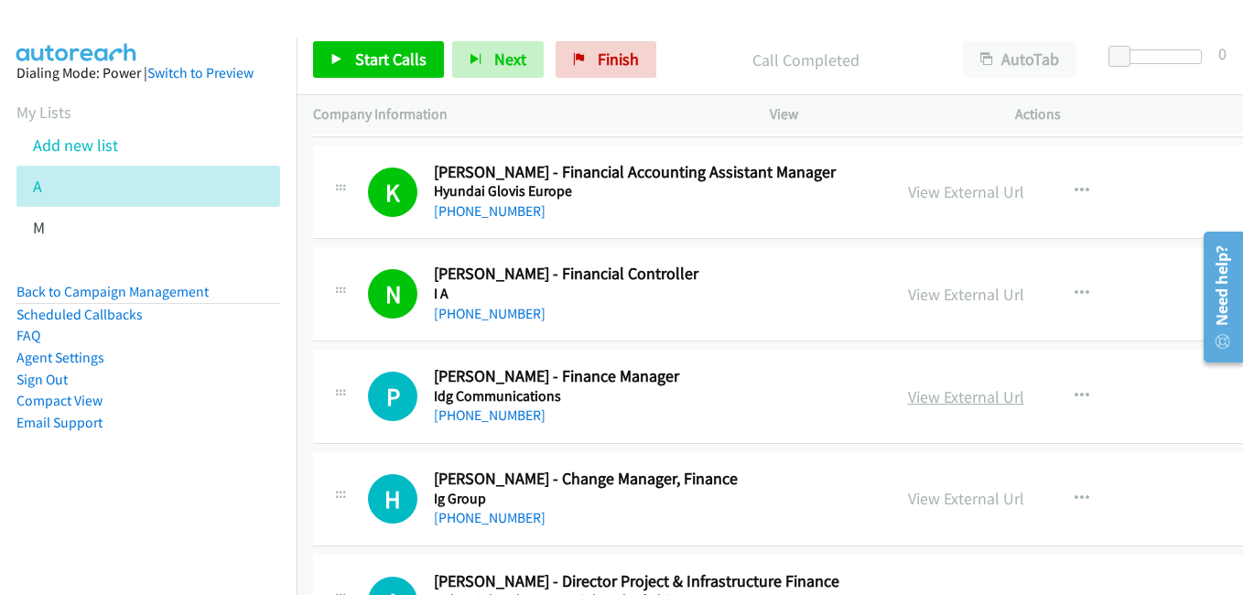
drag, startPoint x: 984, startPoint y: 397, endPoint x: 972, endPoint y: 399, distance: 12.0
click at [984, 397] on link "View External Url" at bounding box center [966, 396] width 116 height 21
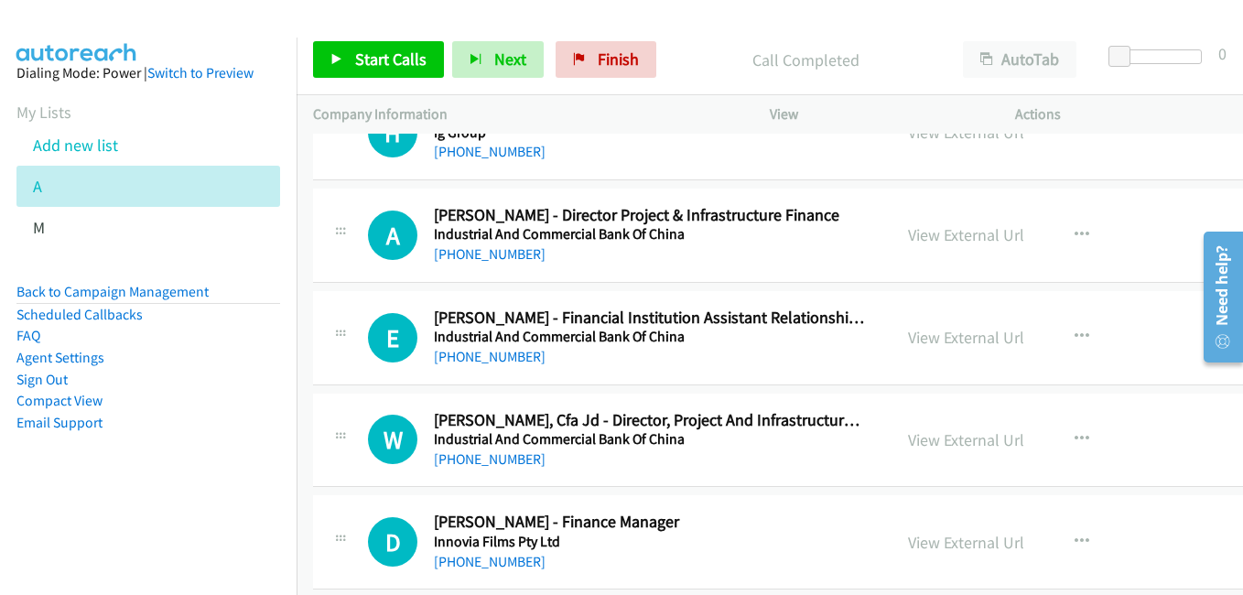
scroll to position [17852, 0]
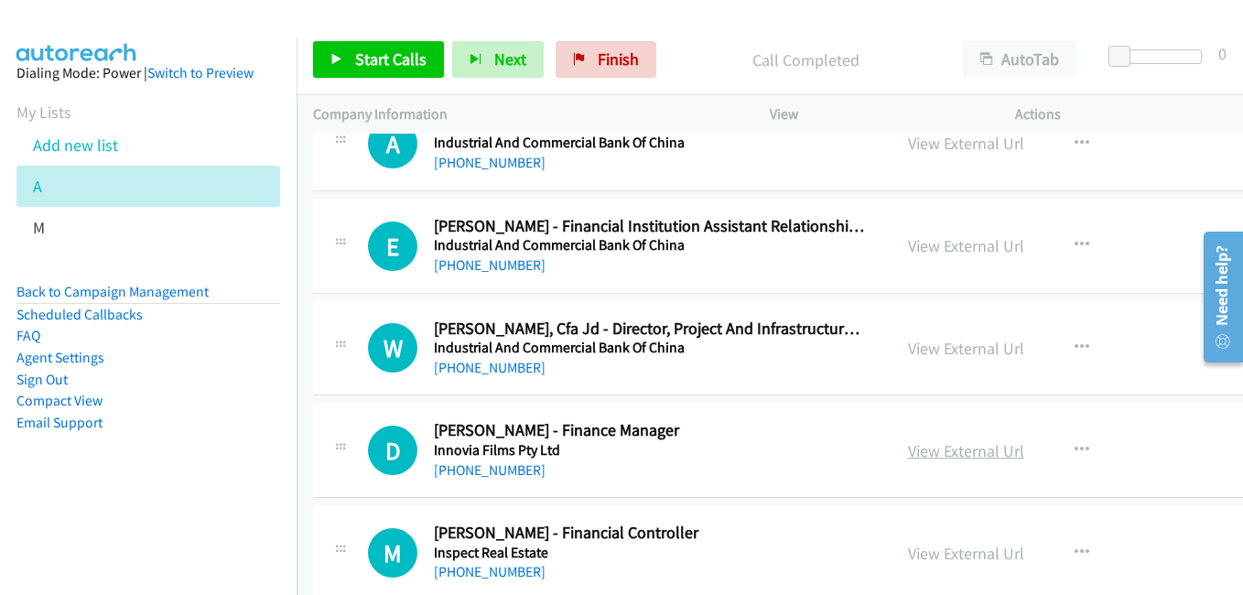
click at [962, 445] on link "View External Url" at bounding box center [966, 450] width 116 height 21
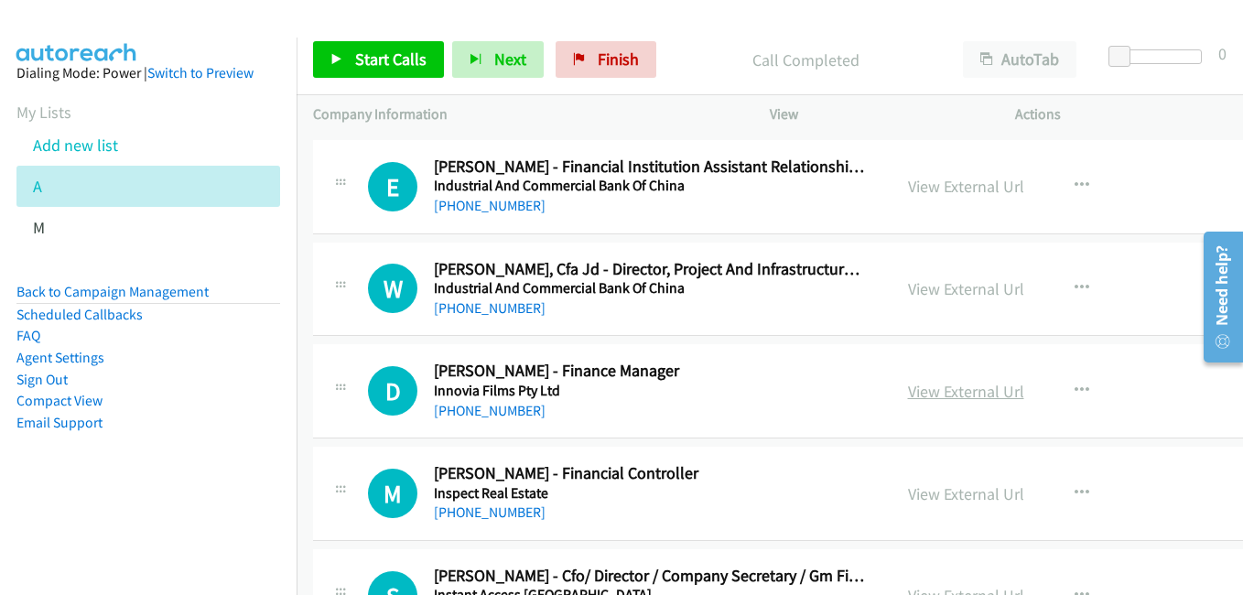
scroll to position [17944, 0]
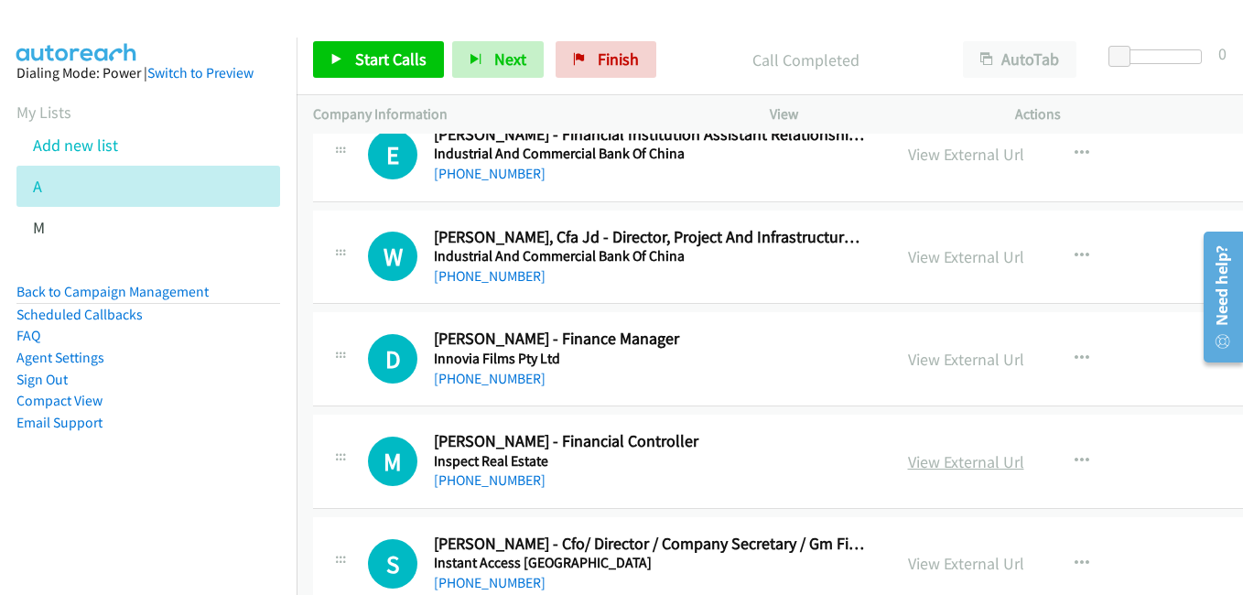
click at [958, 467] on link "View External Url" at bounding box center [966, 461] width 116 height 21
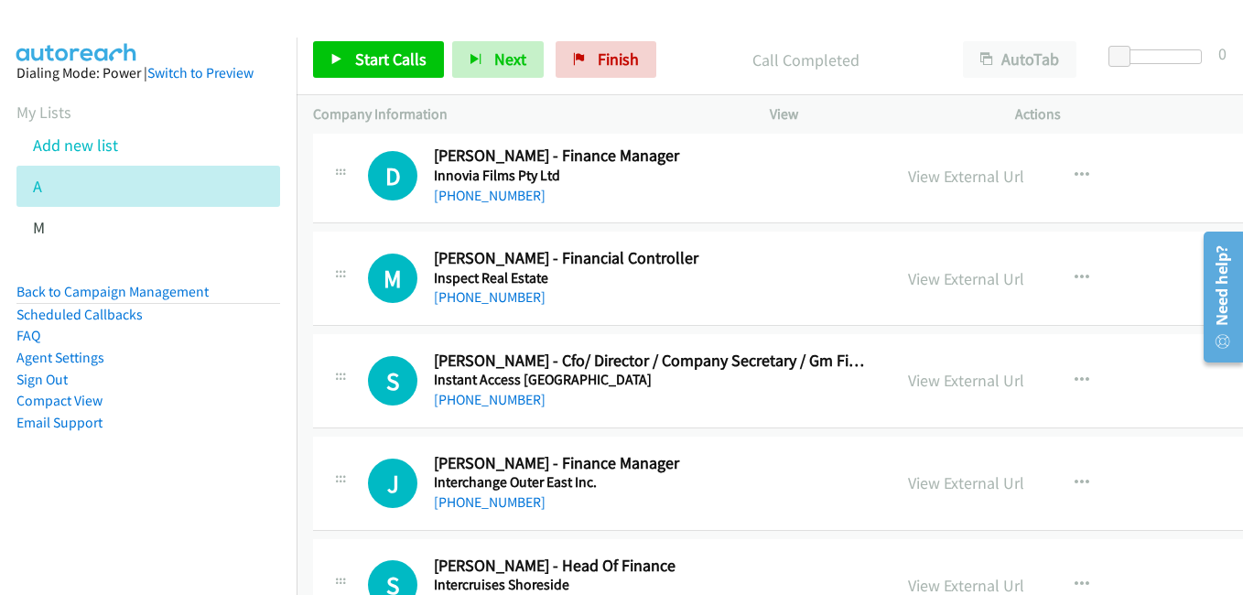
drag, startPoint x: 939, startPoint y: 383, endPoint x: 781, endPoint y: 341, distance: 163.9
click at [939, 383] on link "View External Url" at bounding box center [966, 380] width 116 height 21
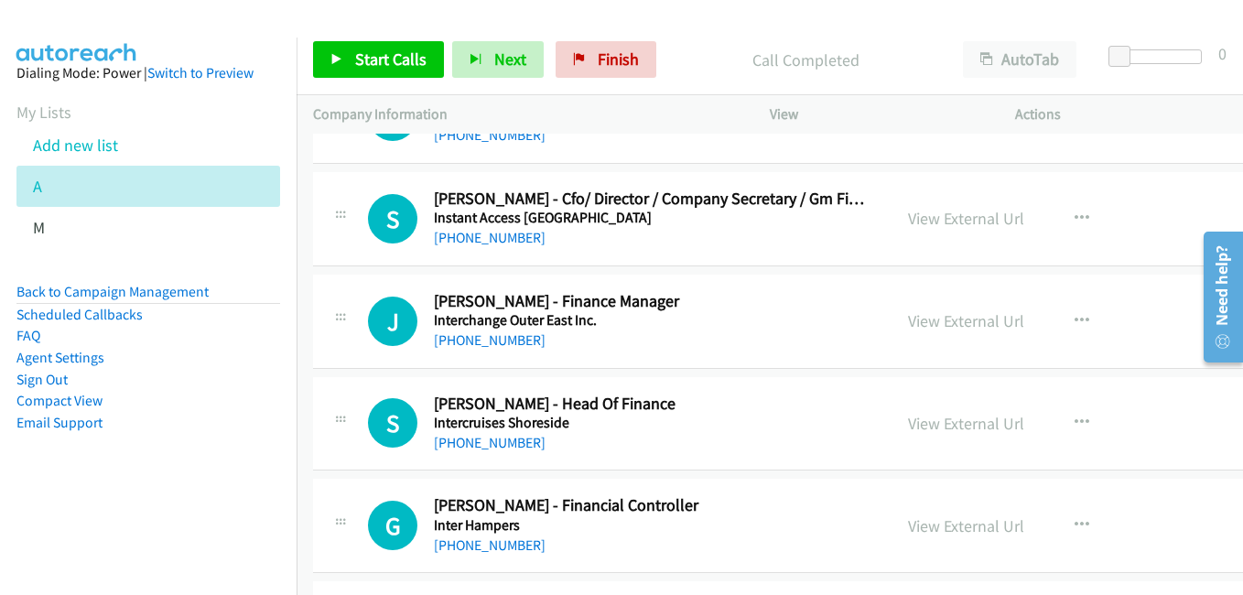
scroll to position [18310, 0]
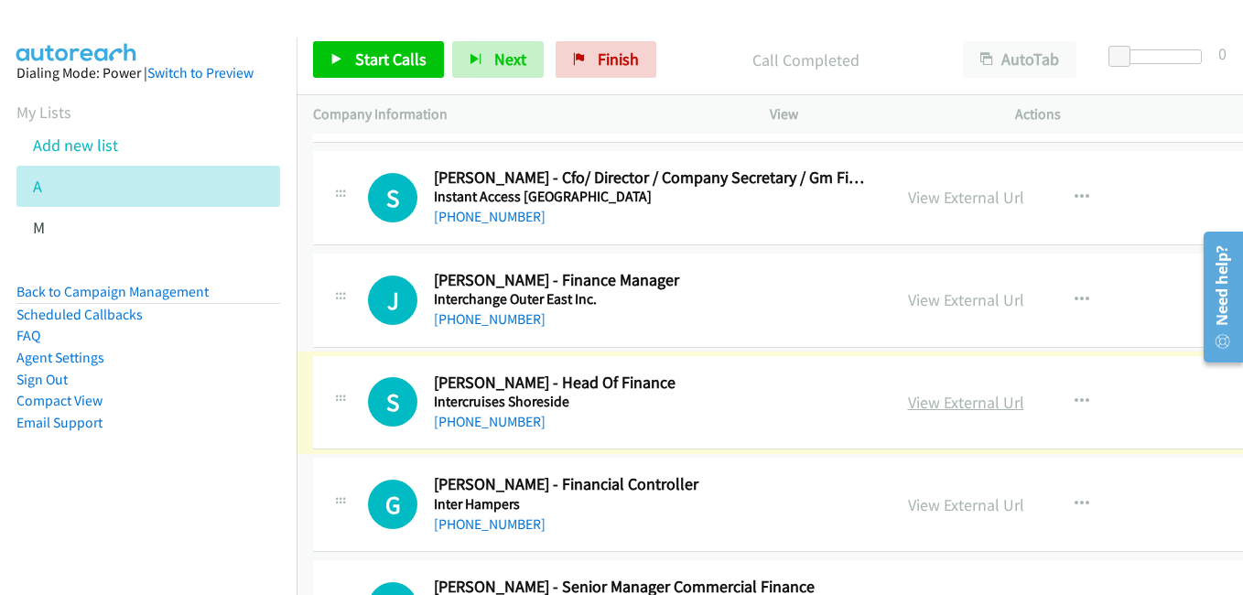
click at [960, 406] on link "View External Url" at bounding box center [966, 402] width 116 height 21
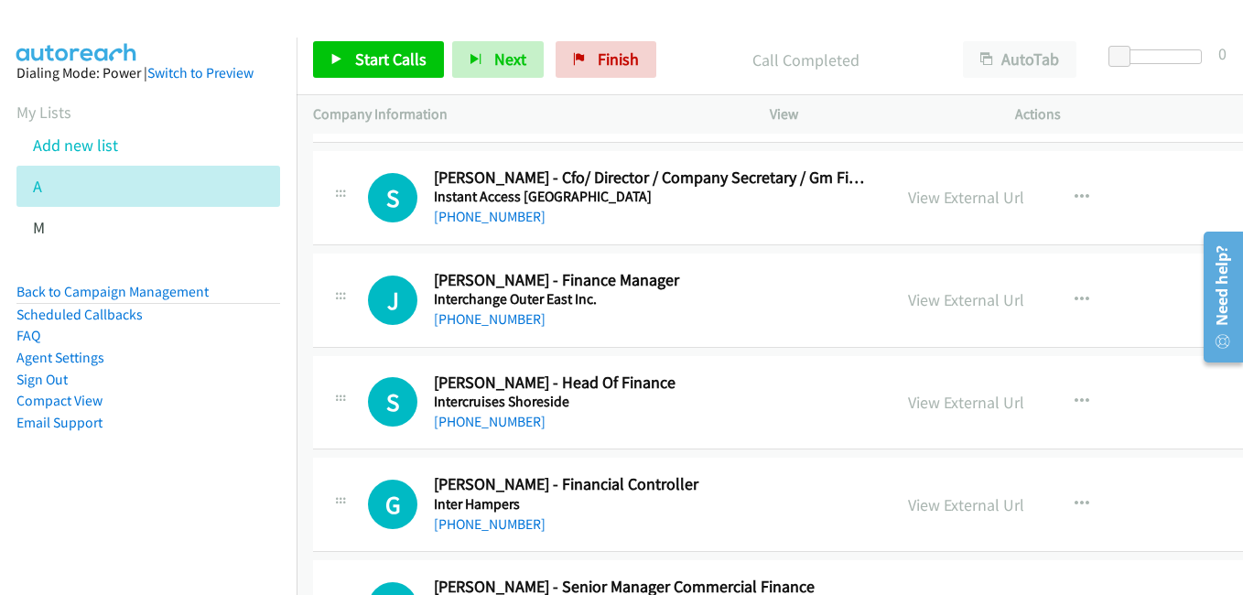
scroll to position [18401, 0]
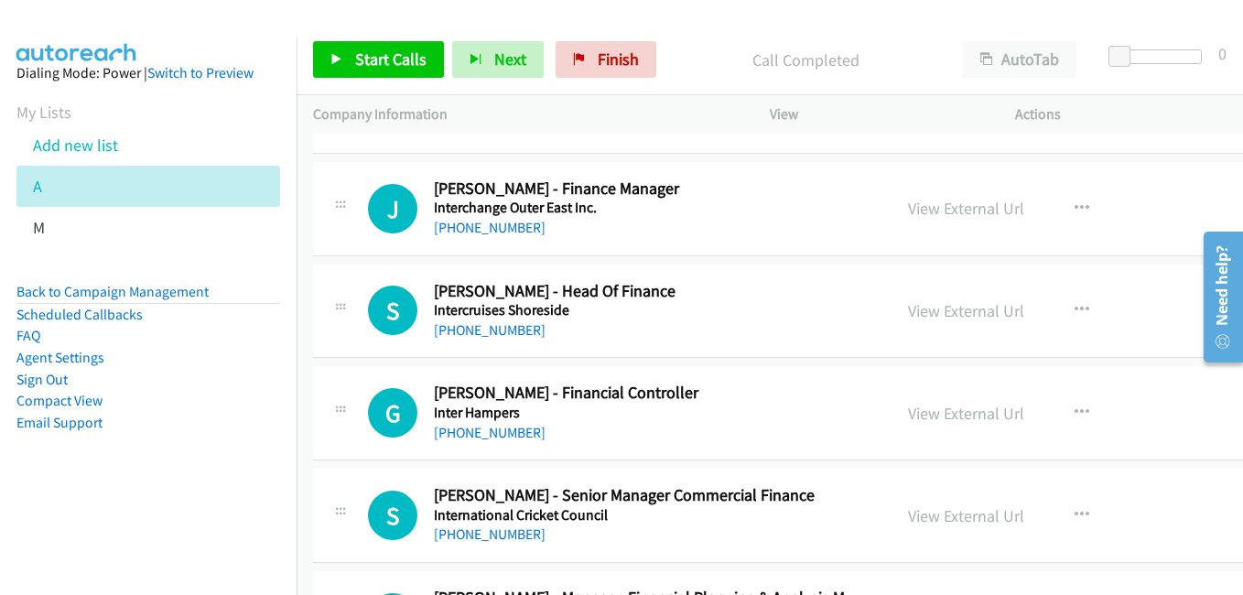
drag, startPoint x: 941, startPoint y: 418, endPoint x: 796, endPoint y: 361, distance: 156.6
click at [941, 418] on link "View External Url" at bounding box center [966, 413] width 116 height 21
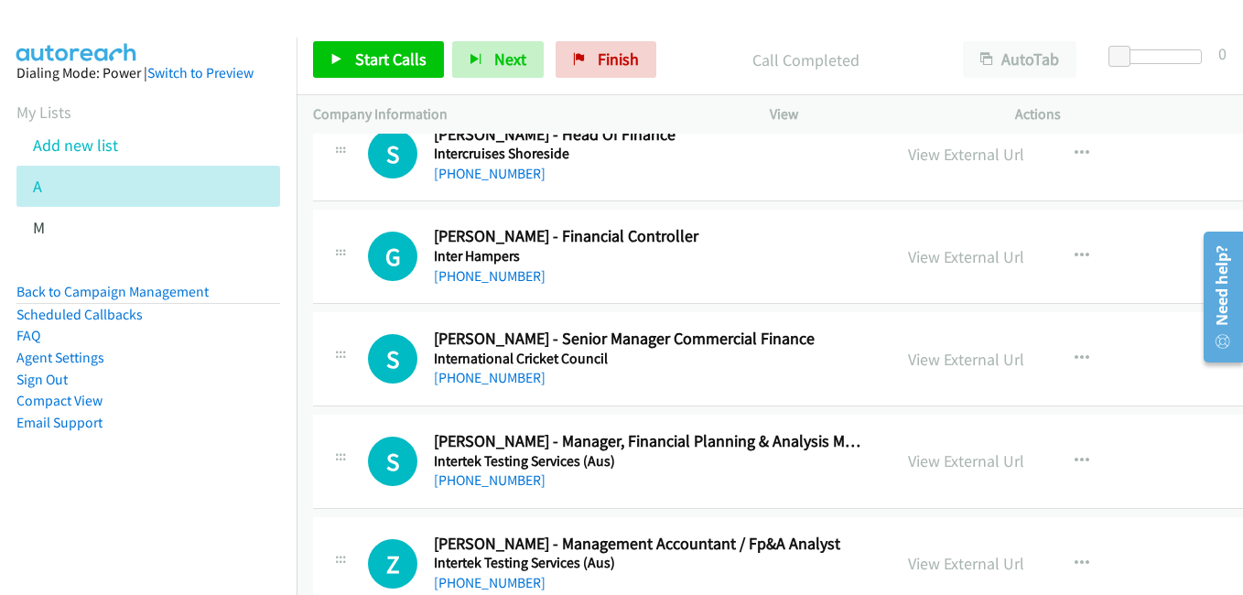
scroll to position [18584, 0]
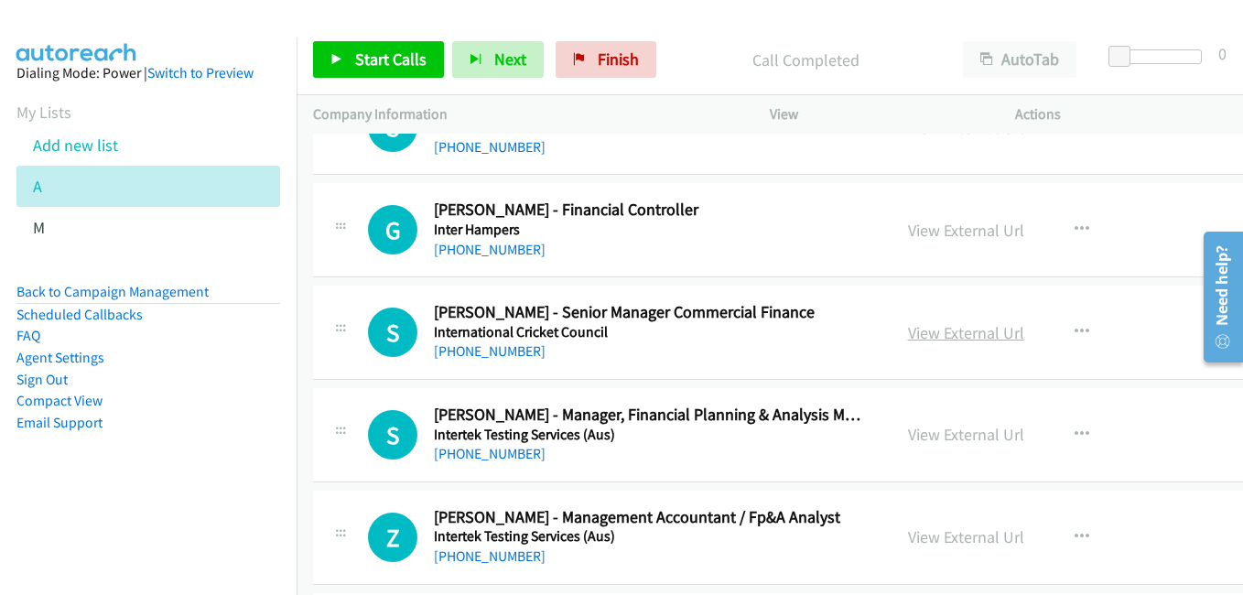
click at [971, 329] on link "View External Url" at bounding box center [966, 332] width 116 height 21
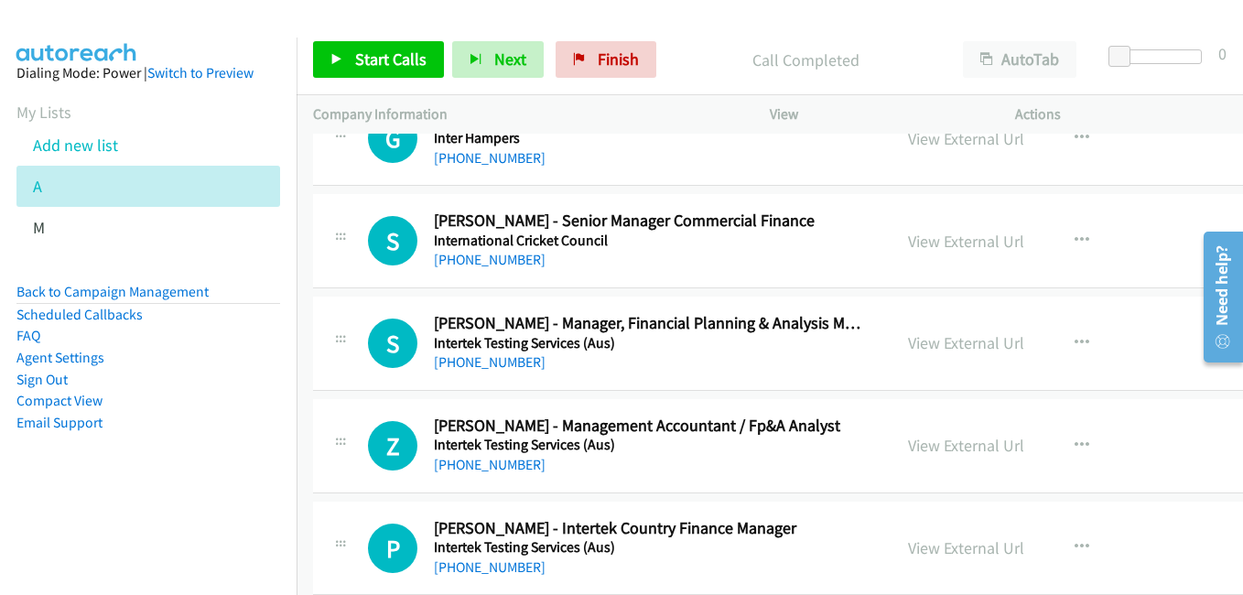
click at [972, 341] on link "View External Url" at bounding box center [966, 342] width 116 height 21
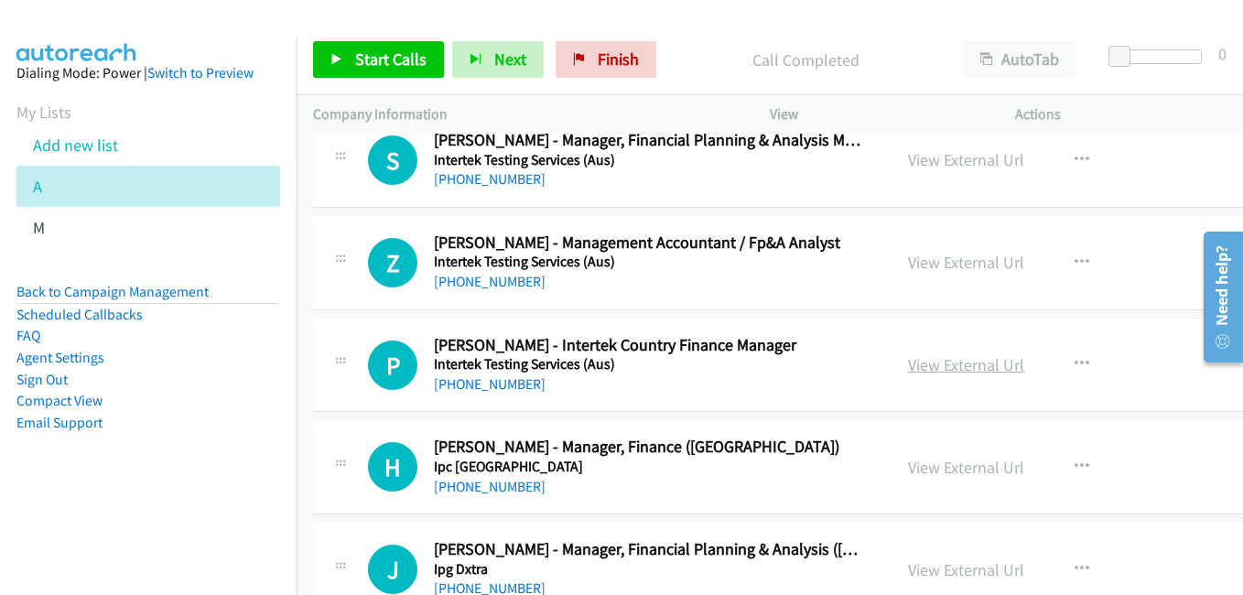
click at [954, 363] on link "View External Url" at bounding box center [966, 364] width 116 height 21
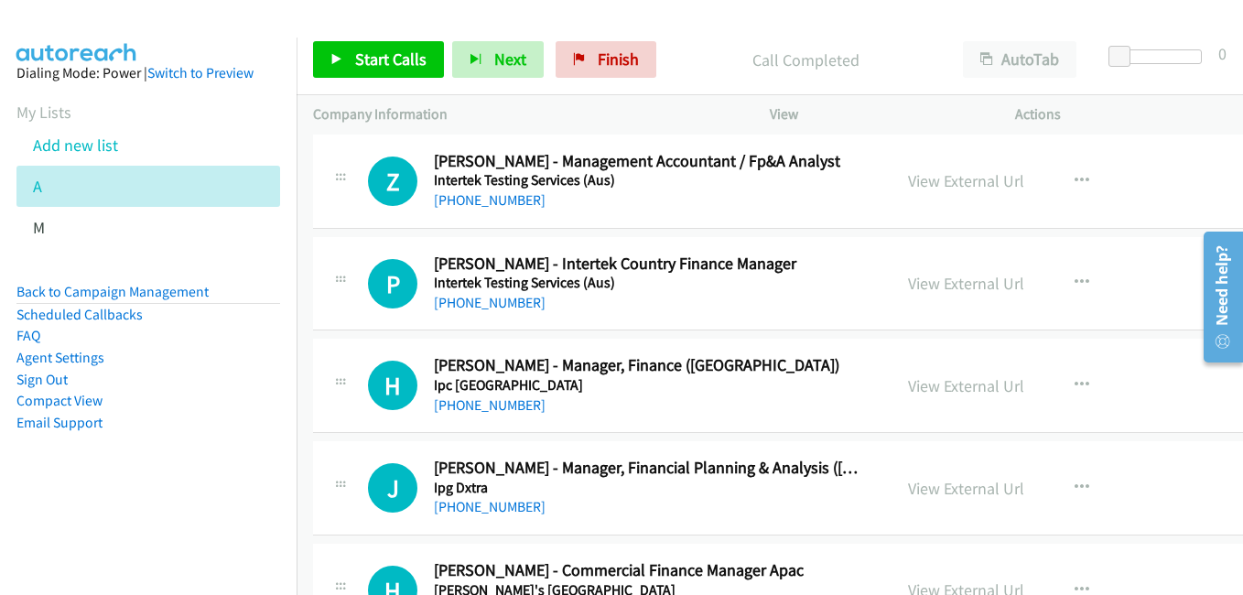
scroll to position [18951, 0]
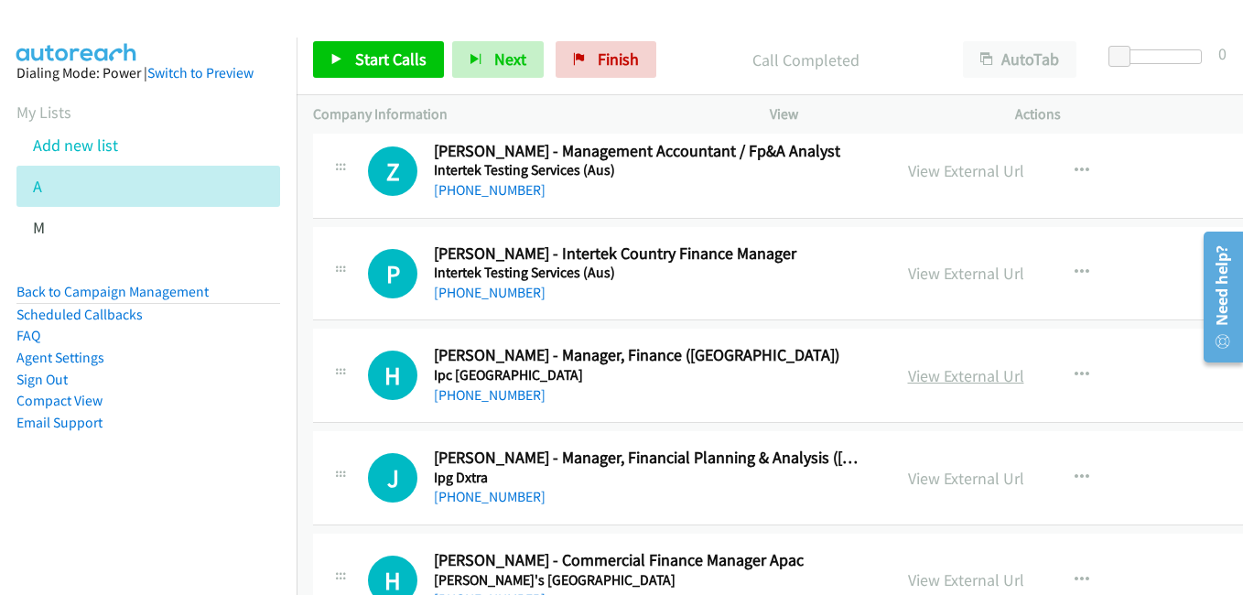
click at [980, 381] on link "View External Url" at bounding box center [966, 375] width 116 height 21
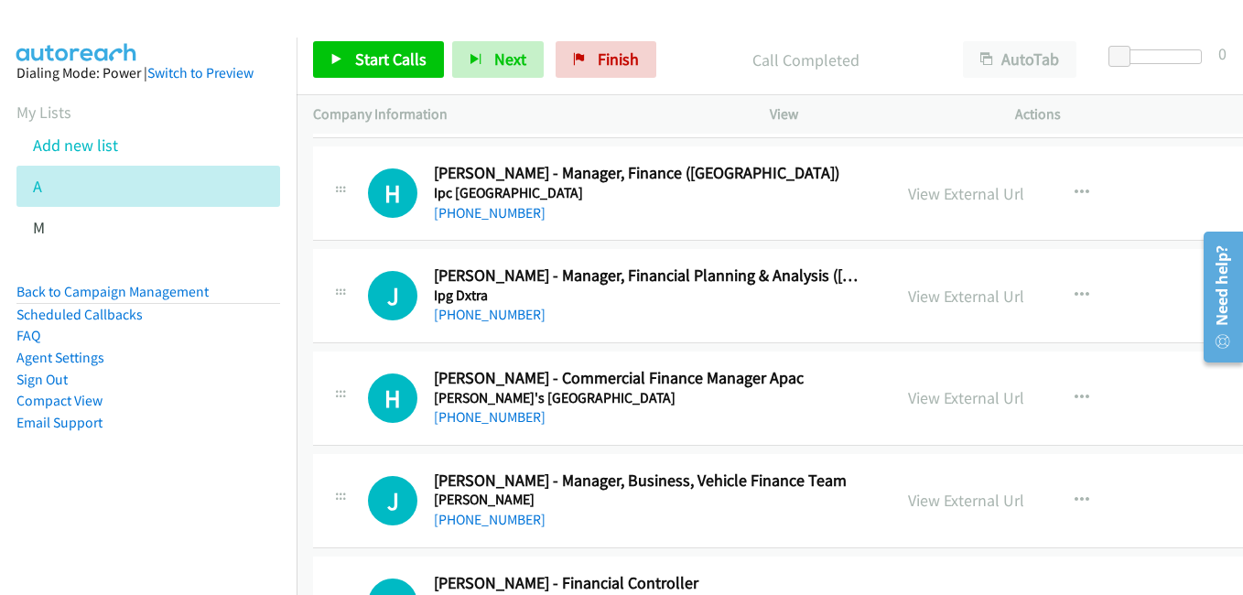
scroll to position [19134, 0]
drag, startPoint x: 958, startPoint y: 299, endPoint x: 922, endPoint y: 304, distance: 36.0
click at [958, 299] on link "View External Url" at bounding box center [966, 295] width 116 height 21
click at [966, 391] on link "View External Url" at bounding box center [966, 396] width 116 height 21
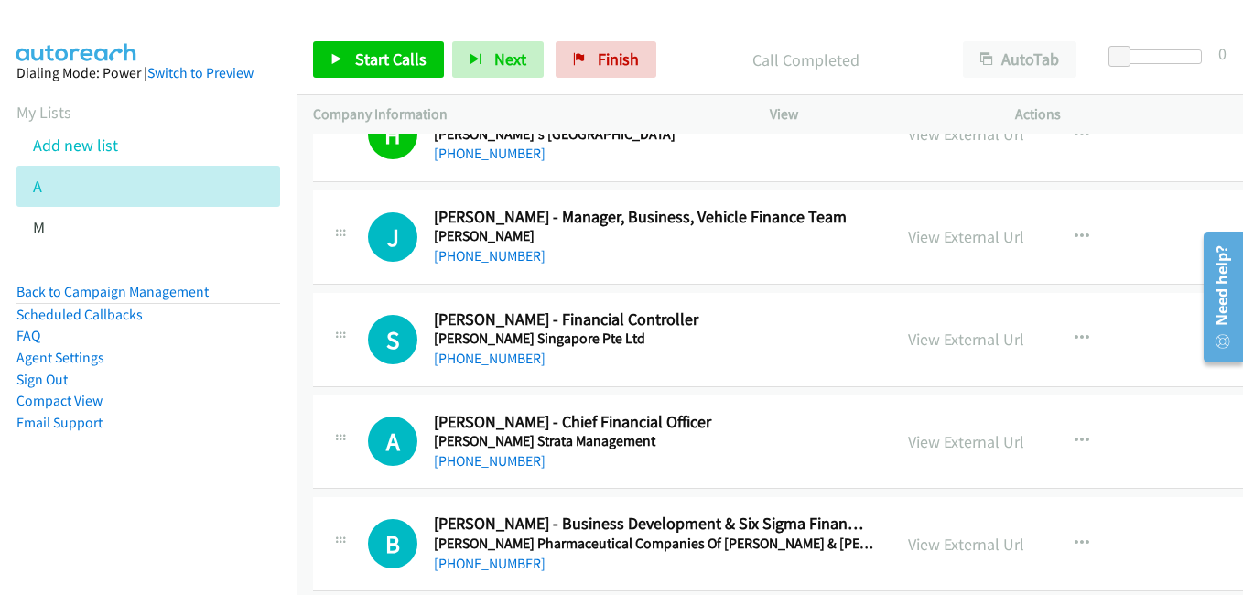
scroll to position [19408, 0]
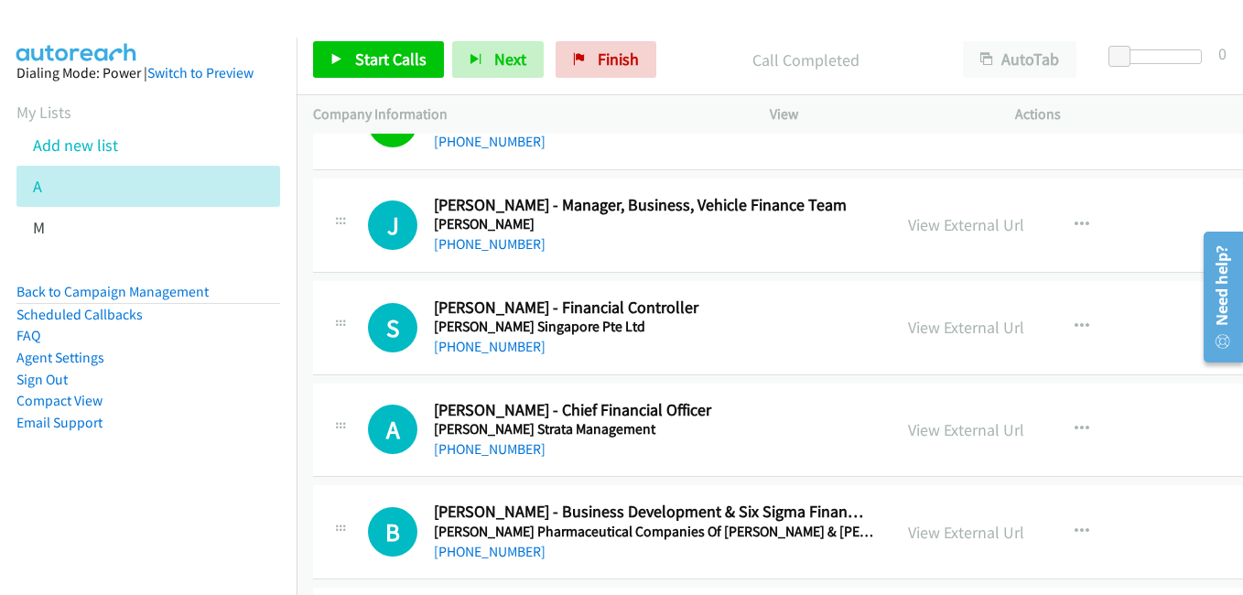
drag, startPoint x: 853, startPoint y: 417, endPoint x: 573, endPoint y: 535, distance: 304.0
click at [853, 417] on h2 "[PERSON_NAME] - Chief Financial Officer" at bounding box center [649, 410] width 430 height 21
click at [962, 329] on link "View External Url" at bounding box center [966, 327] width 116 height 21
drag, startPoint x: 980, startPoint y: 429, endPoint x: 825, endPoint y: 394, distance: 159.7
click at [980, 429] on link "View External Url" at bounding box center [966, 429] width 116 height 21
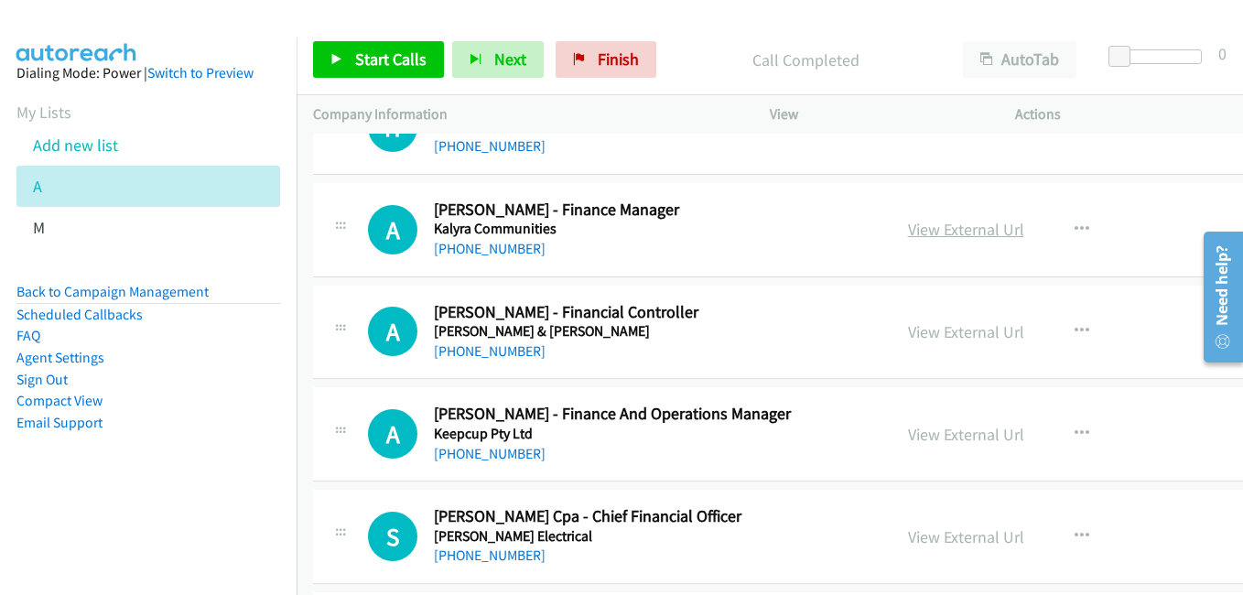
scroll to position [20049, 0]
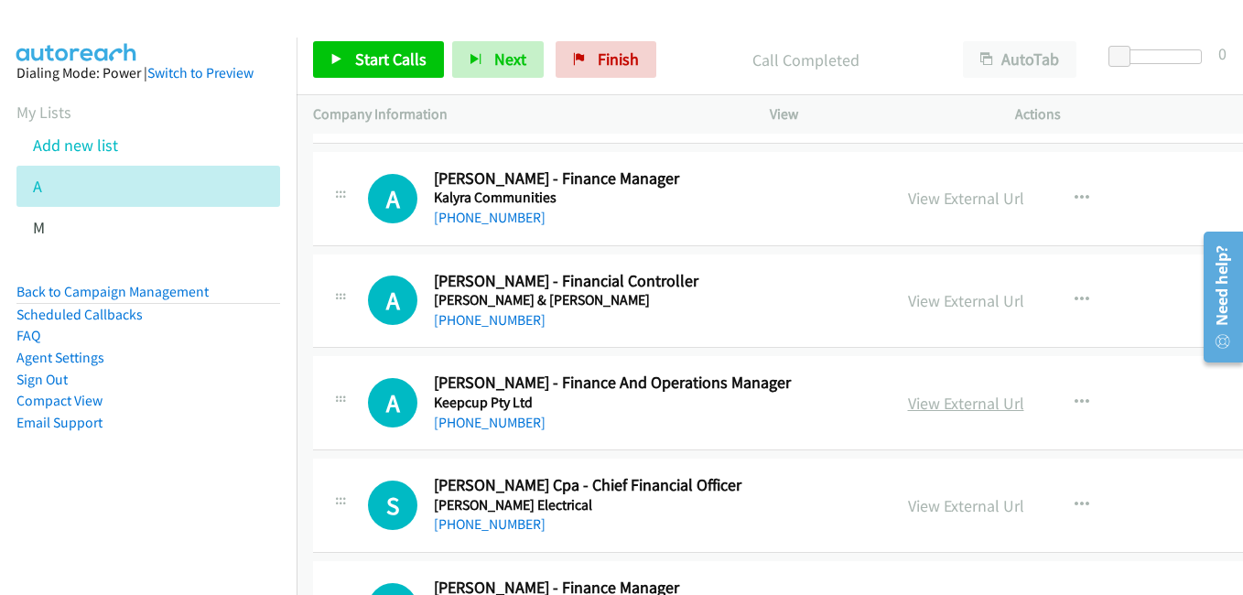
drag, startPoint x: 963, startPoint y: 406, endPoint x: 936, endPoint y: 406, distance: 27.5
click at [963, 406] on link "View External Url" at bounding box center [966, 403] width 116 height 21
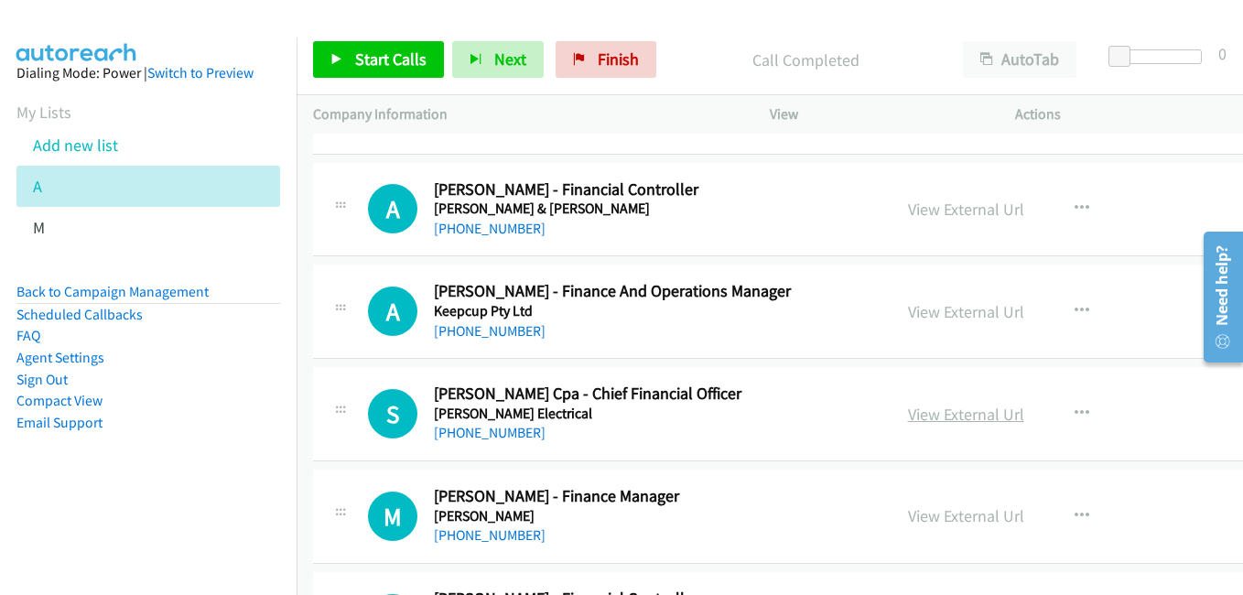
click at [953, 411] on link "View External Url" at bounding box center [966, 414] width 116 height 21
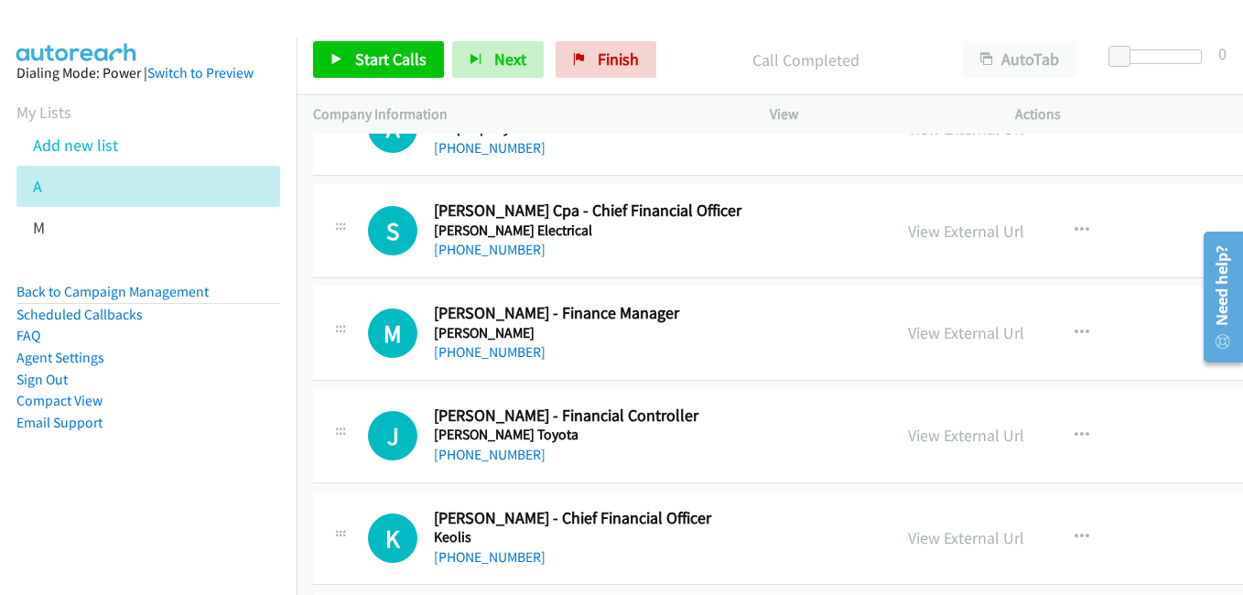
scroll to position [20415, 0]
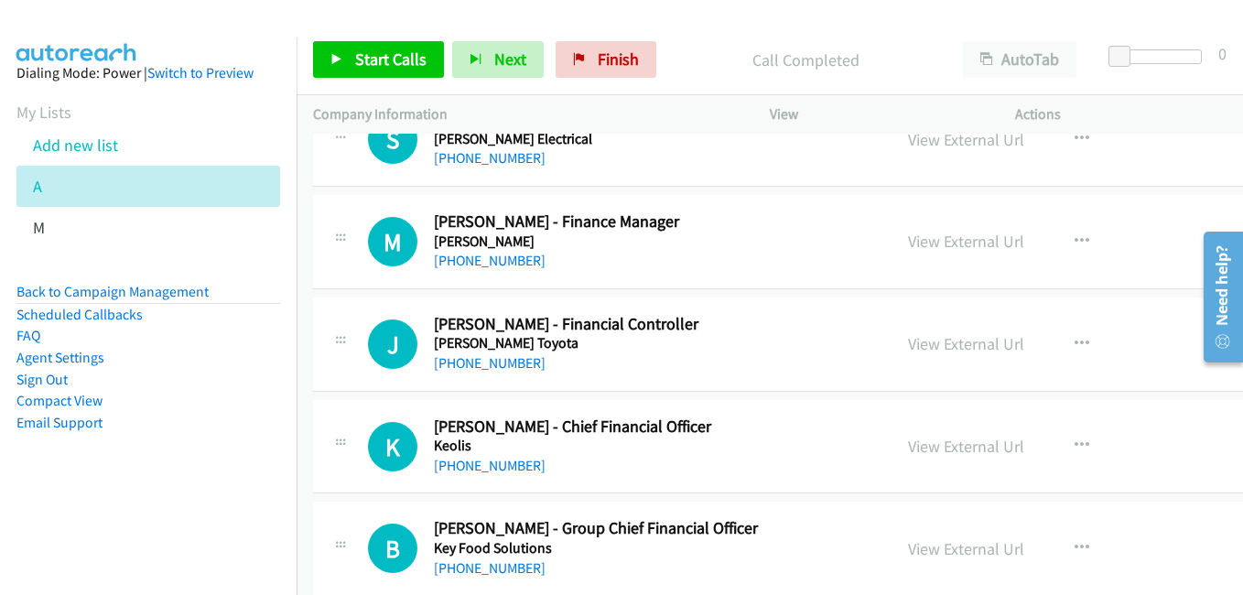
click at [996, 451] on link "View External Url" at bounding box center [966, 446] width 116 height 21
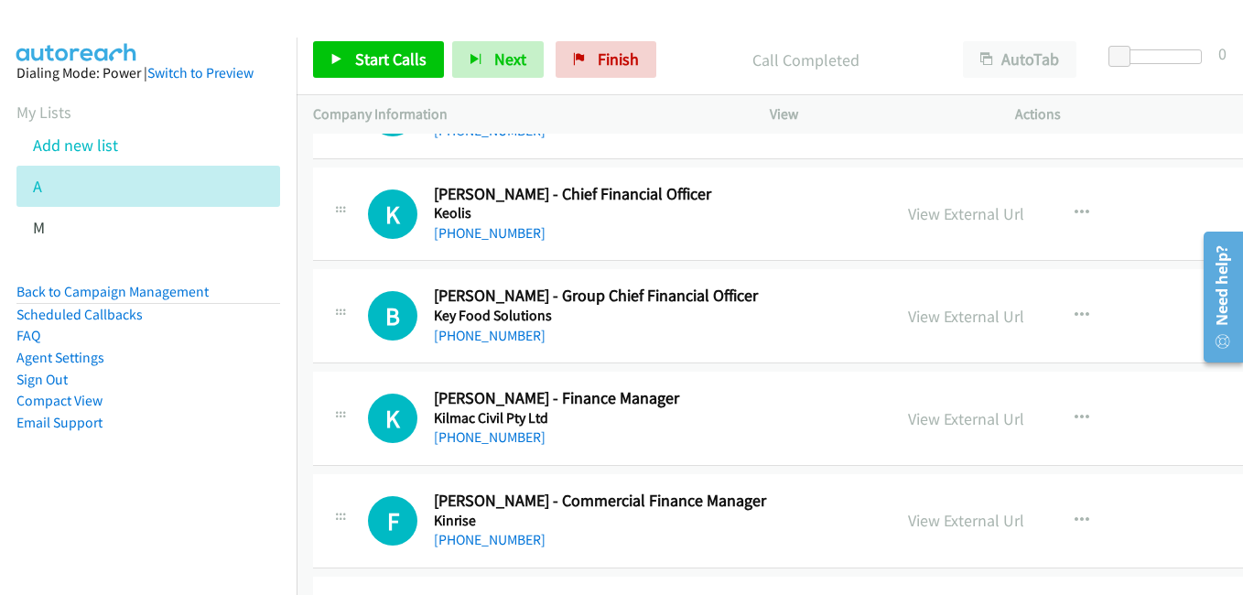
scroll to position [20690, 0]
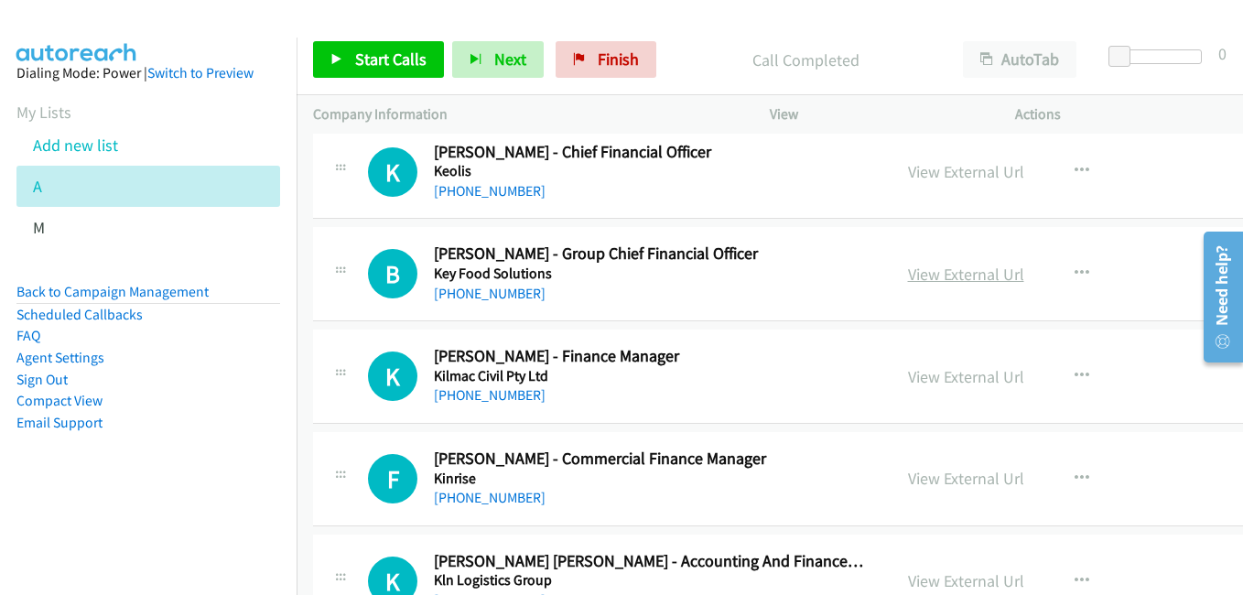
click at [950, 277] on link "View External Url" at bounding box center [966, 274] width 116 height 21
drag, startPoint x: 980, startPoint y: 368, endPoint x: 834, endPoint y: 337, distance: 148.9
click at [980, 368] on link "View External Url" at bounding box center [966, 376] width 116 height 21
drag, startPoint x: 979, startPoint y: 478, endPoint x: 687, endPoint y: 350, distance: 318.9
click at [979, 478] on link "View External Url" at bounding box center [966, 478] width 116 height 21
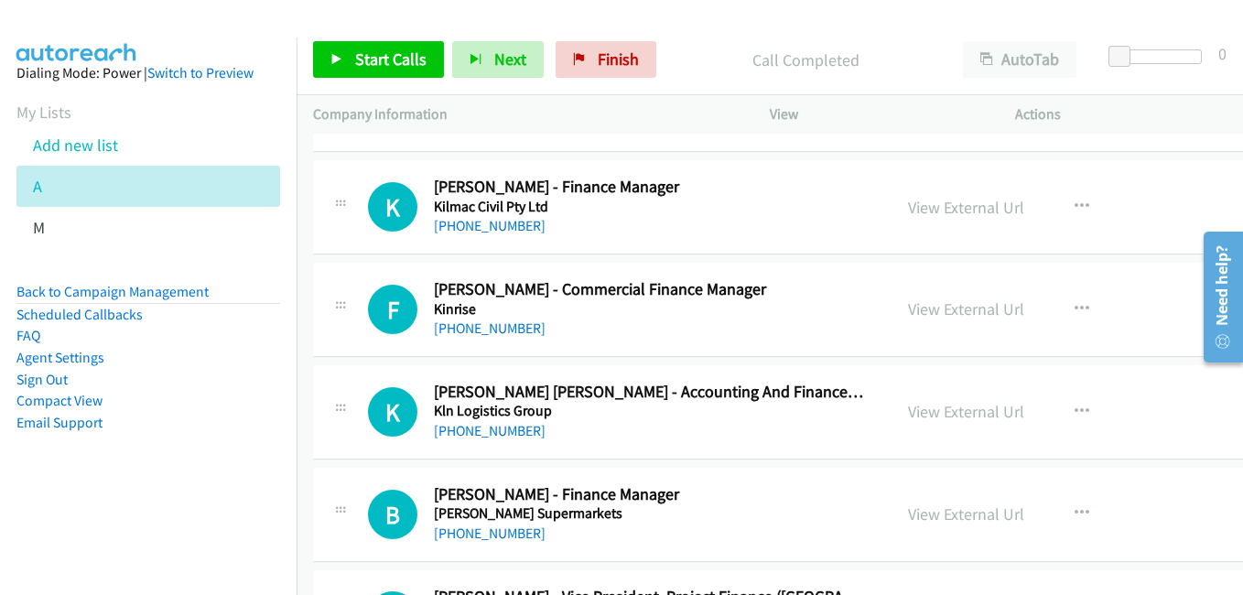
scroll to position [20873, 0]
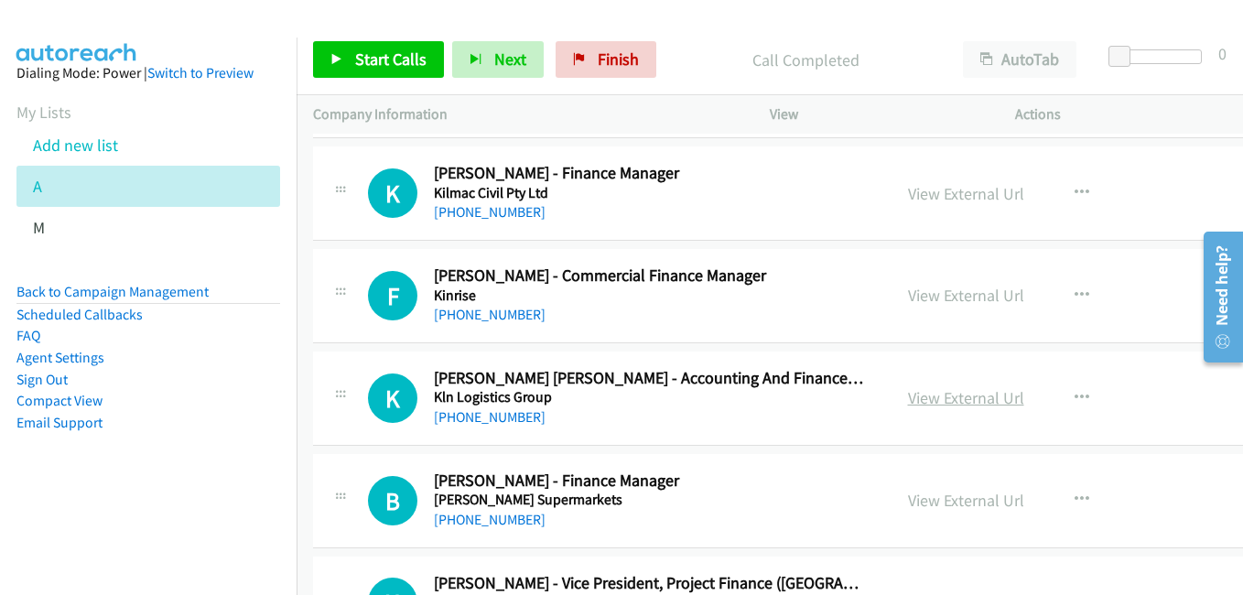
drag, startPoint x: 964, startPoint y: 402, endPoint x: 943, endPoint y: 398, distance: 21.4
click at [964, 402] on link "View External Url" at bounding box center [966, 397] width 116 height 21
click at [965, 497] on link "View External Url" at bounding box center [966, 500] width 116 height 21
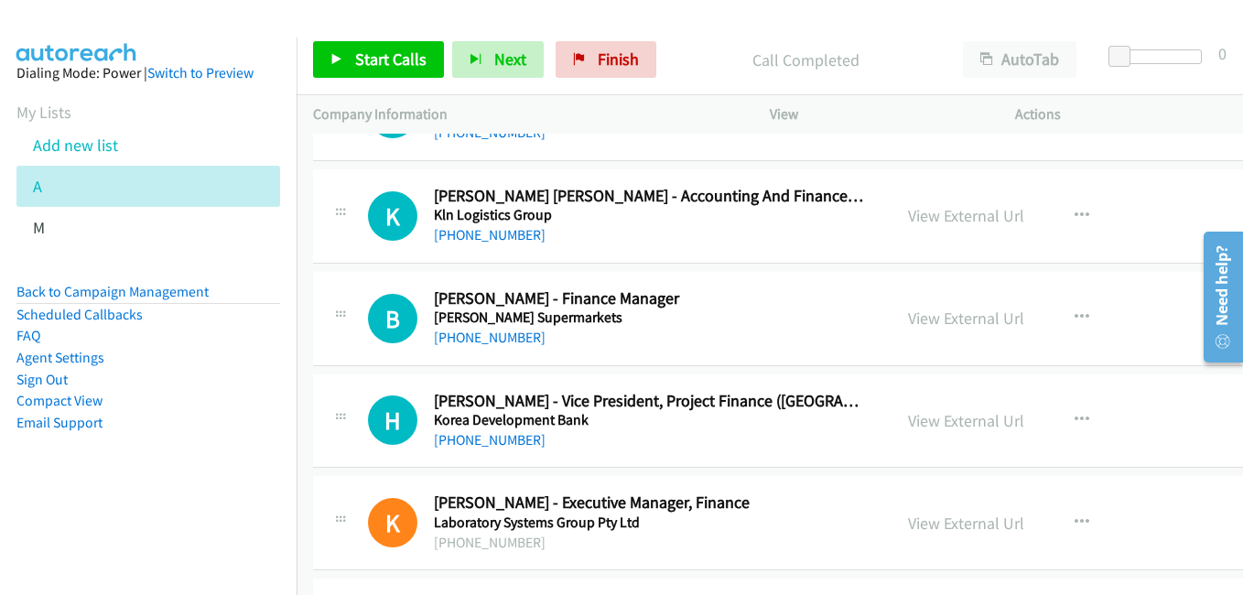
scroll to position [21056, 0]
drag, startPoint x: 961, startPoint y: 421, endPoint x: 950, endPoint y: 421, distance: 11.0
click at [961, 421] on link "View External Url" at bounding box center [966, 419] width 116 height 21
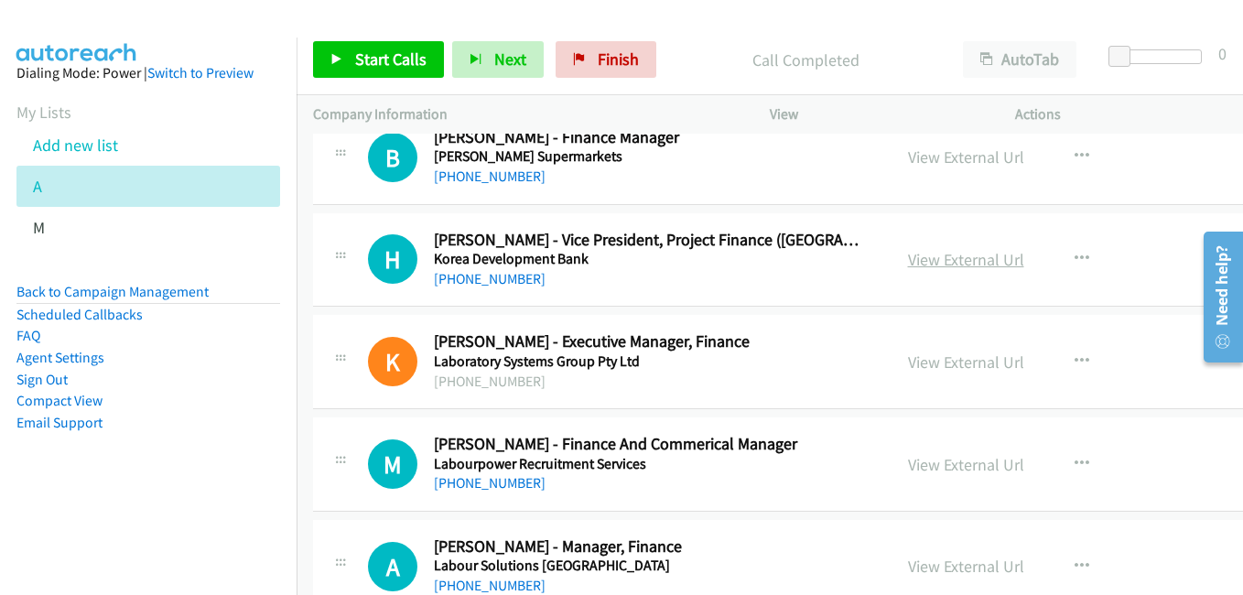
scroll to position [21239, 0]
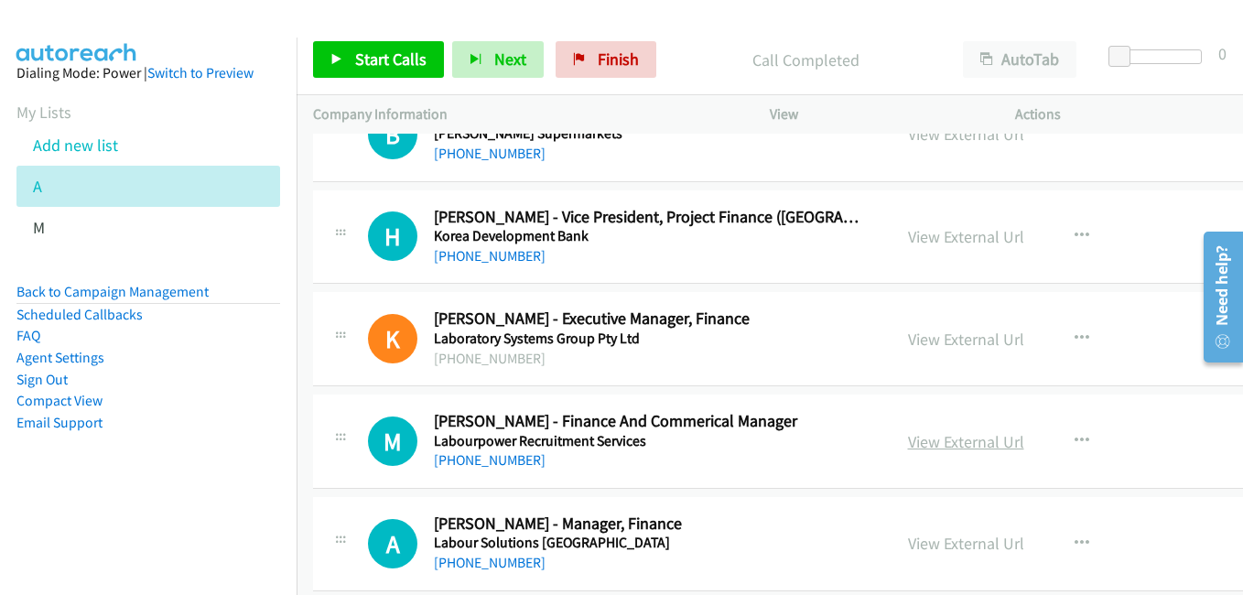
click at [1014, 445] on link "View External Url" at bounding box center [966, 441] width 116 height 21
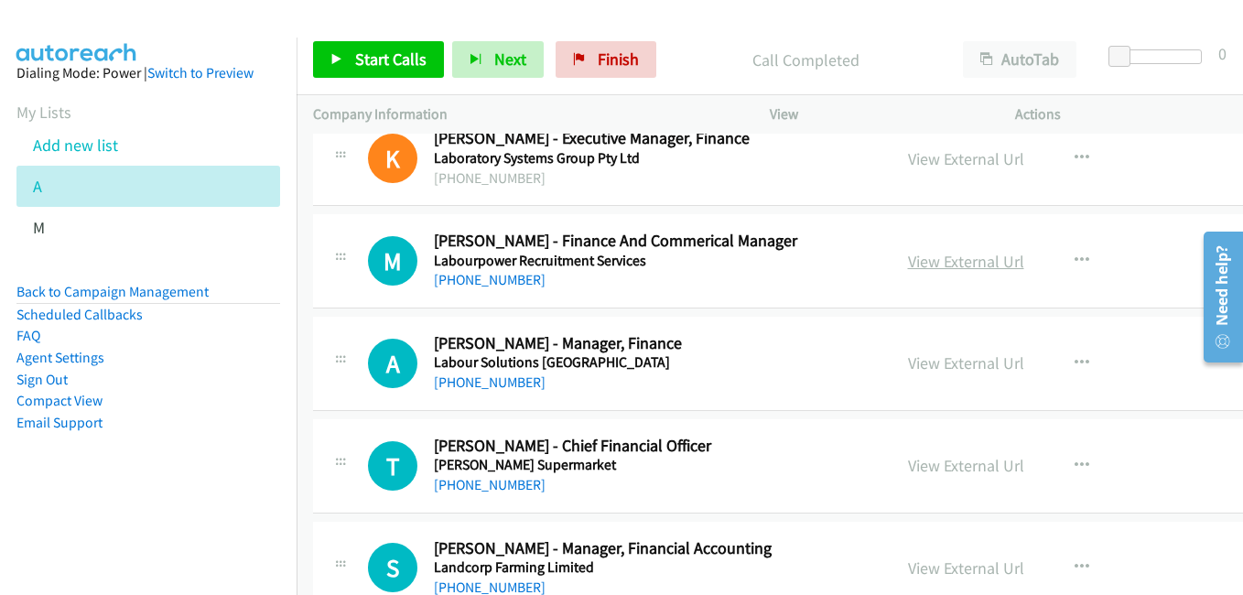
scroll to position [21422, 0]
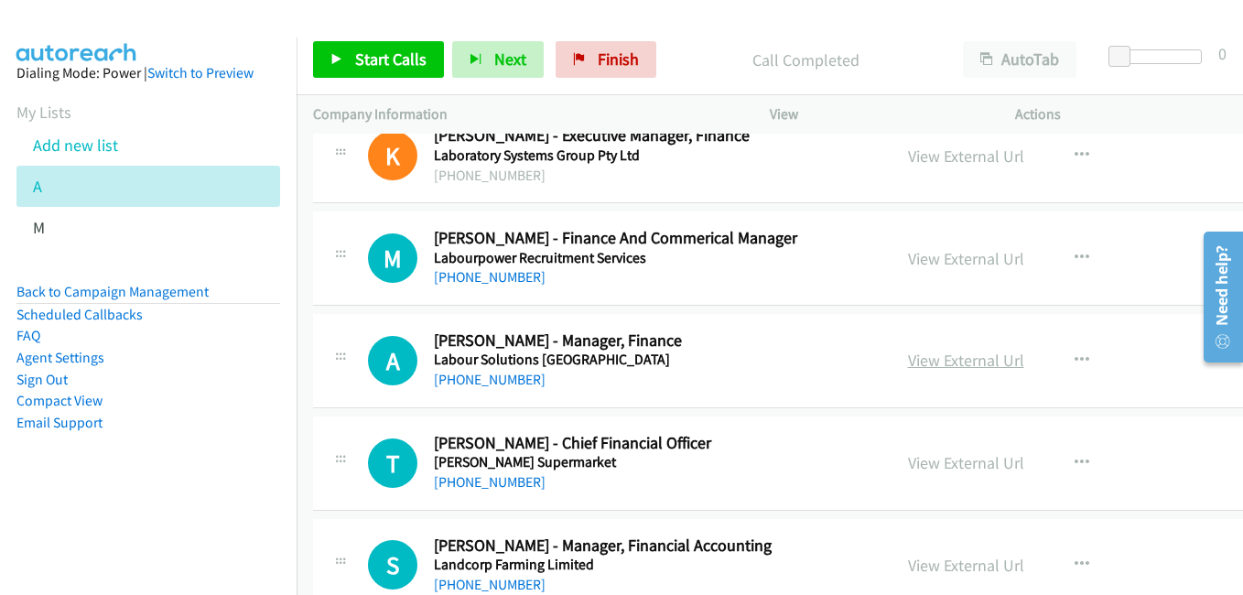
click at [948, 367] on link "View External Url" at bounding box center [966, 360] width 116 height 21
click at [970, 471] on link "View External Url" at bounding box center [966, 462] width 116 height 21
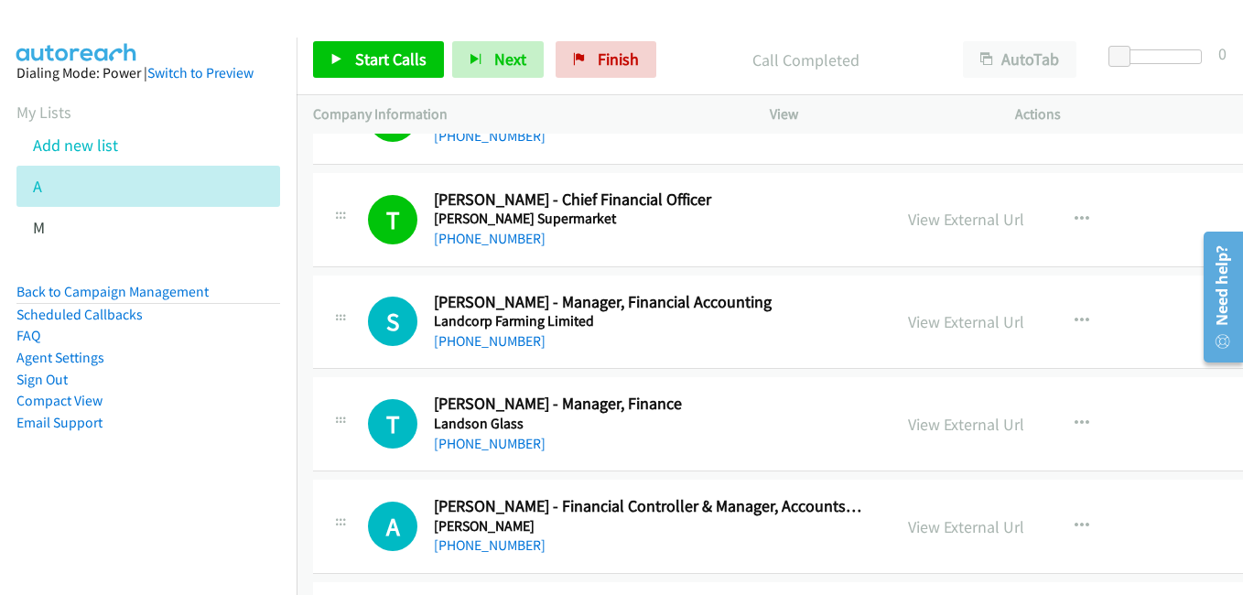
scroll to position [21697, 0]
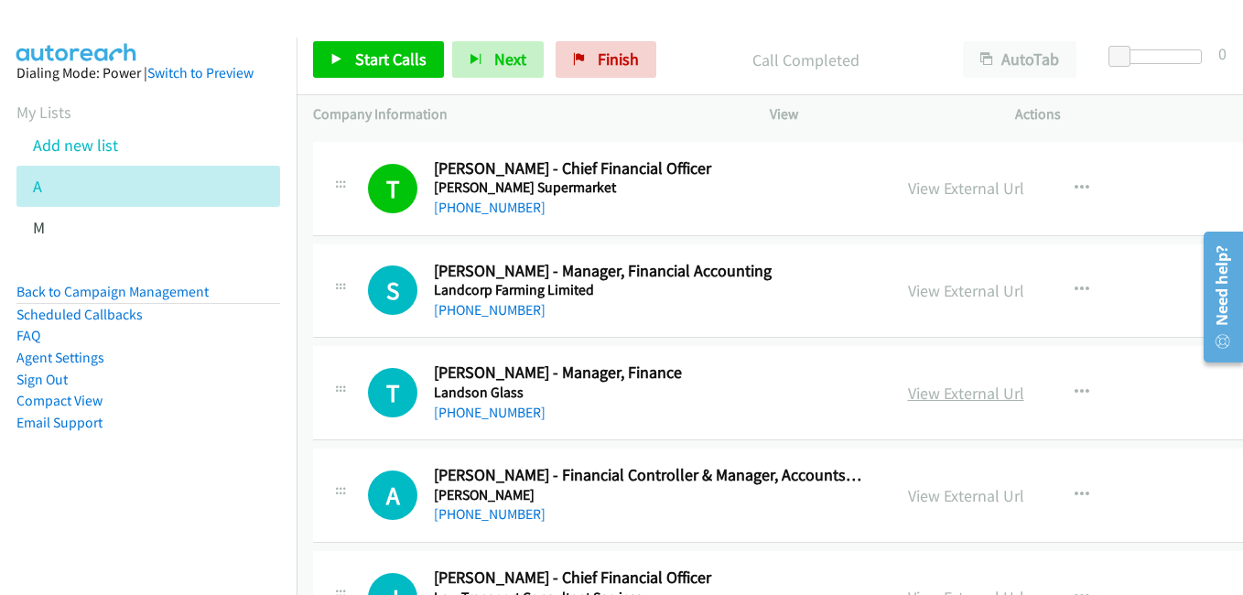
drag, startPoint x: 945, startPoint y: 395, endPoint x: 919, endPoint y: 394, distance: 25.7
click at [945, 395] on link "View External Url" at bounding box center [966, 393] width 116 height 21
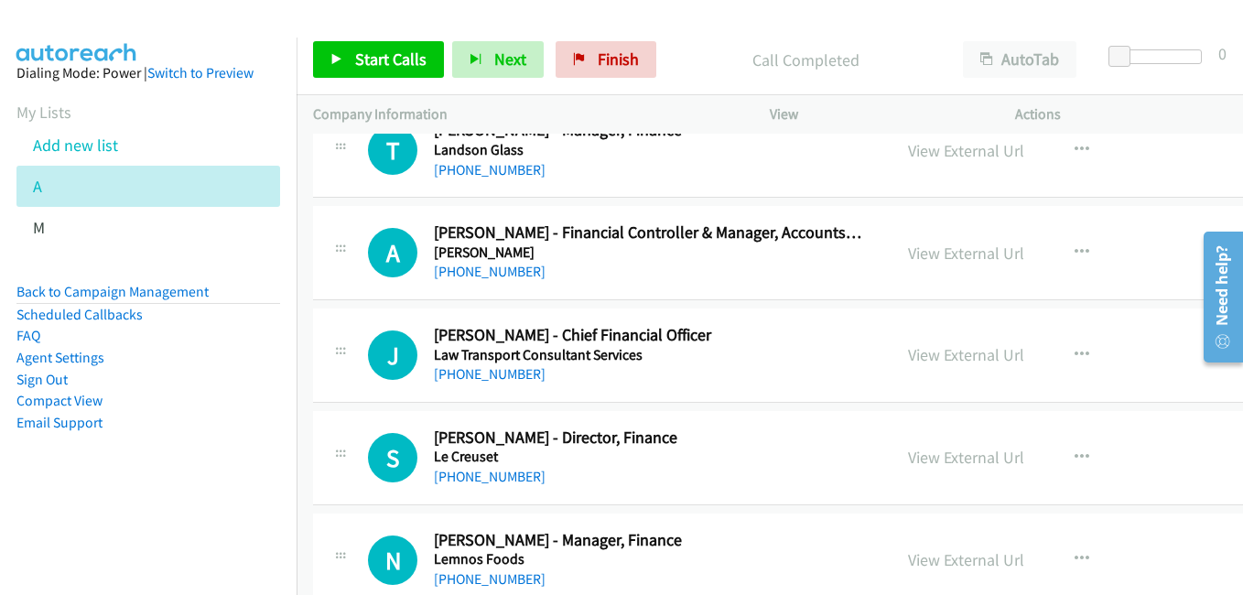
scroll to position [21972, 0]
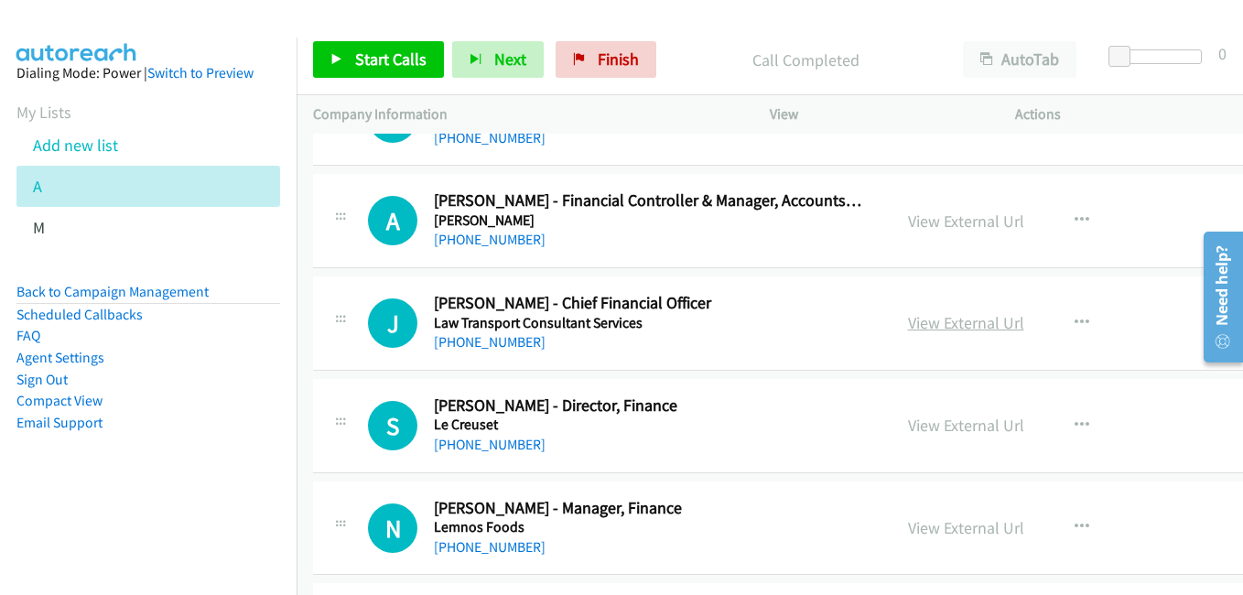
click at [973, 321] on link "View External Url" at bounding box center [966, 322] width 116 height 21
click at [948, 428] on link "View External Url" at bounding box center [966, 425] width 116 height 21
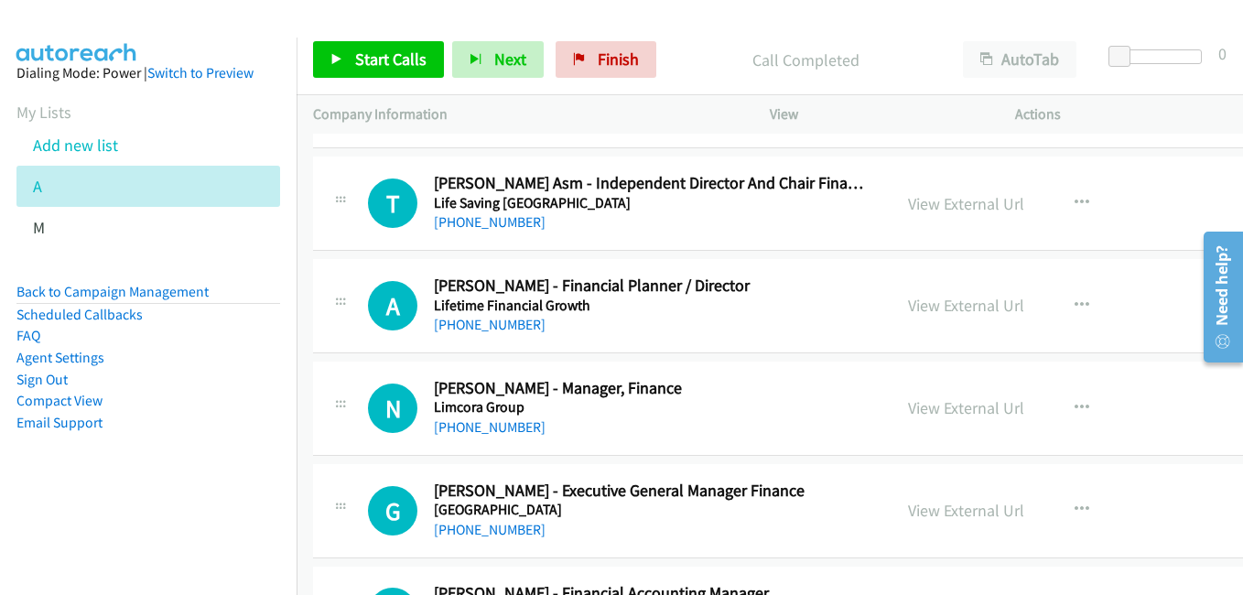
scroll to position [22521, 0]
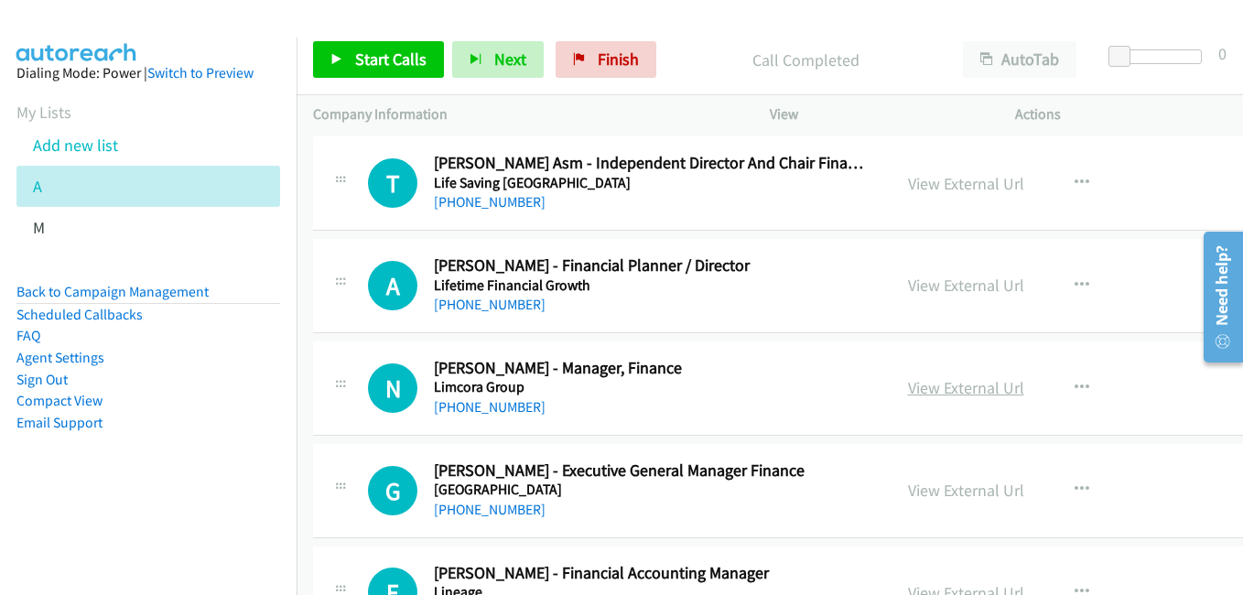
click at [949, 382] on link "View External Url" at bounding box center [966, 387] width 116 height 21
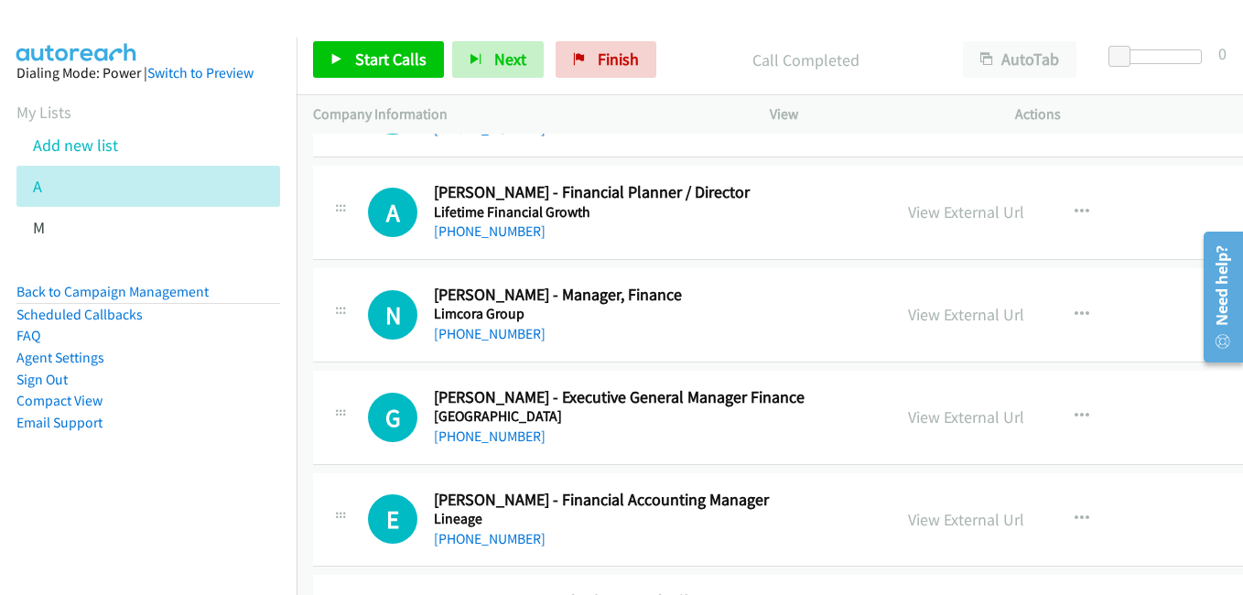
scroll to position [22612, 0]
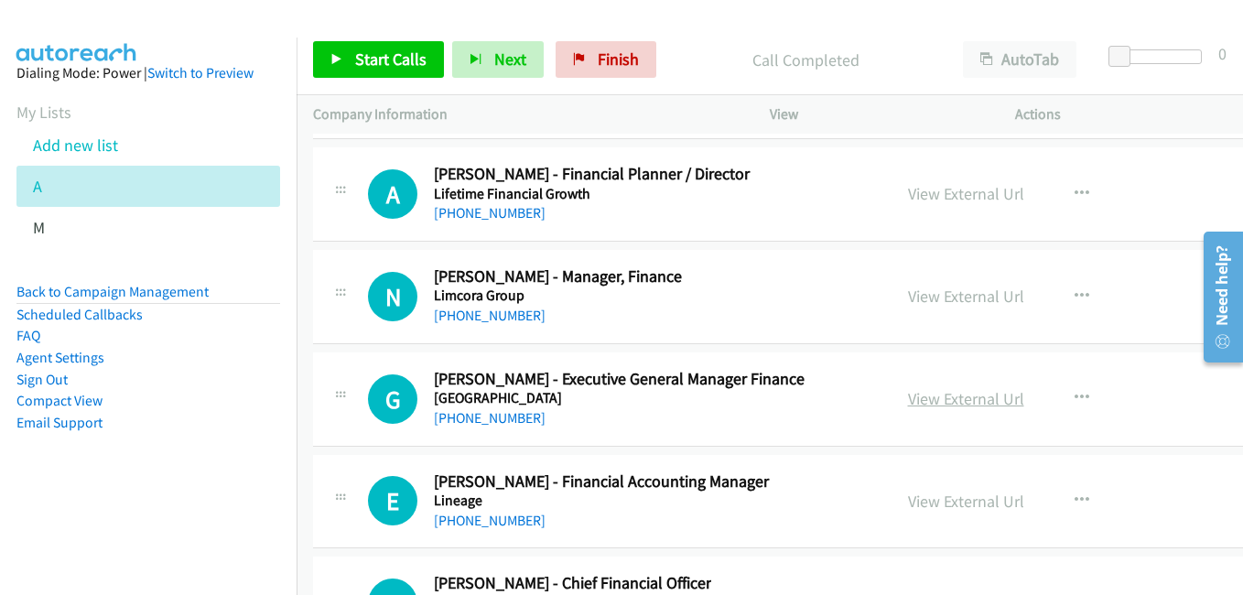
click at [947, 399] on link "View External Url" at bounding box center [966, 398] width 116 height 21
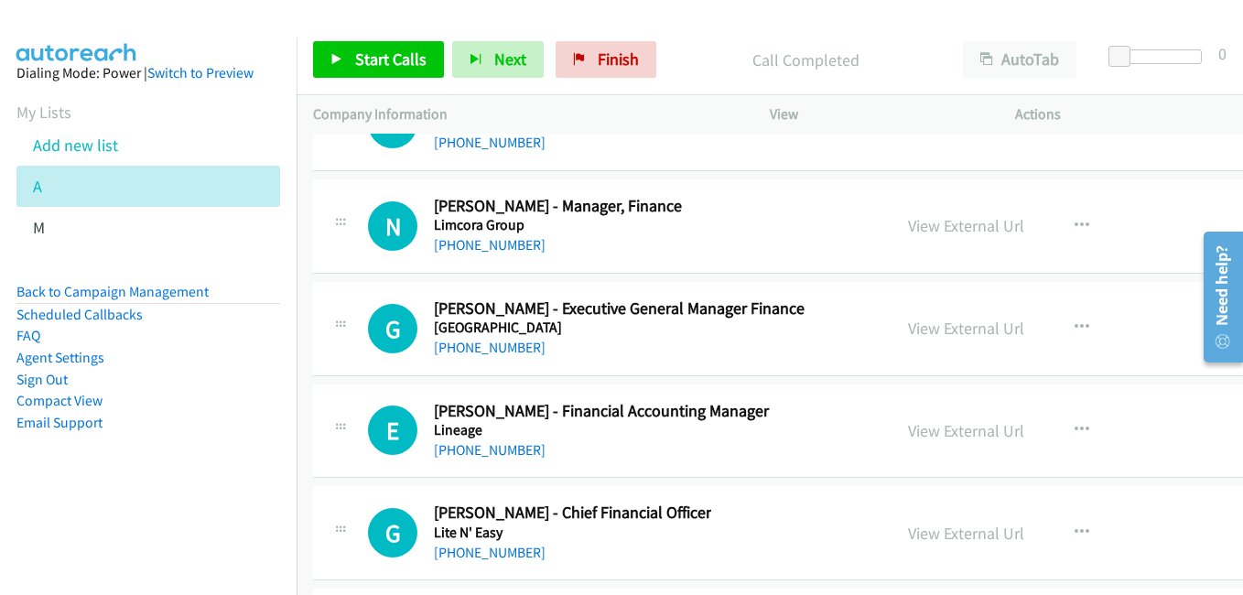
scroll to position [22704, 0]
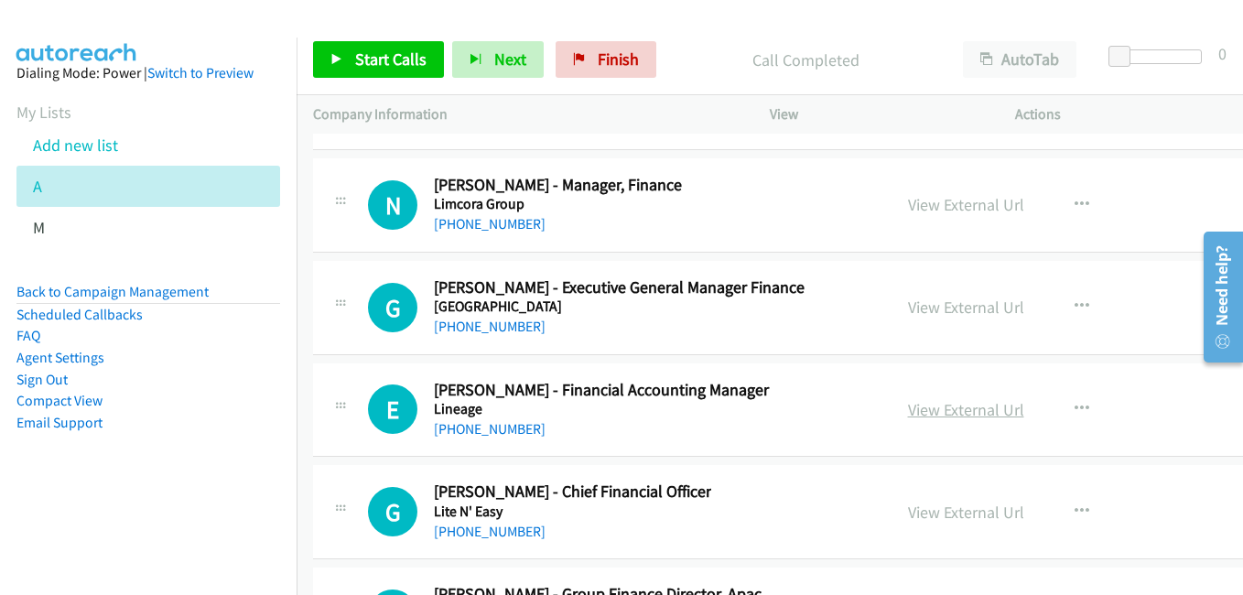
drag, startPoint x: 973, startPoint y: 408, endPoint x: 941, endPoint y: 404, distance: 32.4
click at [973, 408] on link "View External Url" at bounding box center [966, 409] width 116 height 21
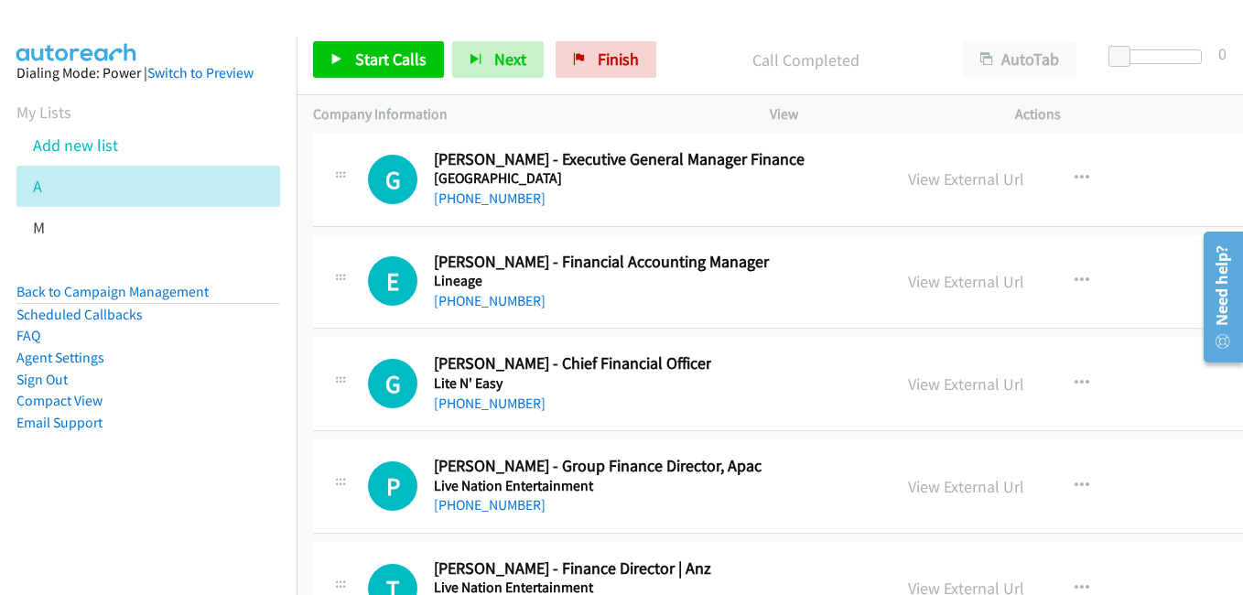
scroll to position [22887, 0]
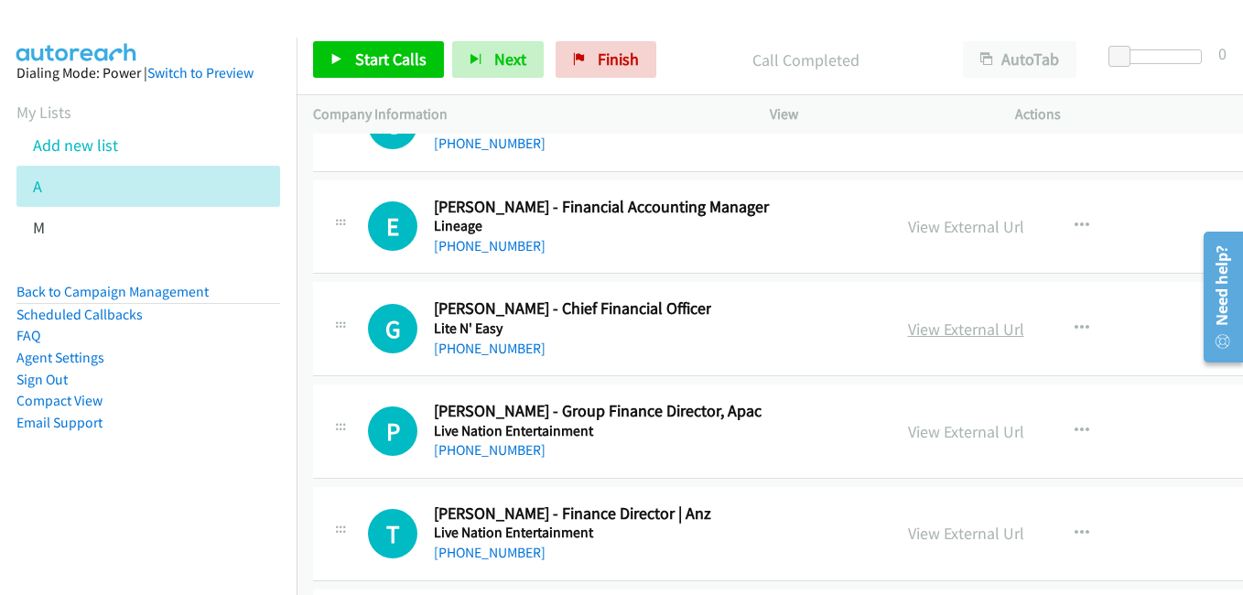
click at [964, 322] on link "View External Url" at bounding box center [966, 329] width 116 height 21
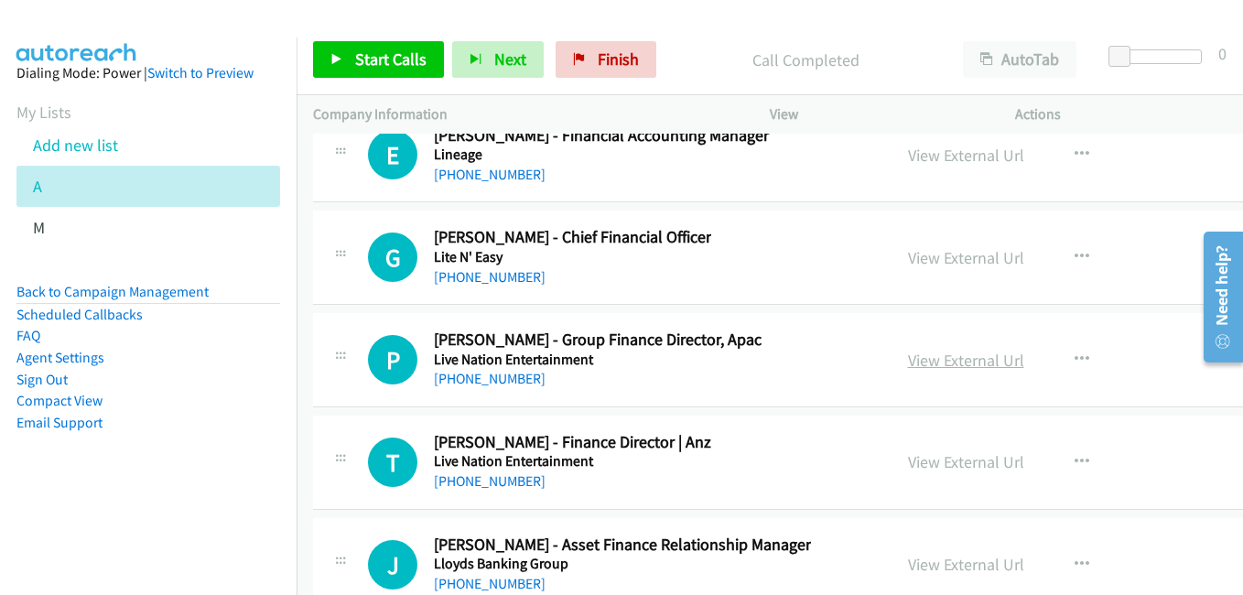
scroll to position [22979, 0]
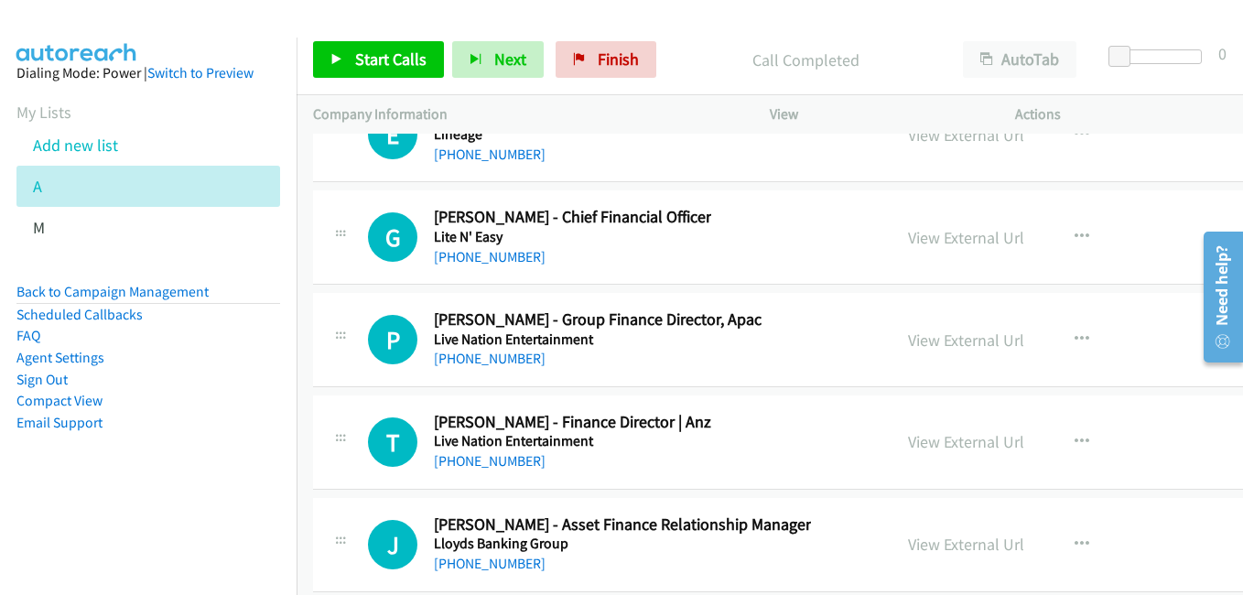
drag, startPoint x: 969, startPoint y: 442, endPoint x: 871, endPoint y: 429, distance: 98.8
click at [969, 442] on link "View External Url" at bounding box center [966, 441] width 116 height 21
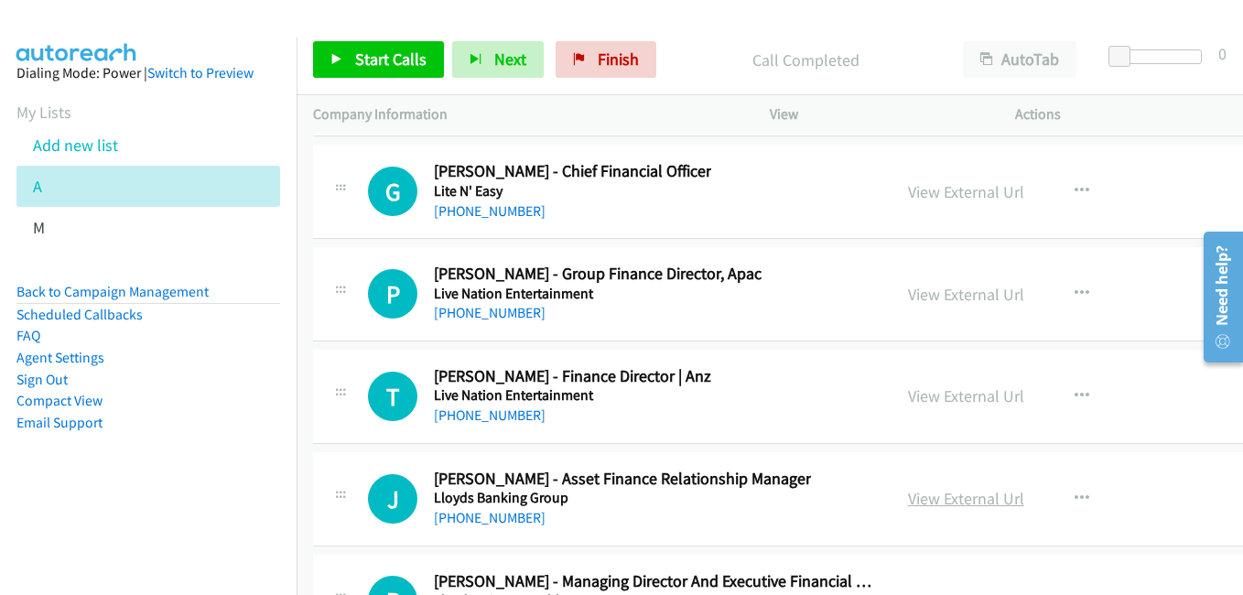
scroll to position [23070, 0]
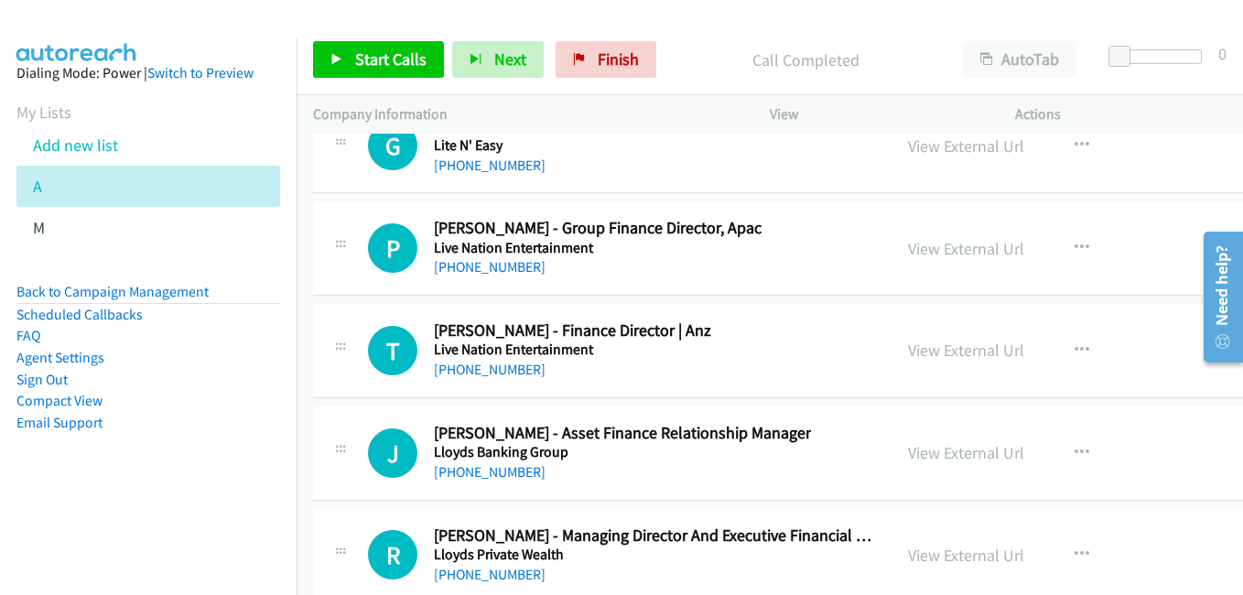
drag, startPoint x: 991, startPoint y: 456, endPoint x: 785, endPoint y: 406, distance: 211.8
click at [991, 456] on link "View External Url" at bounding box center [966, 452] width 116 height 21
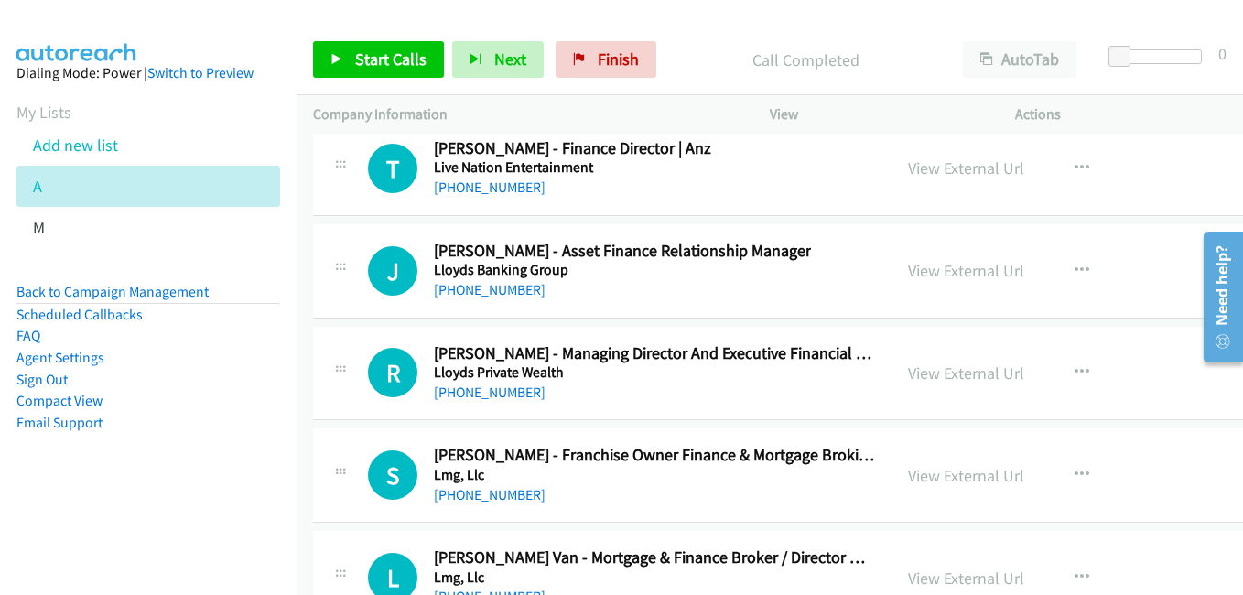
scroll to position [23253, 0]
click at [980, 380] on link "View External Url" at bounding box center [966, 372] width 116 height 21
